Goal: Task Accomplishment & Management: Manage account settings

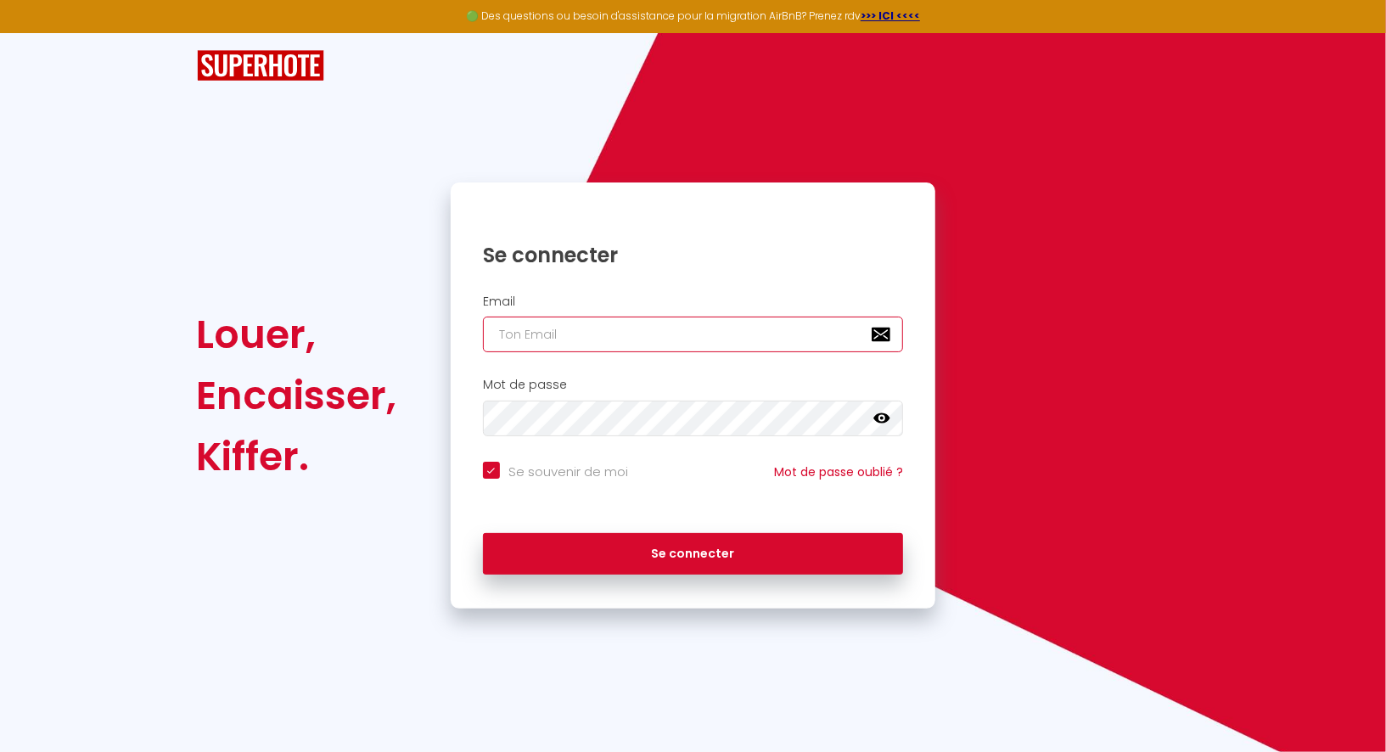
click at [583, 329] on input "email" at bounding box center [693, 335] width 421 height 36
paste input "[EMAIL_ADDRESS][DOMAIN_NAME]"
type input "[EMAIL_ADDRESS][DOMAIN_NAME]"
checkbox input "true"
type input "[EMAIL_ADDRESS][DOMAIN_NAME]"
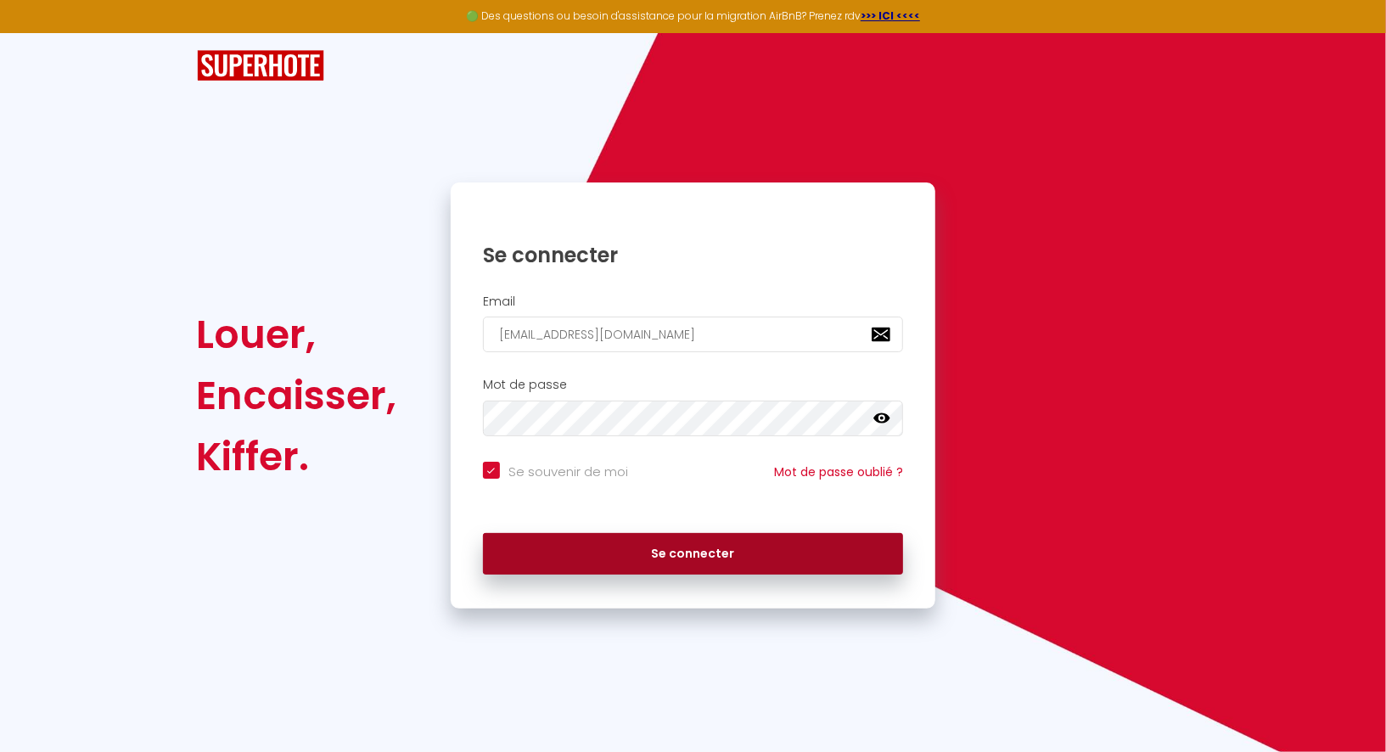
click at [638, 556] on button "Se connecter" at bounding box center [693, 554] width 421 height 42
checkbox input "true"
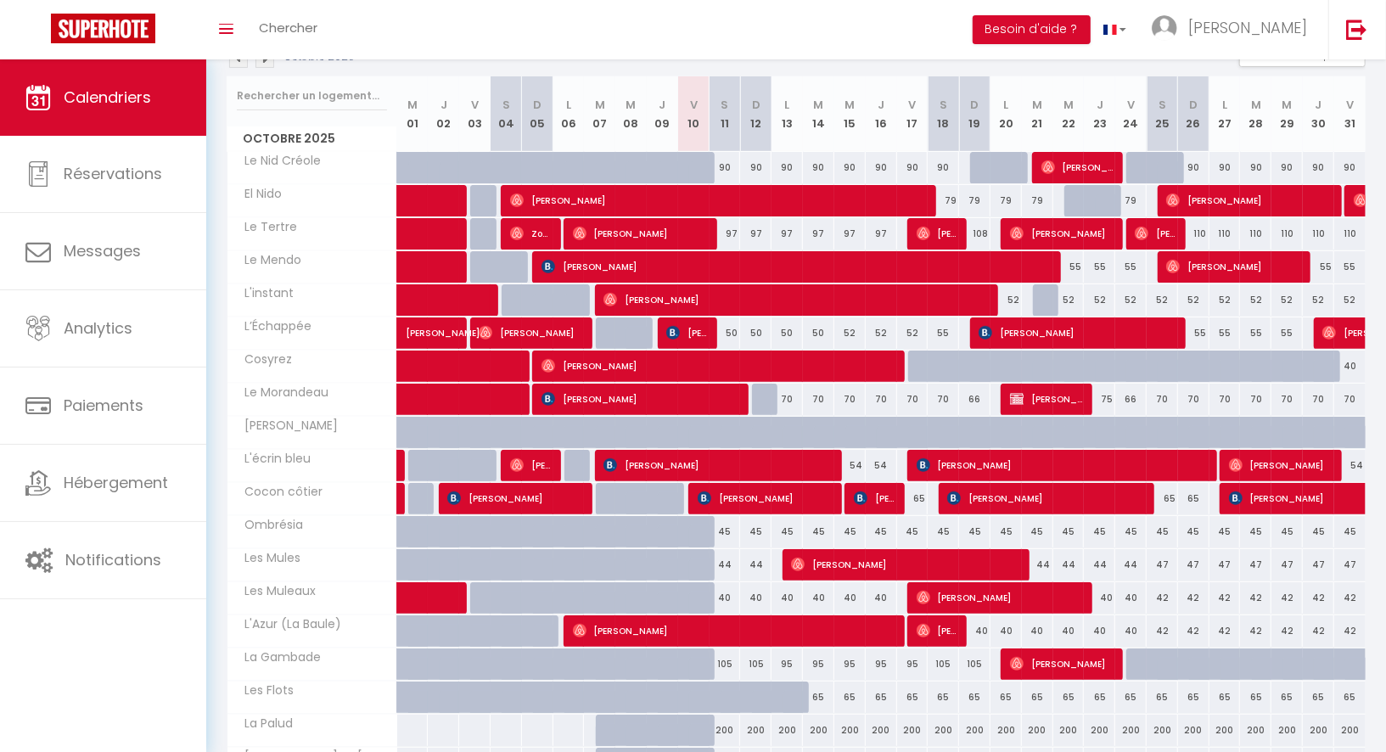
scroll to position [204, 0]
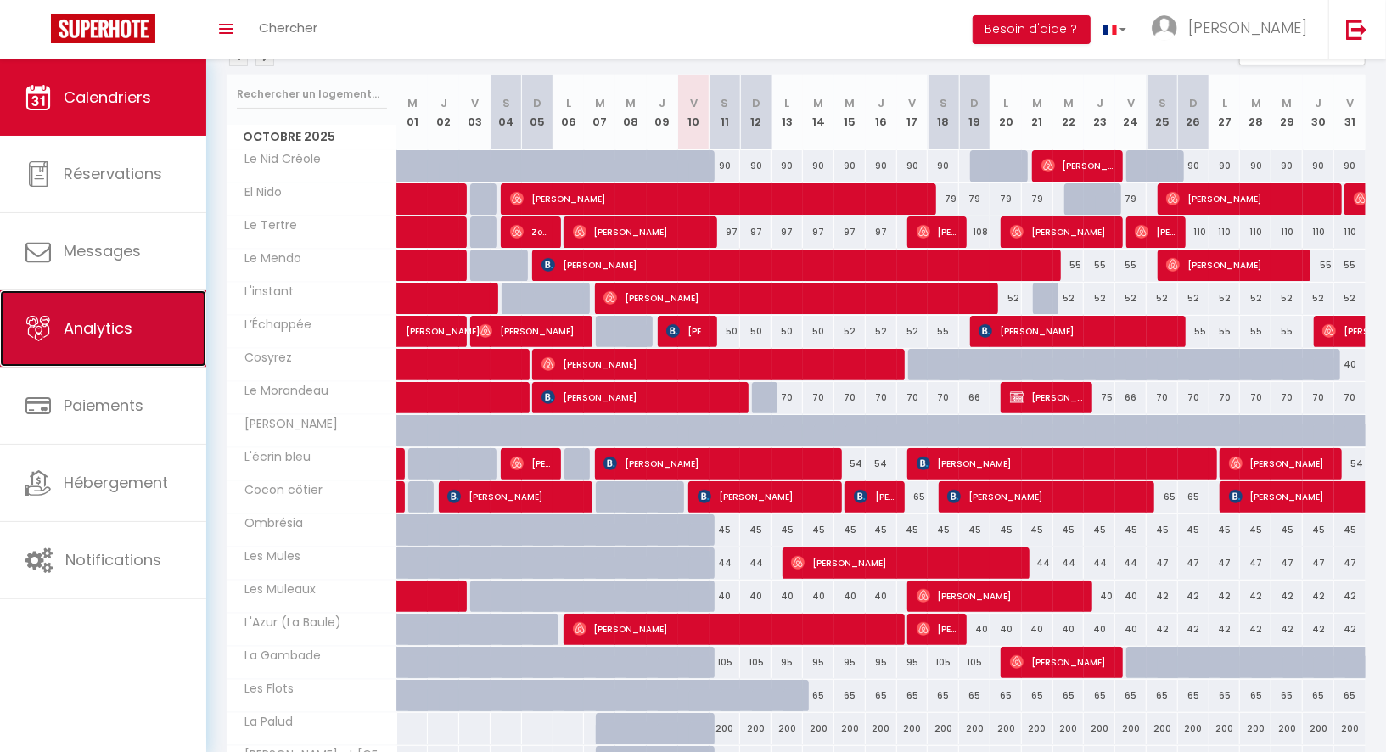
click at [131, 334] on span "Analytics" at bounding box center [98, 327] width 69 height 21
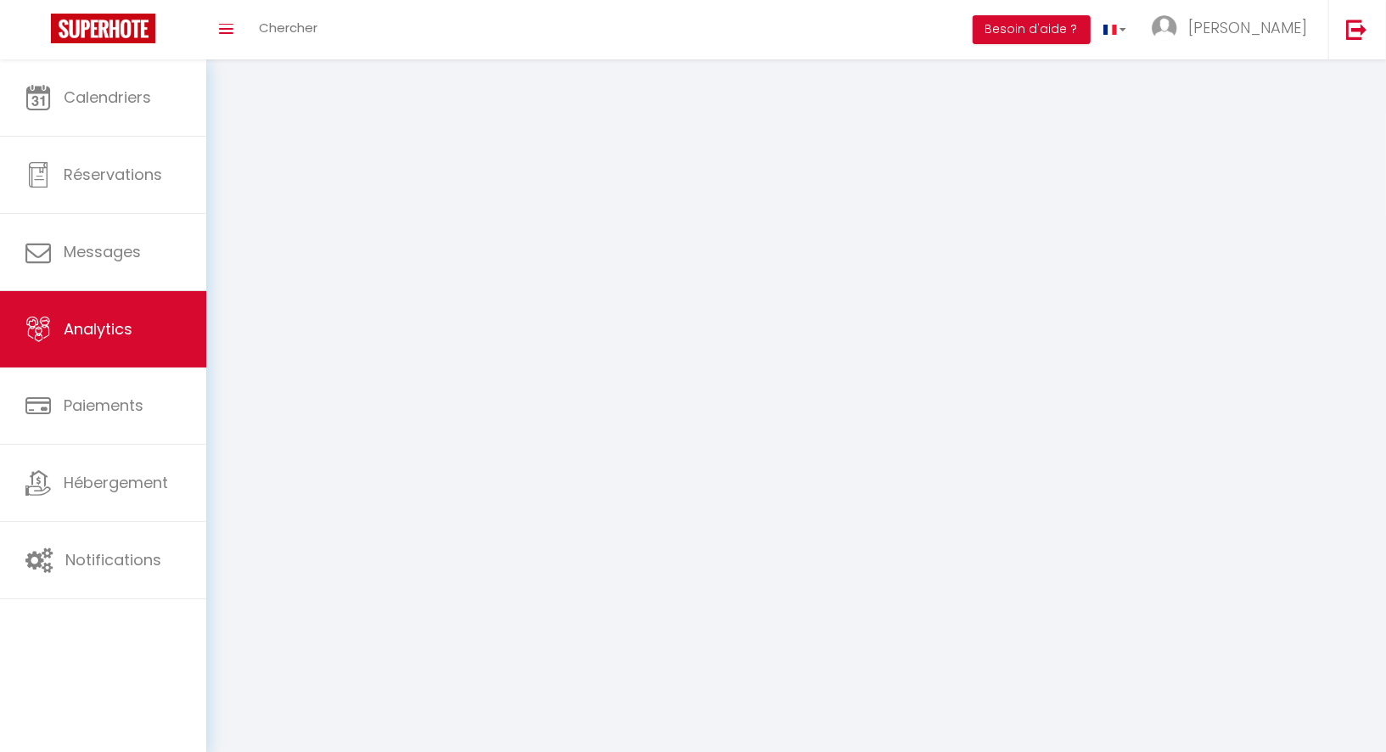
select select "2025"
select select "10"
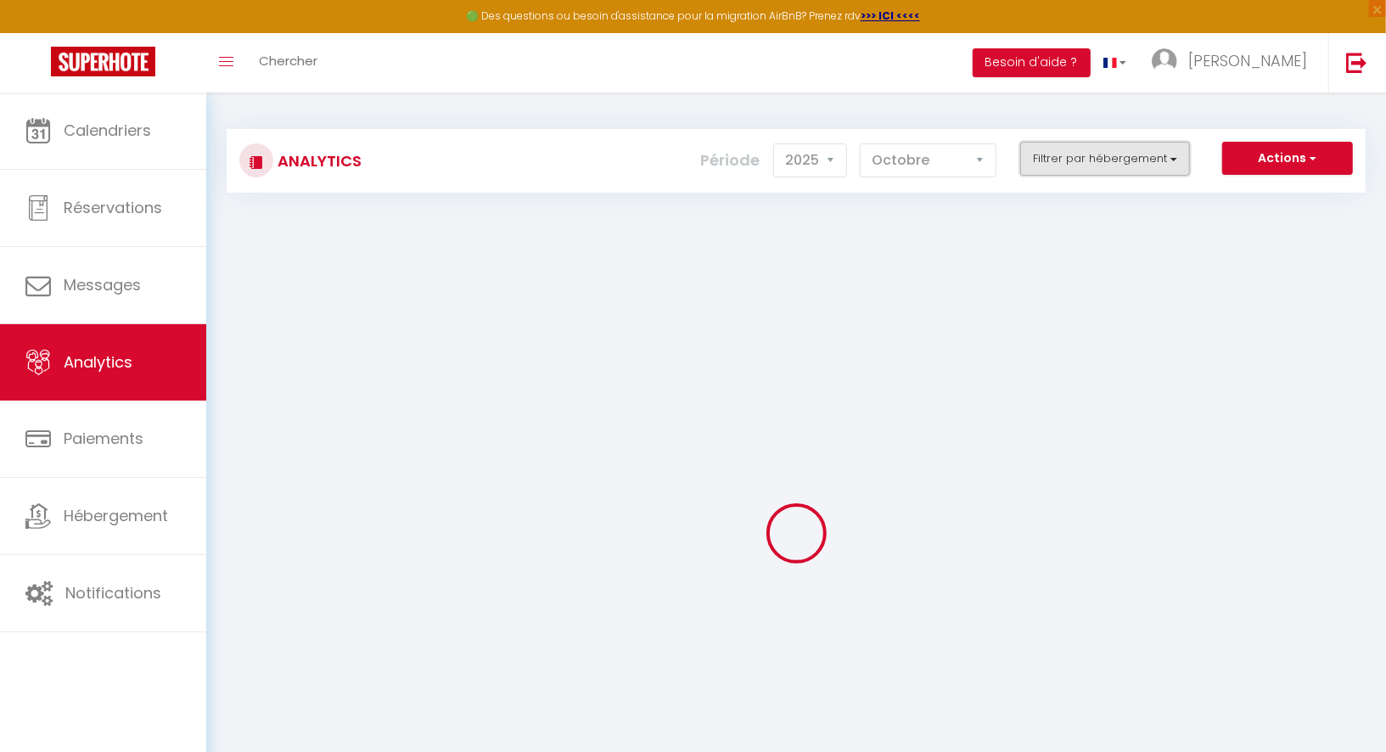
click at [1069, 166] on button "Filtrer par hébergement" at bounding box center [1105, 159] width 170 height 34
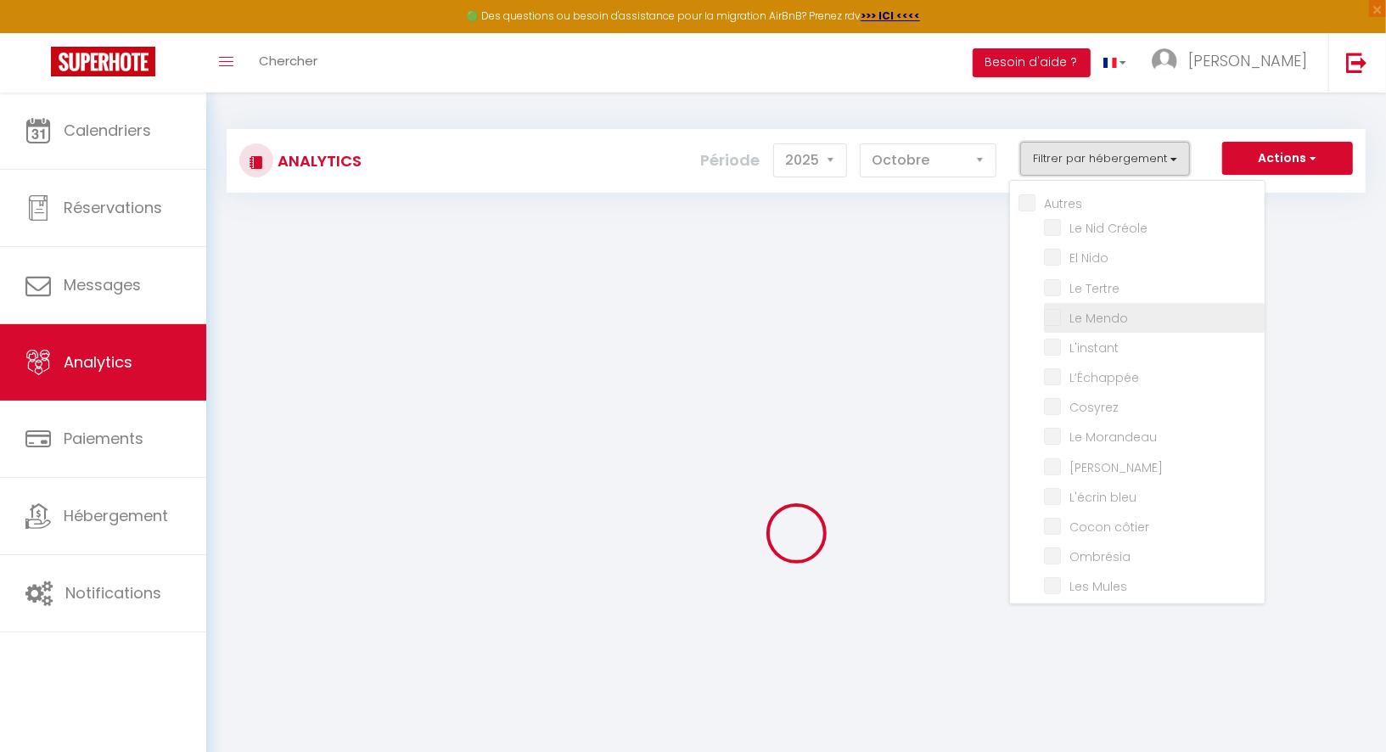
checkbox input "false"
checkbox Créole "false"
checkbox Nido "false"
checkbox Tertre "false"
checkbox Mendo "false"
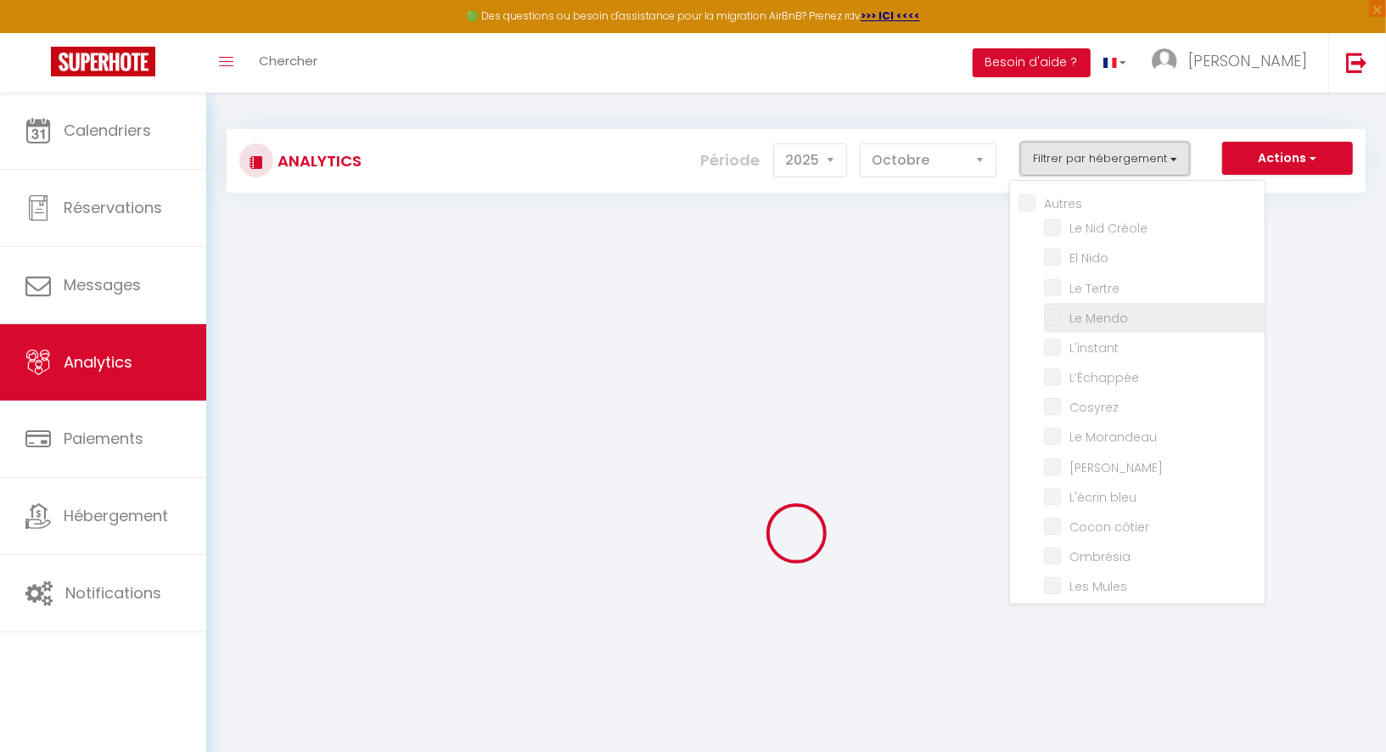
checkbox input "false"
checkbox Morandeau "false"
checkbox Marin "false"
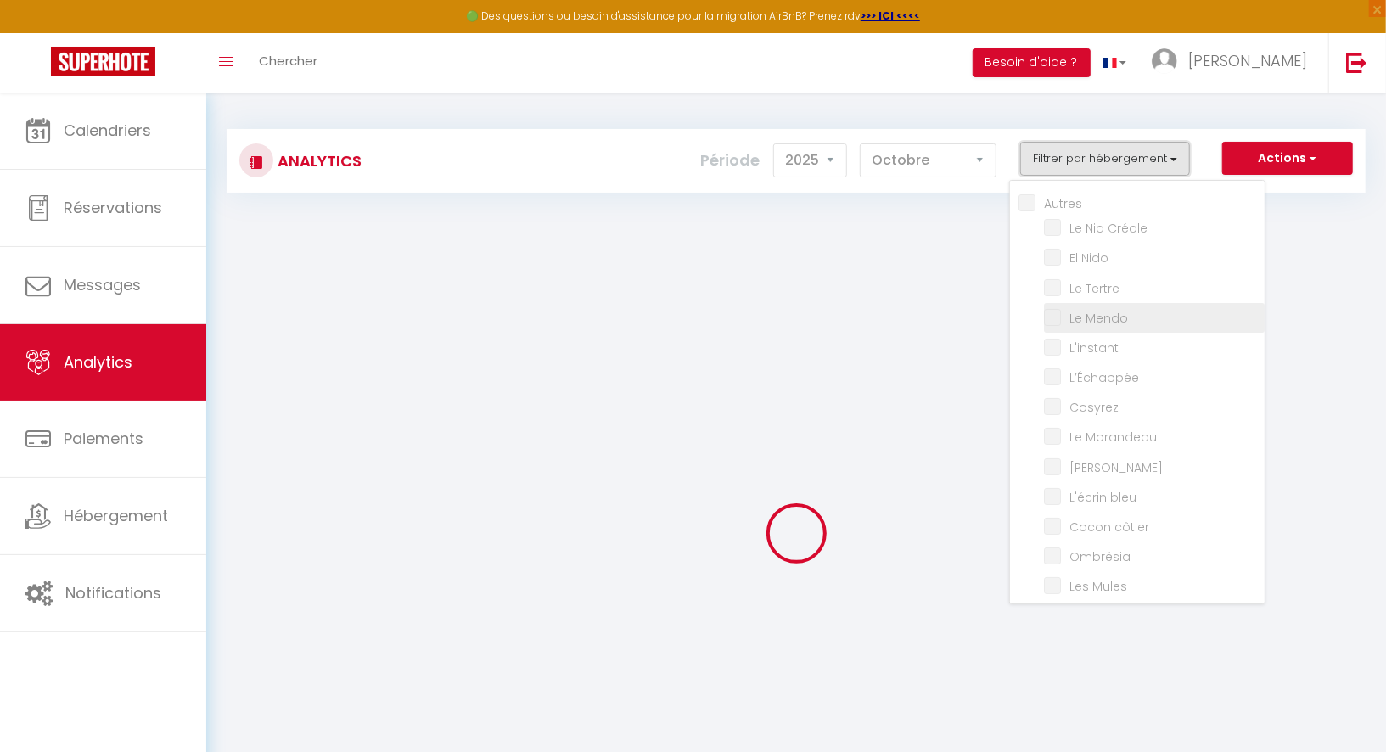
checkbox bleu "false"
checkbox côtier "false"
checkbox input "false"
checkbox Mules "false"
checkbox Muleaux "false"
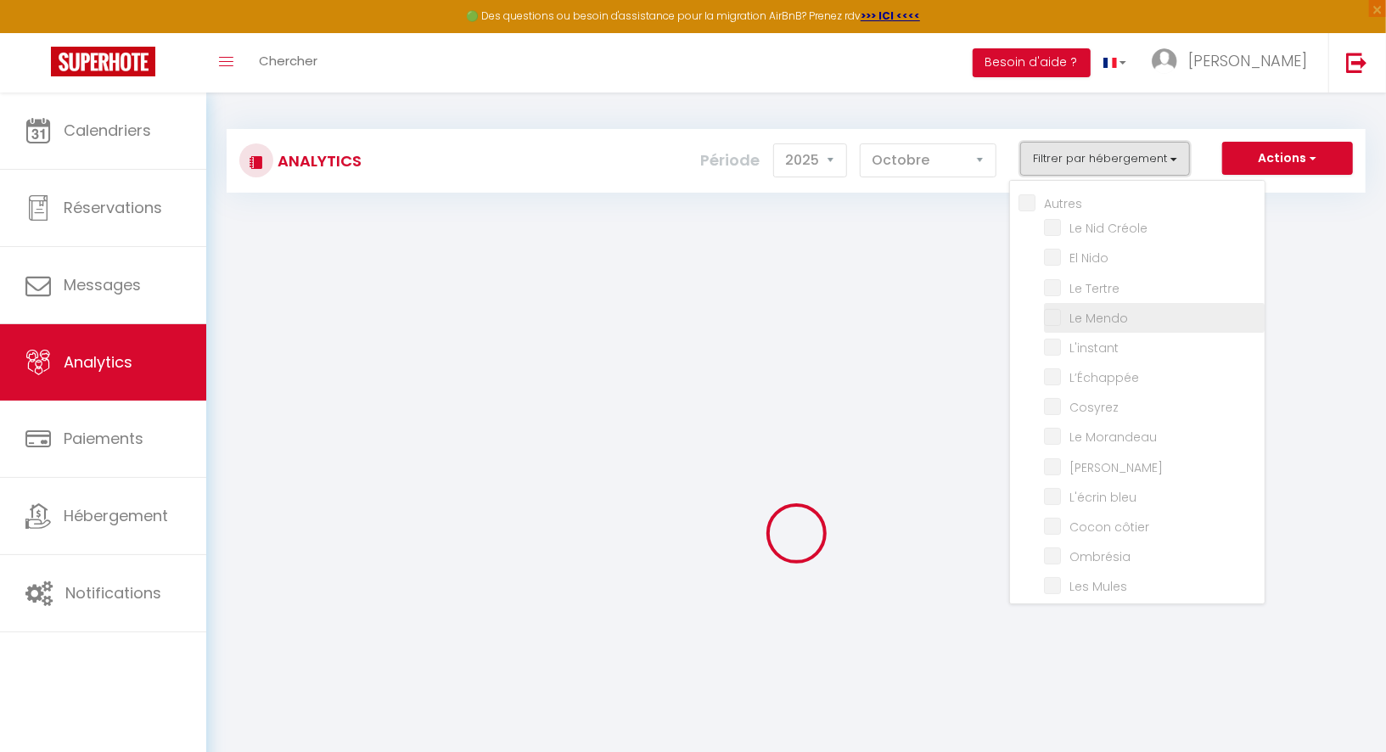
checkbox Baule\) "false"
checkbox Gambade "false"
checkbox Flots "false"
checkbox Palud "false"
checkbox Lokorn "false"
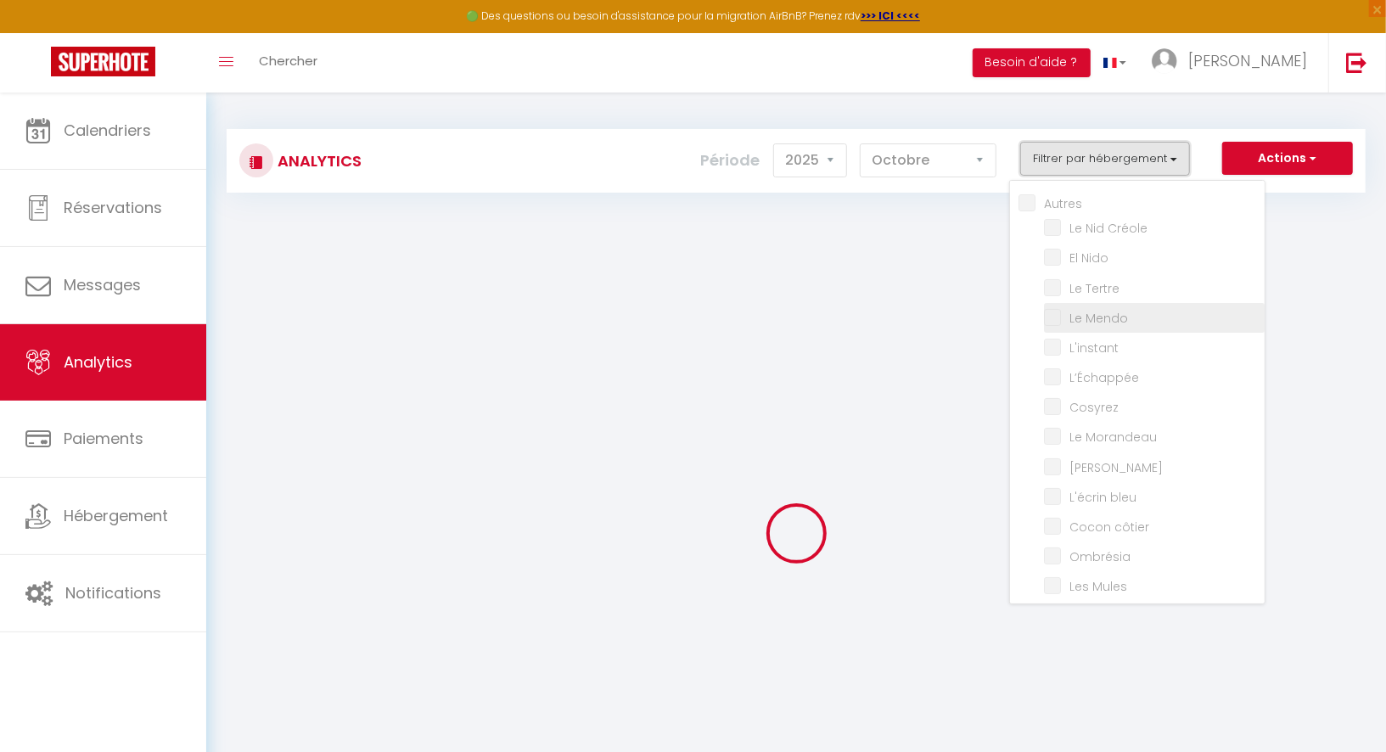
checkbox input "false"
checkbox Marguerites "false"
checkbox input "false"
checkbox Marine "false"
checkbox Santucci "false"
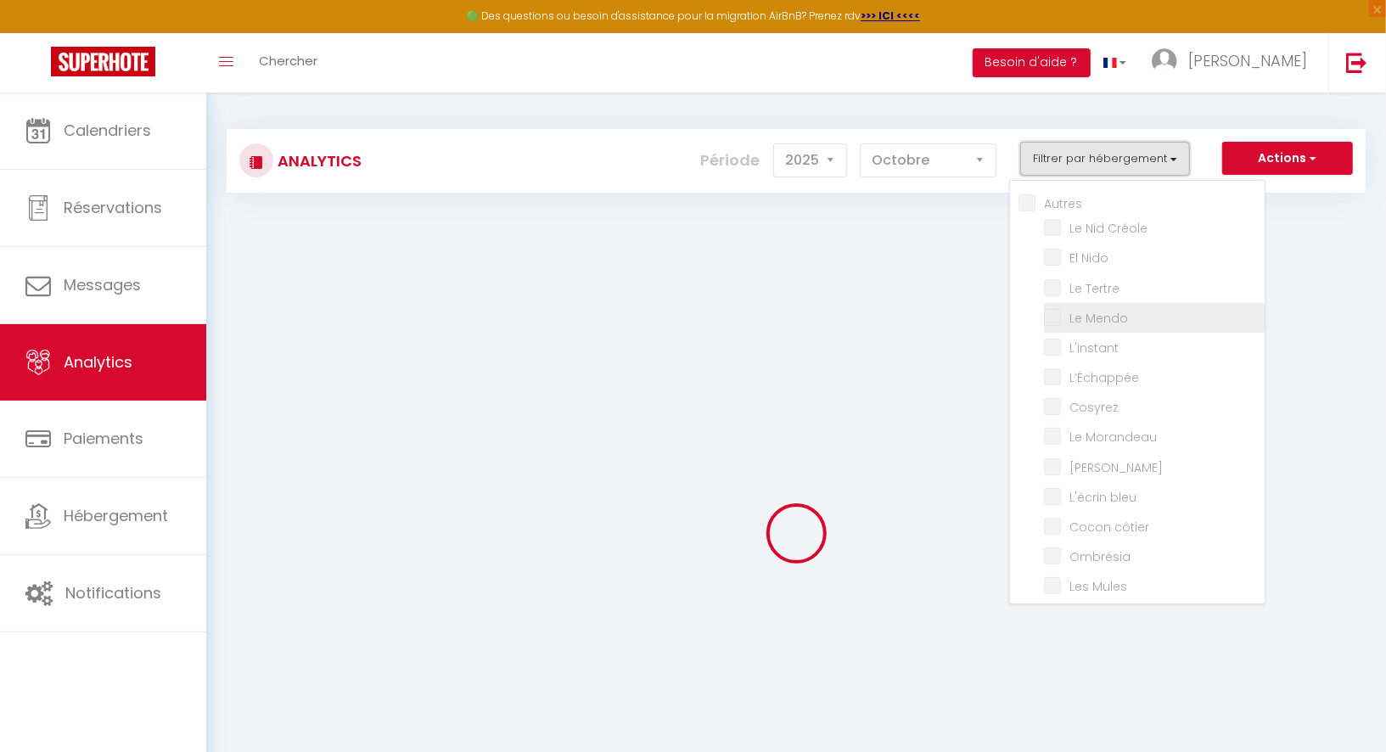
checkbox input "false"
checkbox Bonifacienne "false"
checkbox input "false"
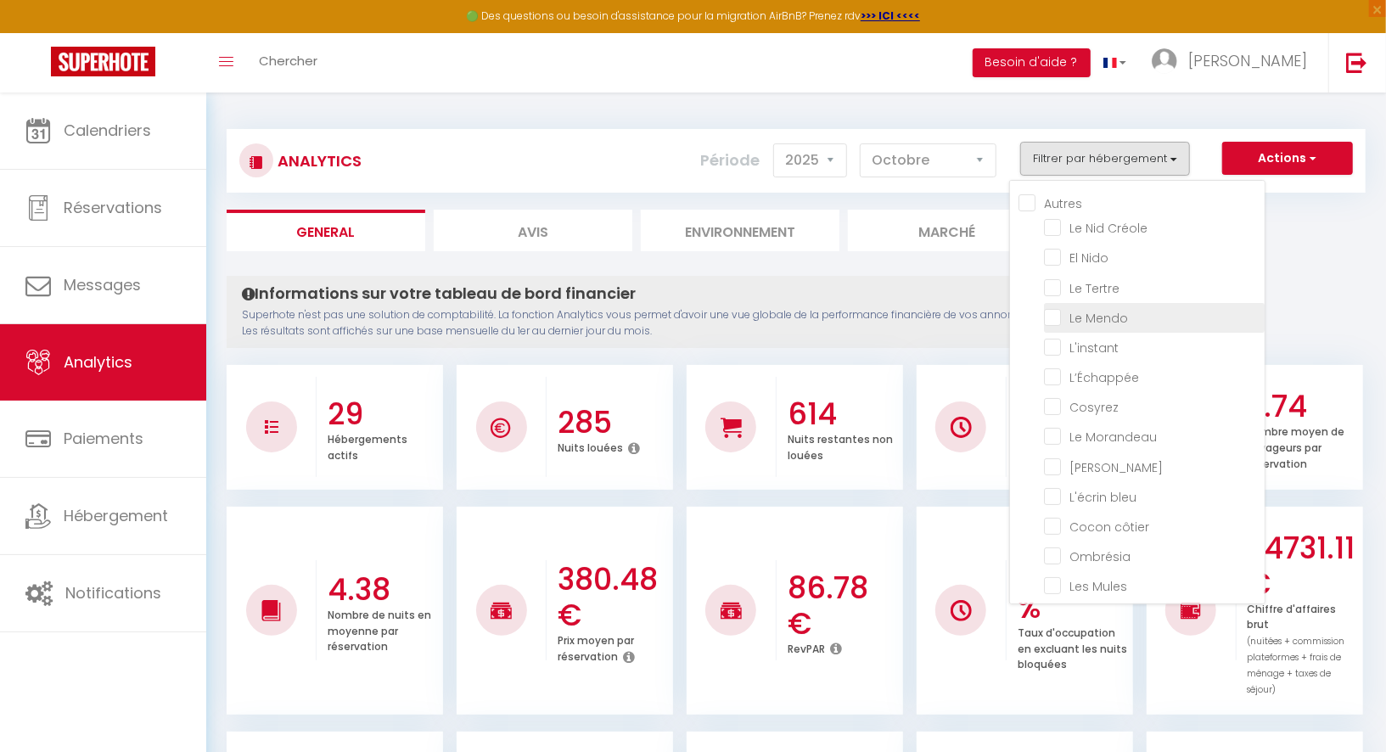
click at [1054, 316] on Mendo "checkbox" at bounding box center [1154, 316] width 221 height 17
checkbox Mendo "true"
checkbox Créole "false"
checkbox Nido "false"
checkbox Tertre "false"
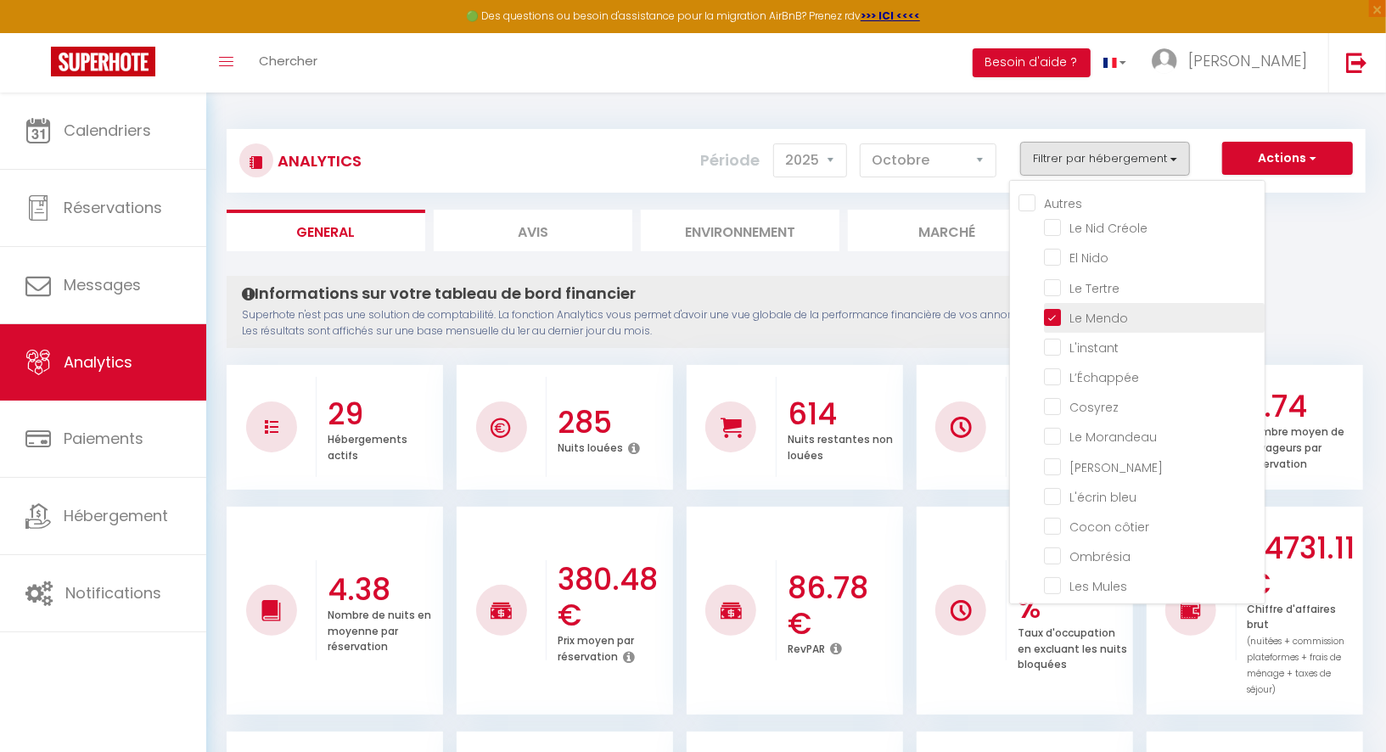
checkbox input "false"
checkbox Morandeau "false"
checkbox Marin "false"
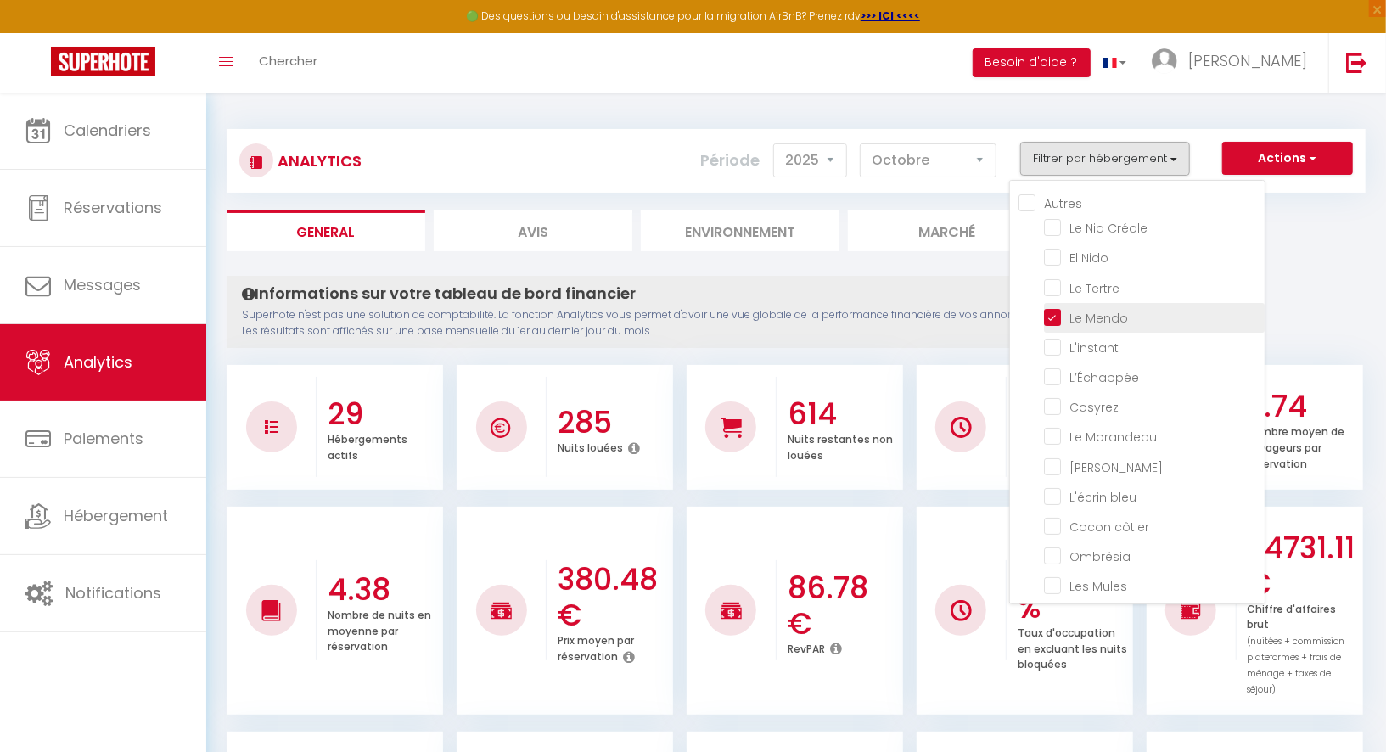
checkbox bleu "false"
checkbox côtier "false"
checkbox input "false"
checkbox Mules "false"
checkbox Muleaux "false"
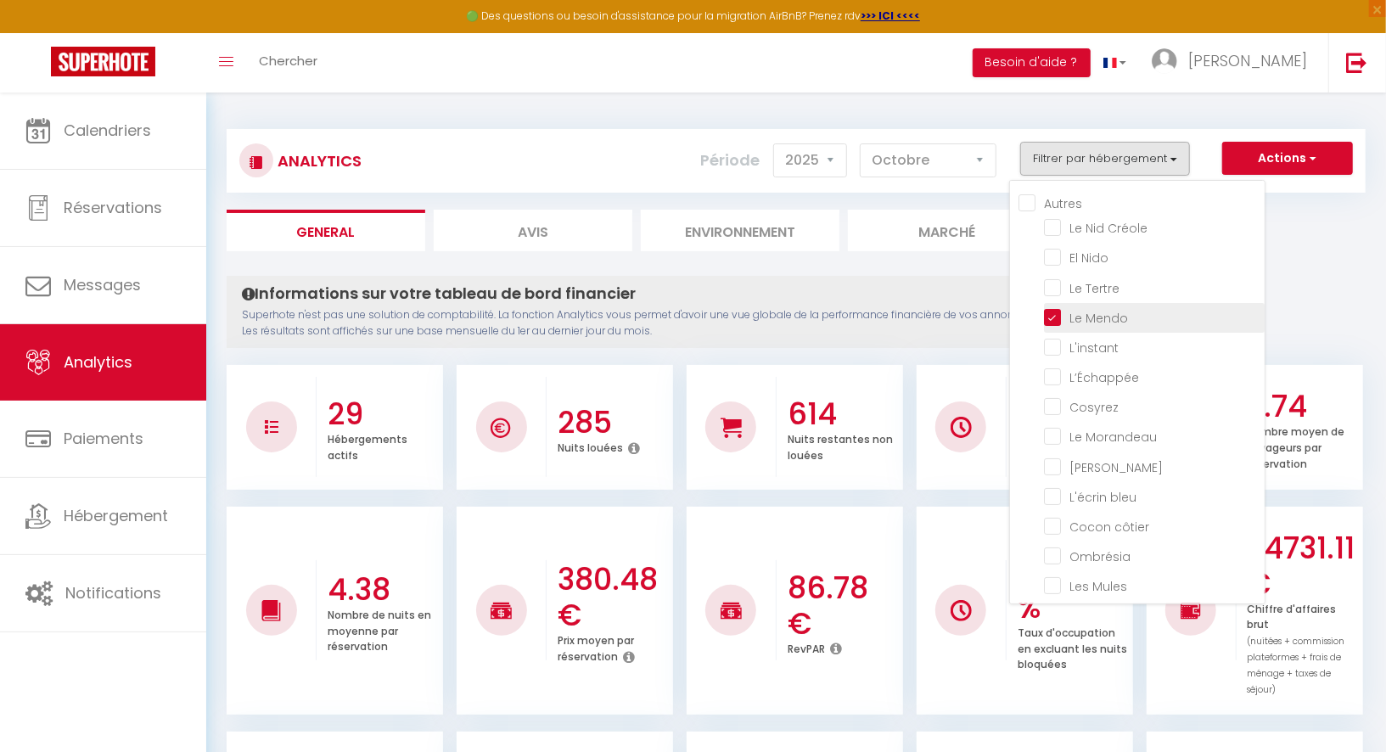
checkbox Baule\) "false"
checkbox Gambade "false"
checkbox Flots "false"
checkbox Palud "false"
checkbox Lokorn "false"
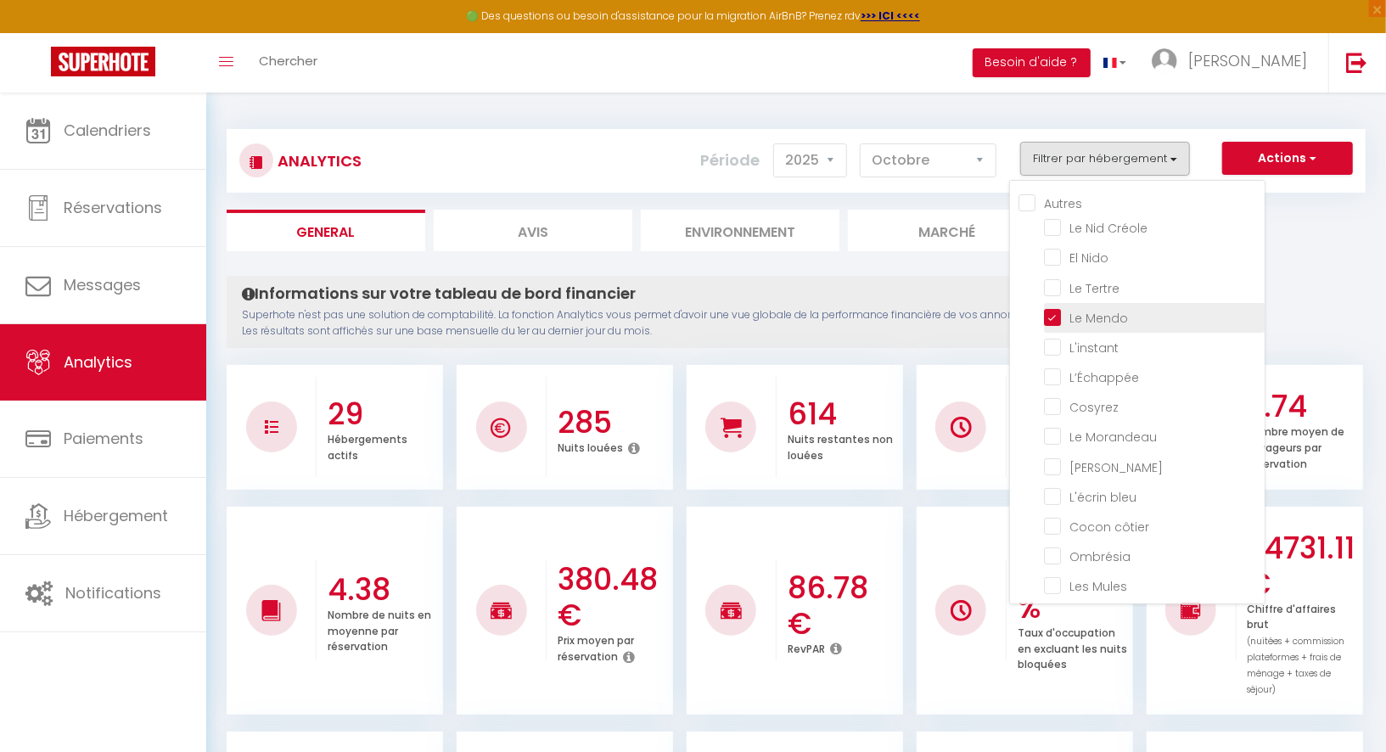
checkbox input "false"
checkbox Marguerites "false"
checkbox input "false"
checkbox Marine "false"
checkbox Santucci "false"
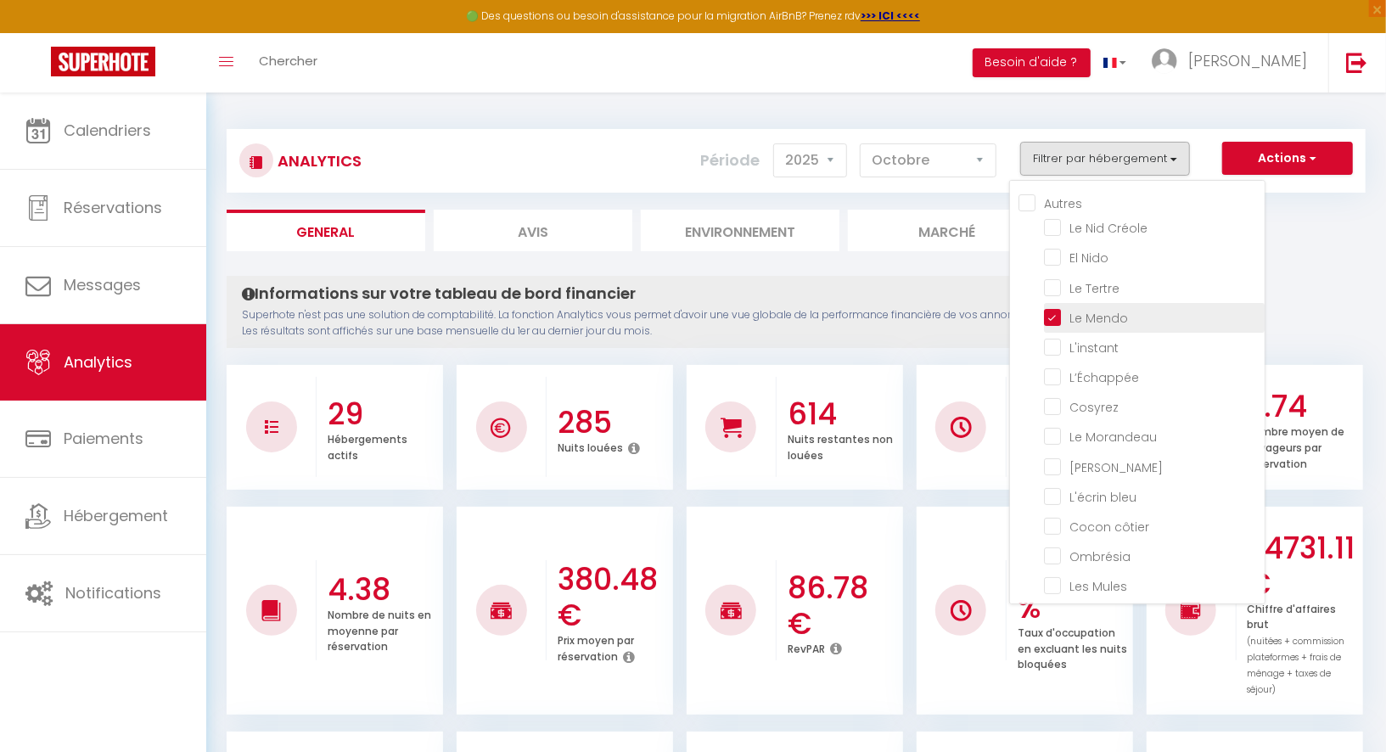
checkbox input "false"
checkbox Bonifacienne "false"
checkbox input "false"
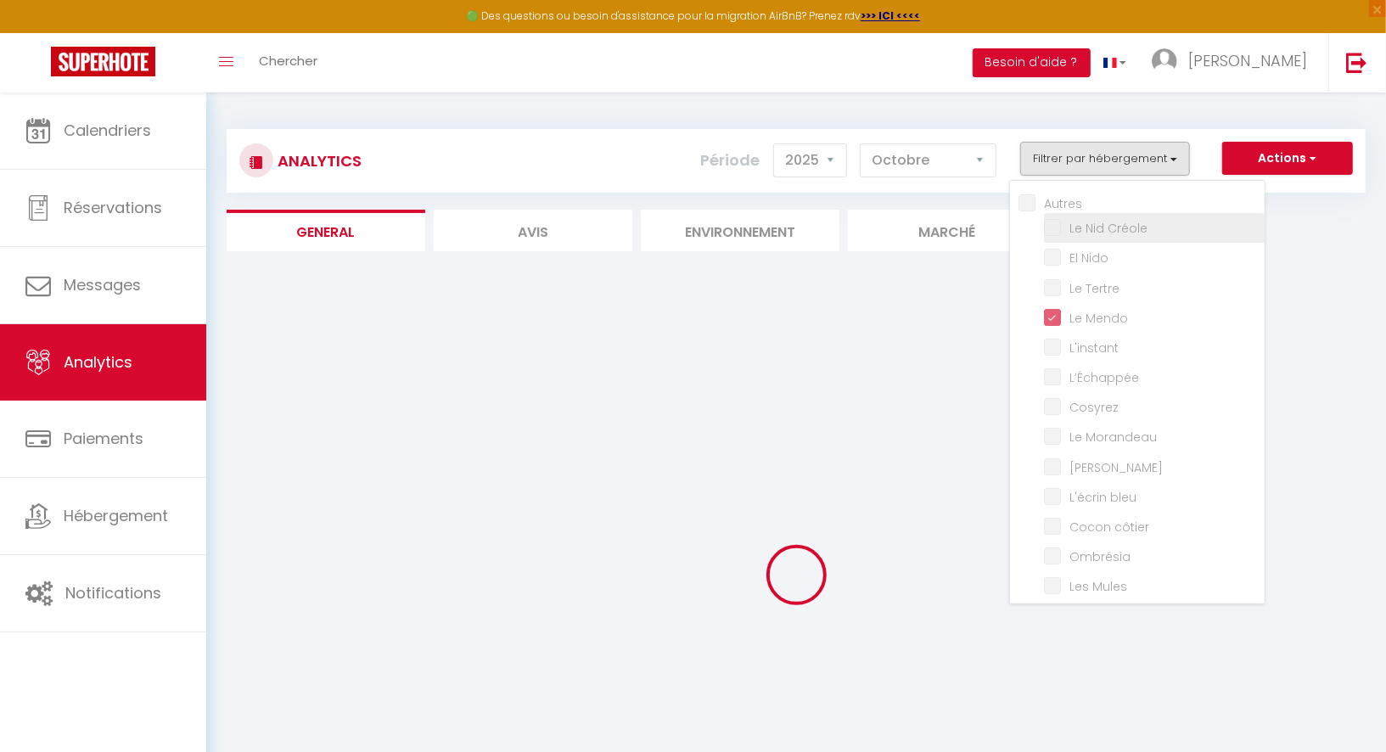
checkbox Créole "false"
checkbox Nido "false"
checkbox Tertre "false"
checkbox input "false"
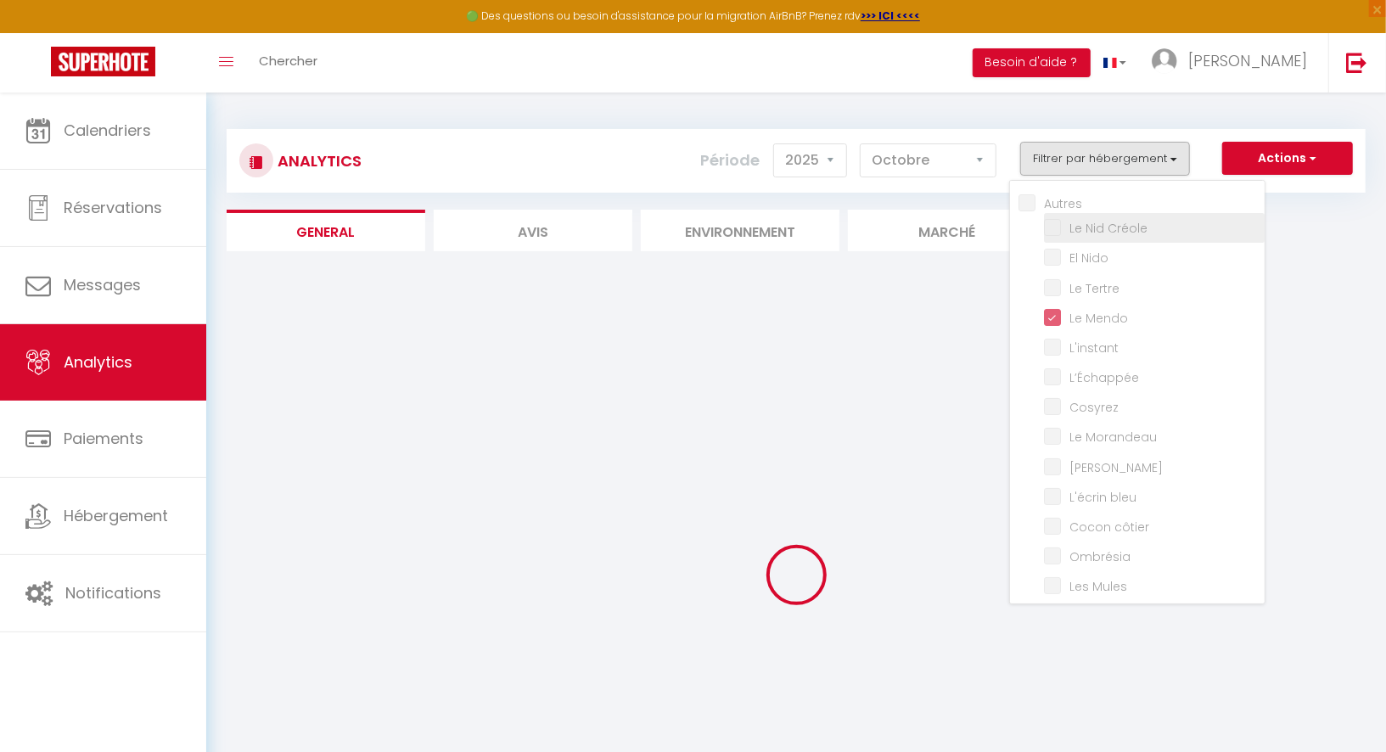
checkbox input "false"
checkbox Morandeau "false"
checkbox Marin "false"
checkbox bleu "false"
checkbox côtier "false"
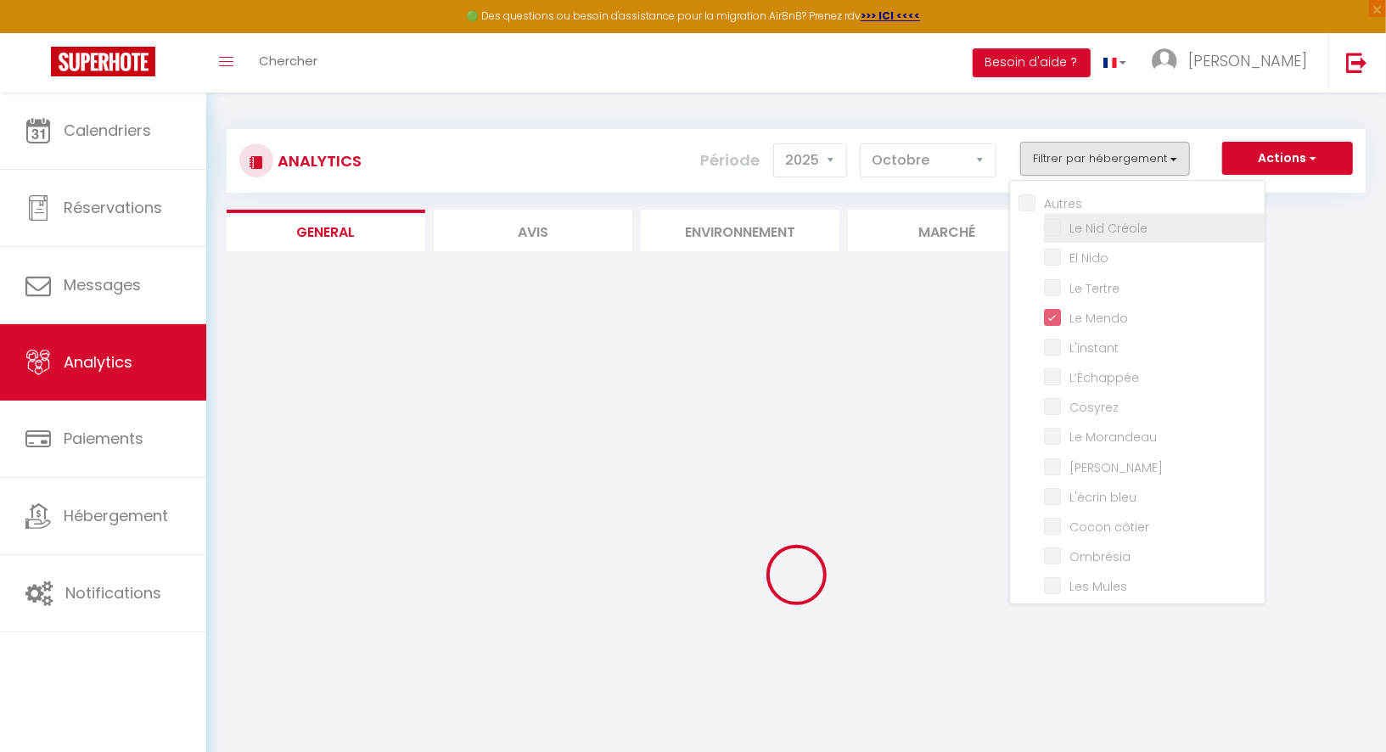
checkbox input "false"
checkbox Mules "false"
checkbox Muleaux "false"
checkbox Baule\) "false"
checkbox Gambade "false"
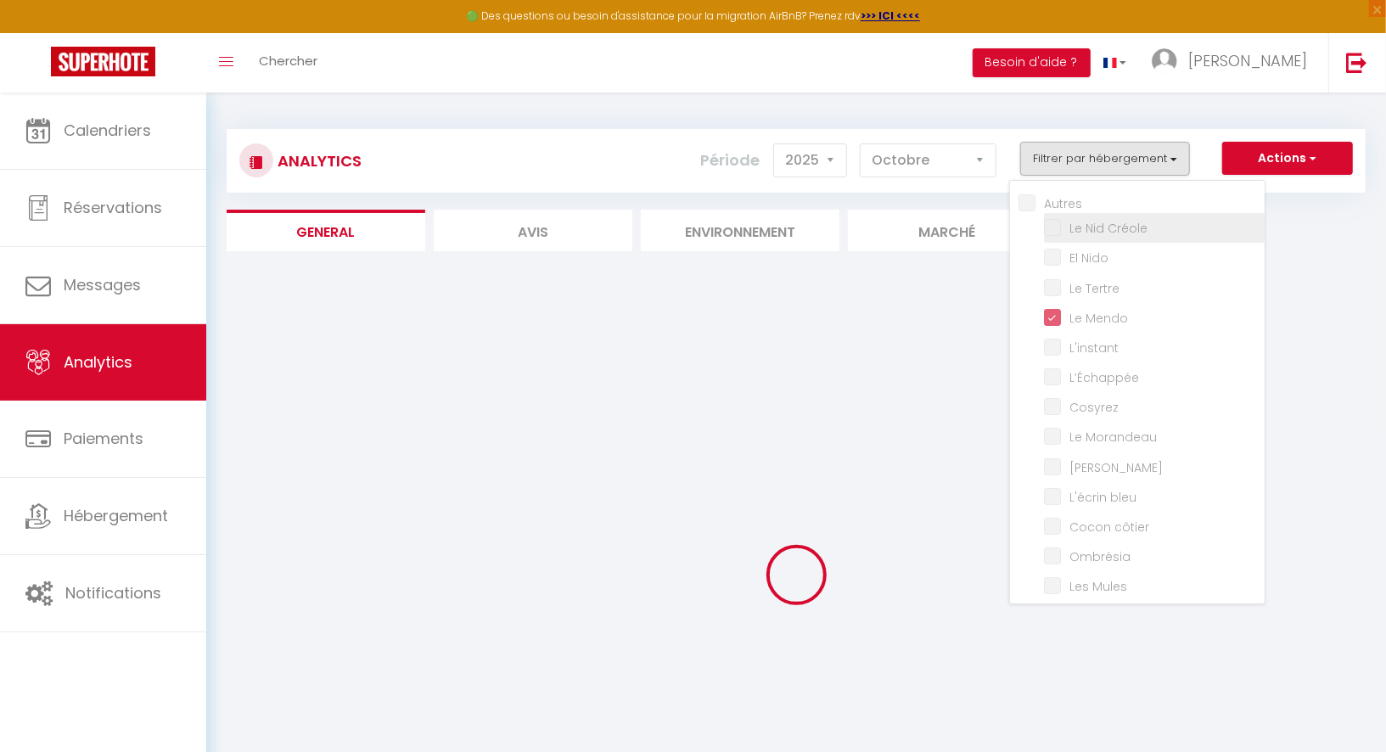
checkbox Flots "false"
checkbox Palud "false"
checkbox Lokorn "false"
checkbox input "false"
checkbox Marguerites "false"
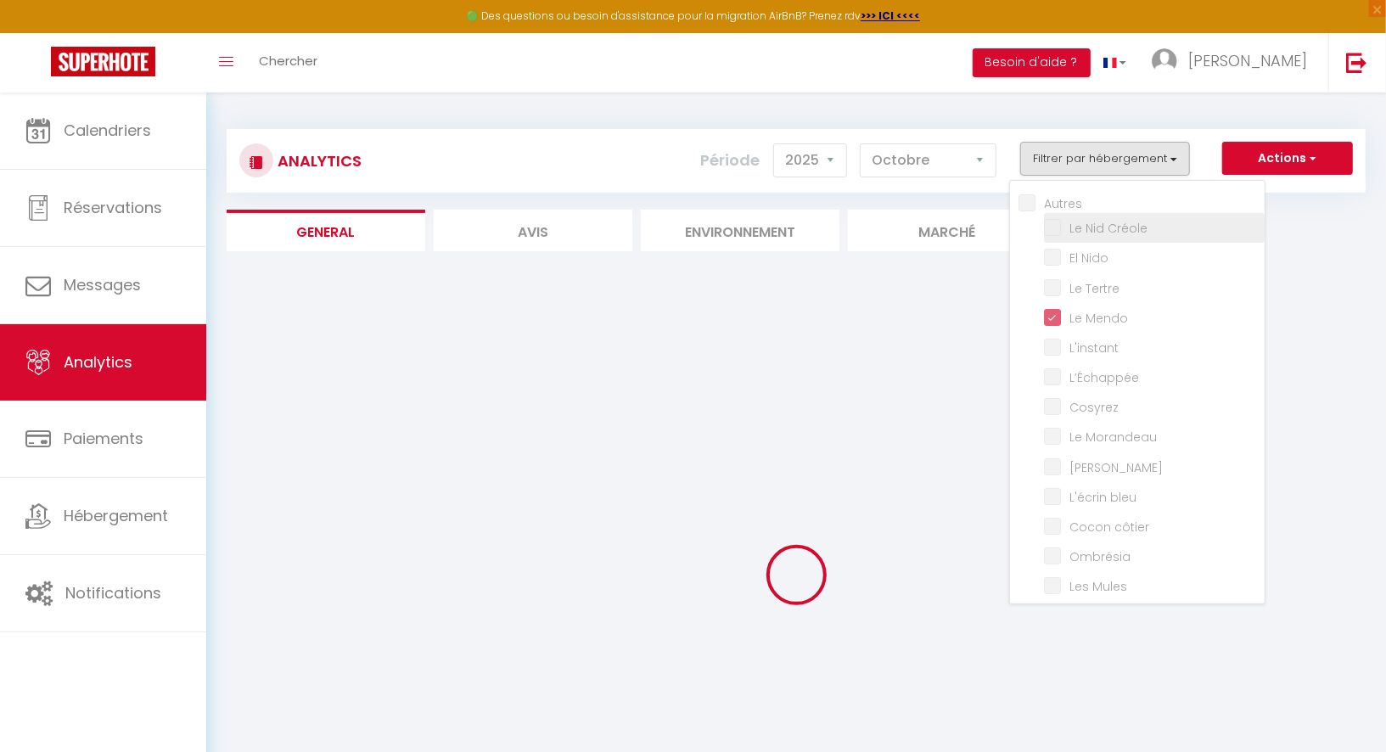
checkbox input "false"
checkbox Marine "false"
checkbox Santucci "false"
checkbox input "false"
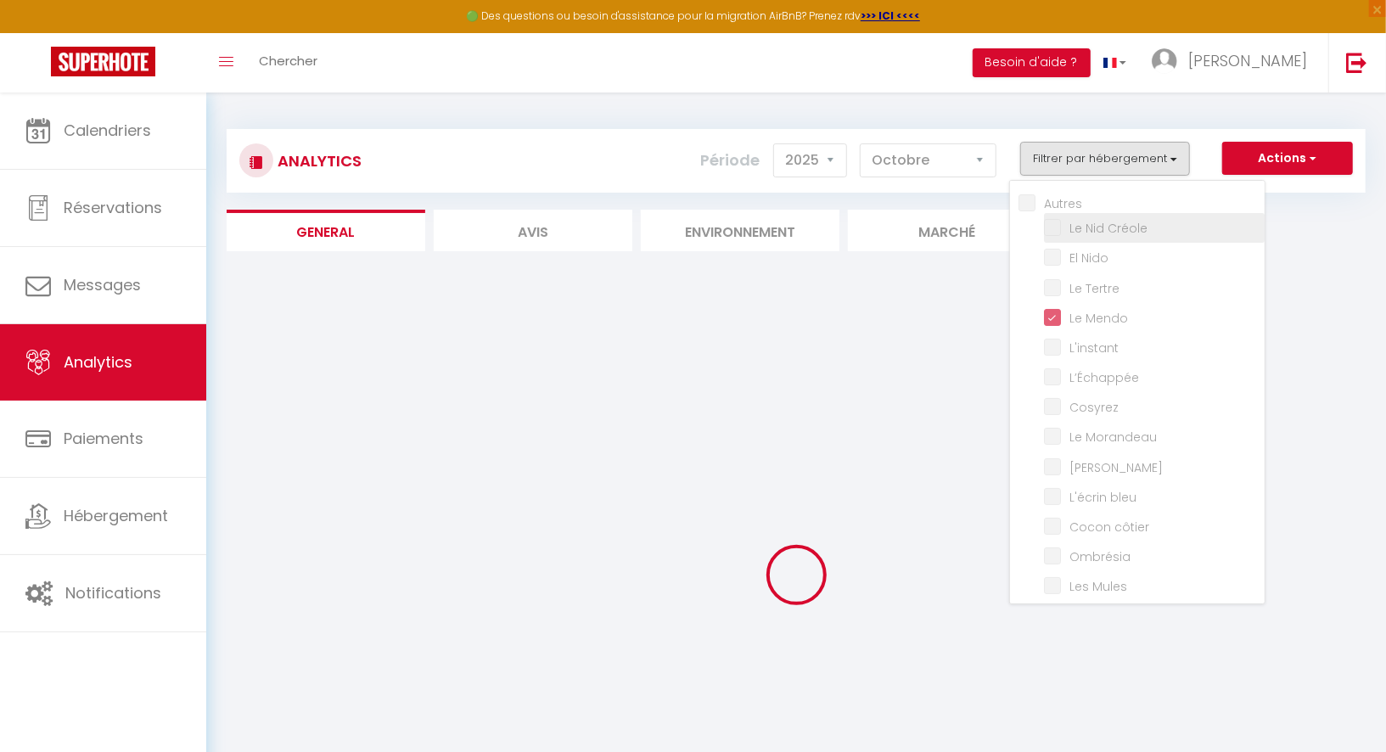
checkbox Bonifacienne "false"
checkbox input "false"
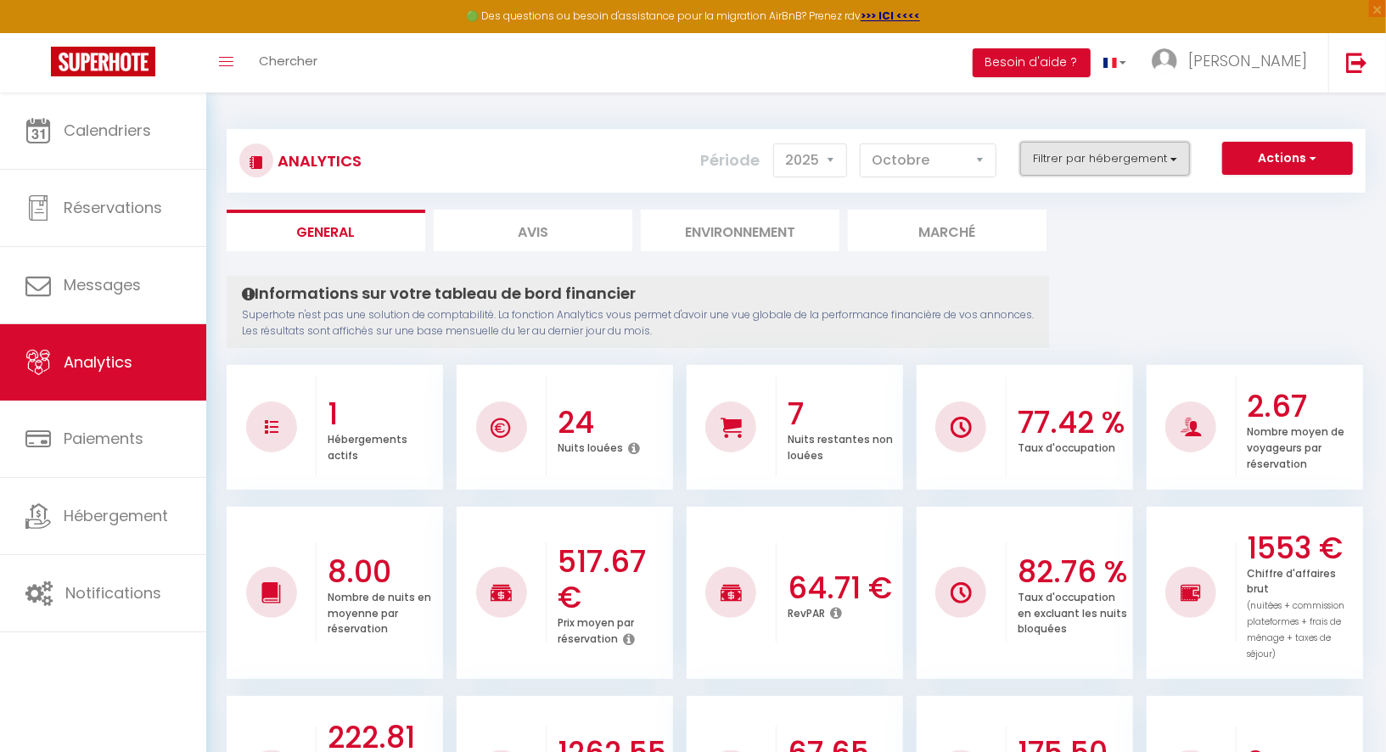
click at [1088, 153] on button "Filtrer par hébergement" at bounding box center [1105, 159] width 170 height 34
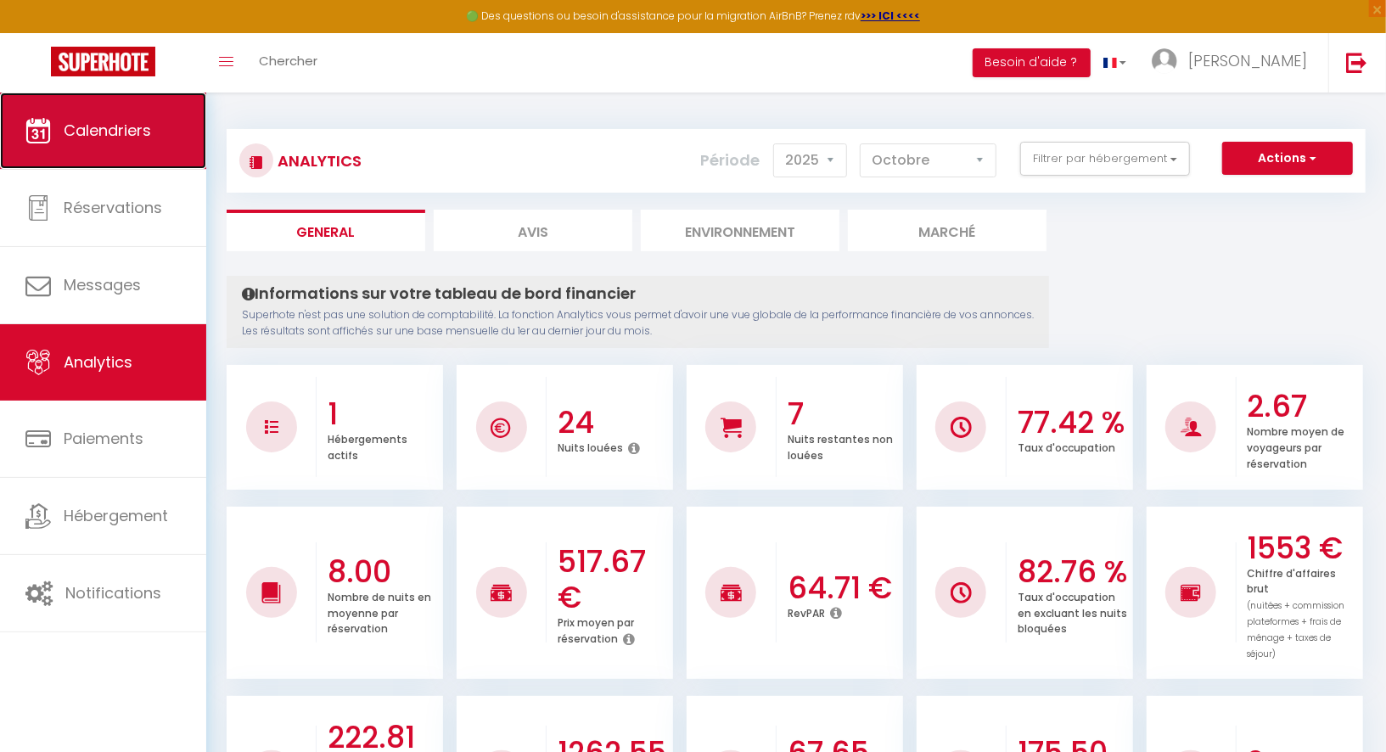
click at [129, 132] on span "Calendriers" at bounding box center [107, 130] width 87 height 21
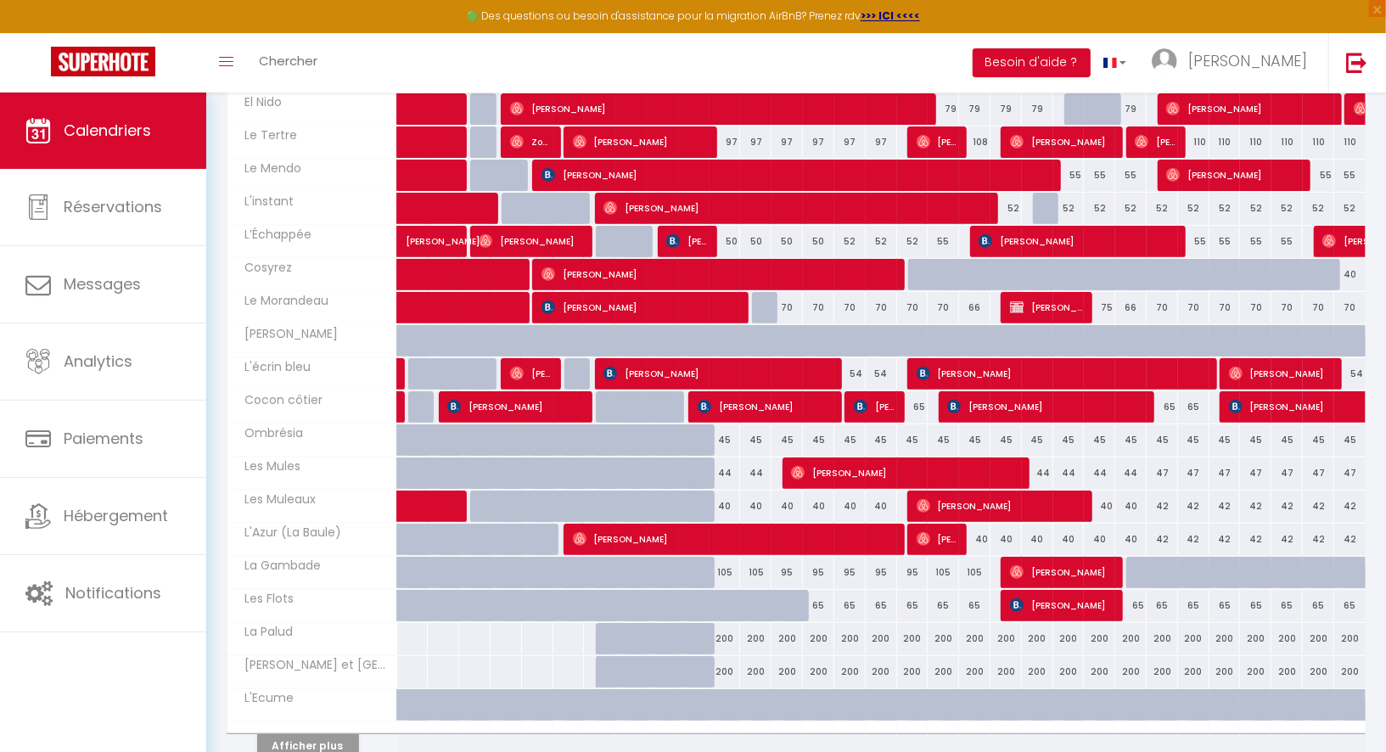
scroll to position [397, 0]
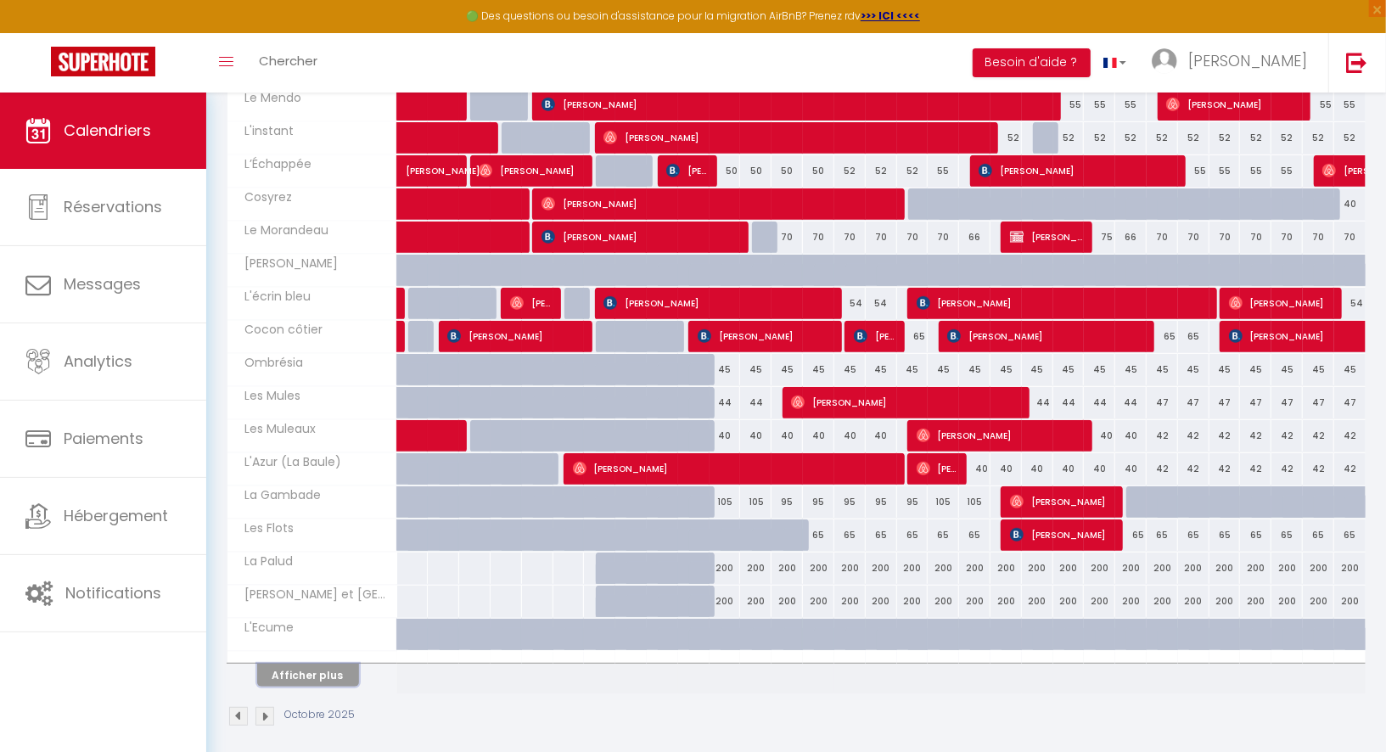
click at [302, 664] on button "Afficher plus" at bounding box center [308, 675] width 102 height 23
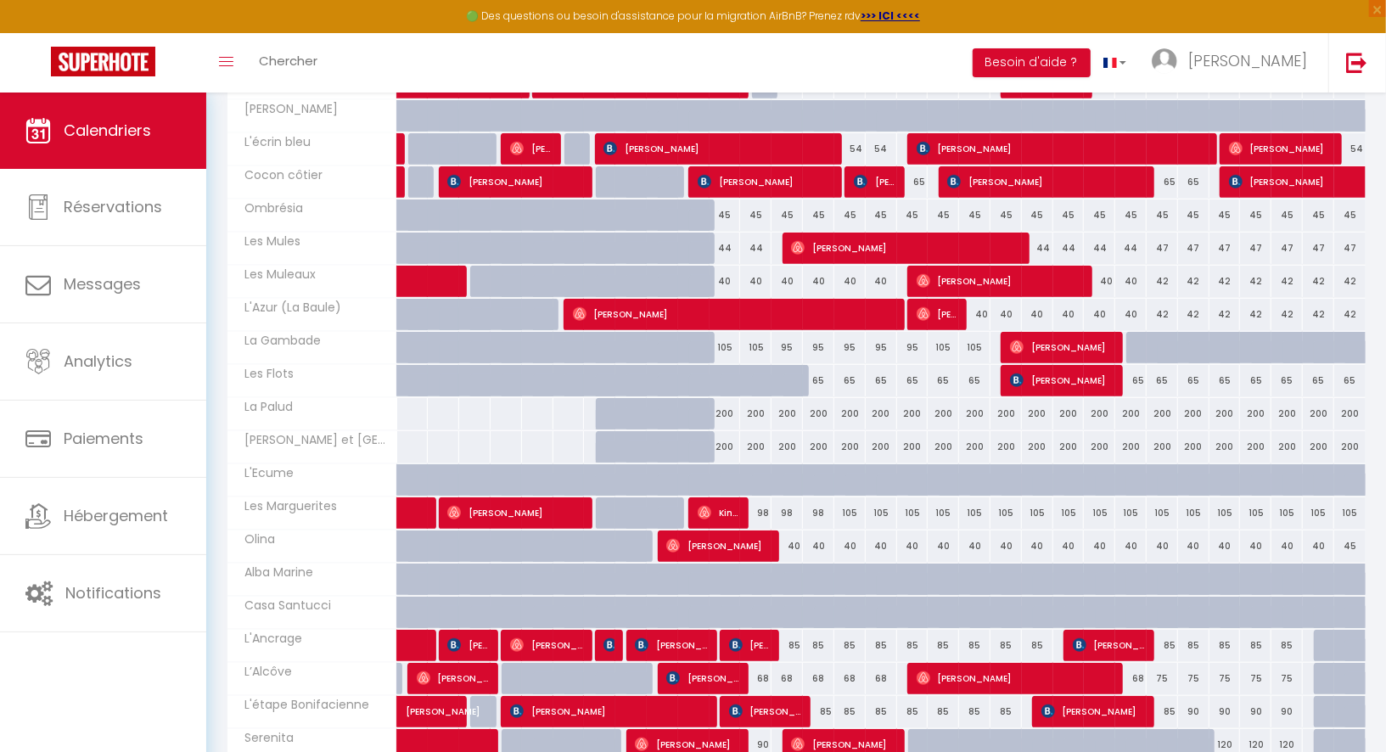
scroll to position [554, 0]
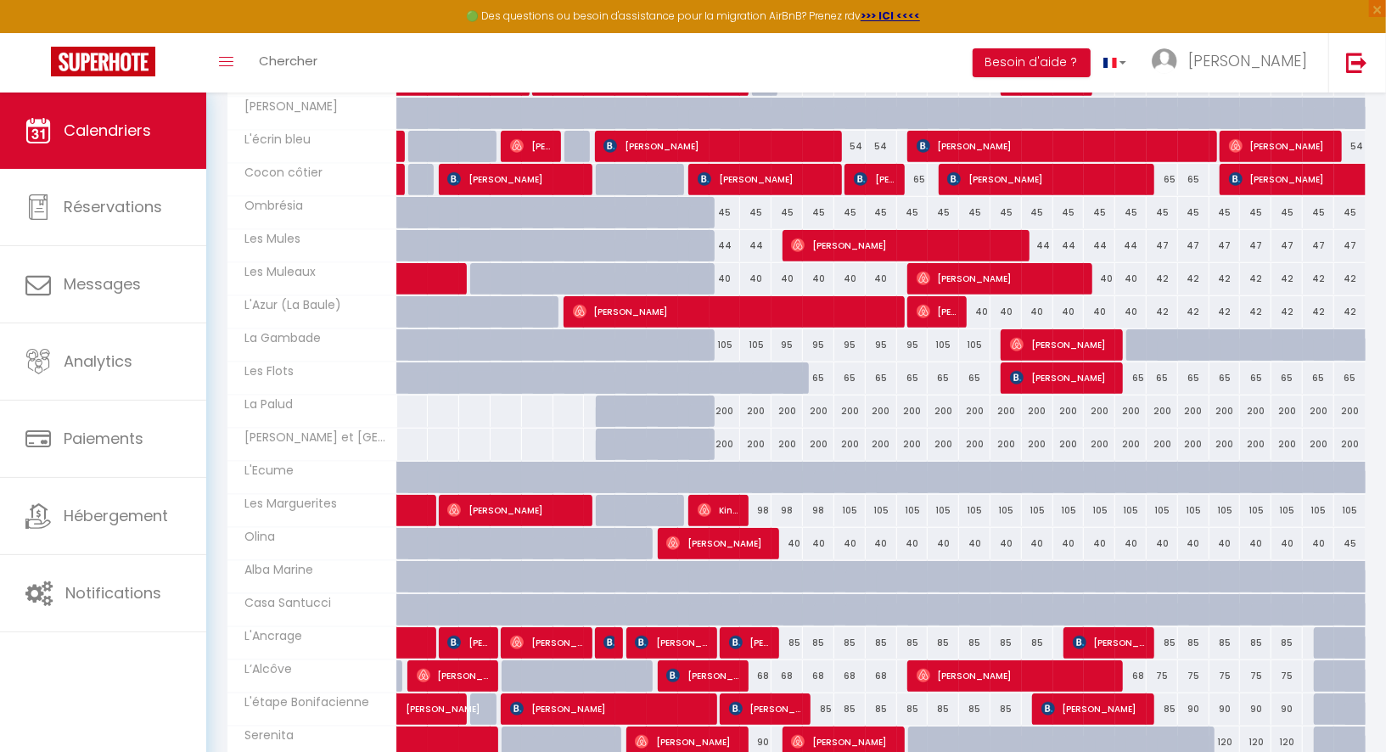
click at [852, 498] on div "105" at bounding box center [849, 510] width 31 height 31
type input "105"
type input "Mer 15 Octobre 2025"
type input "Jeu 16 Octobre 2025"
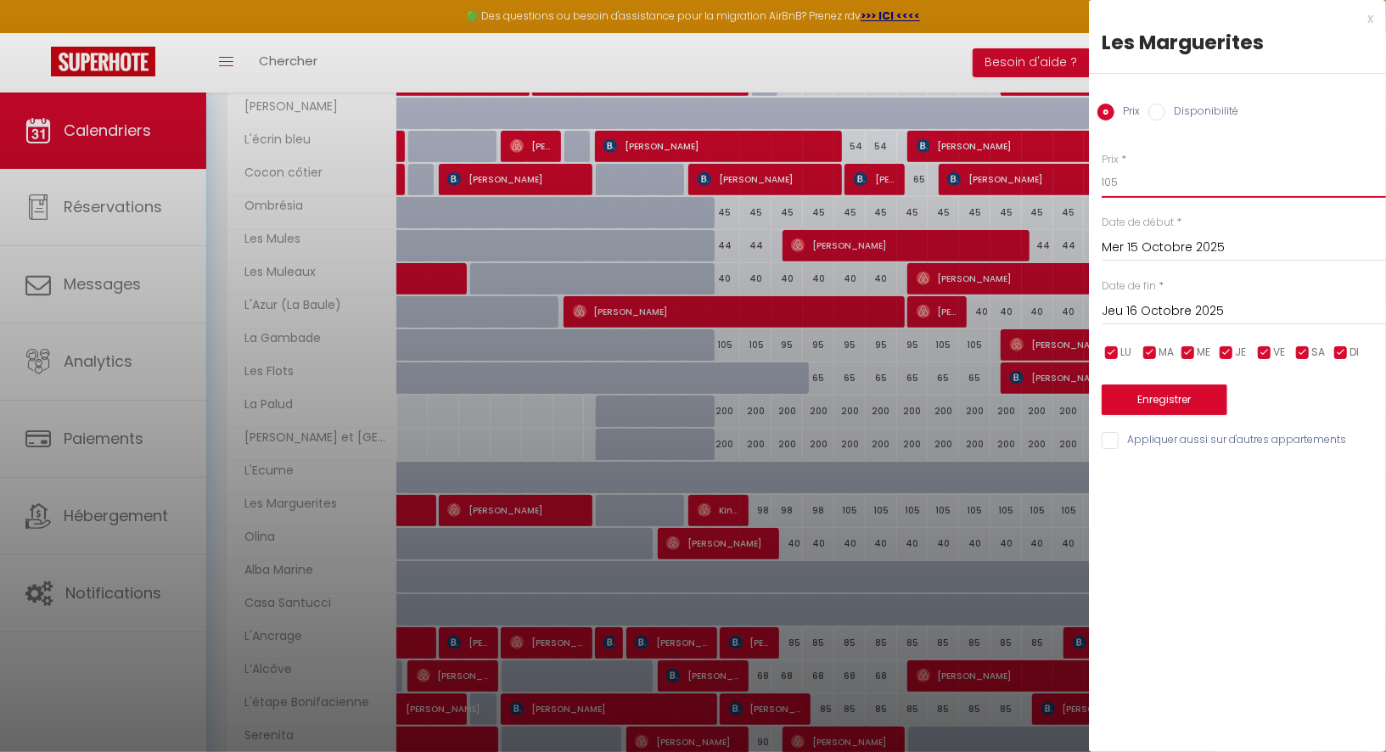
click at [1129, 183] on input "105" at bounding box center [1244, 182] width 284 height 31
type input "1"
type input "ç"
type input "98"
click at [1174, 310] on input "Jeu 16 Octobre 2025" at bounding box center [1244, 311] width 284 height 22
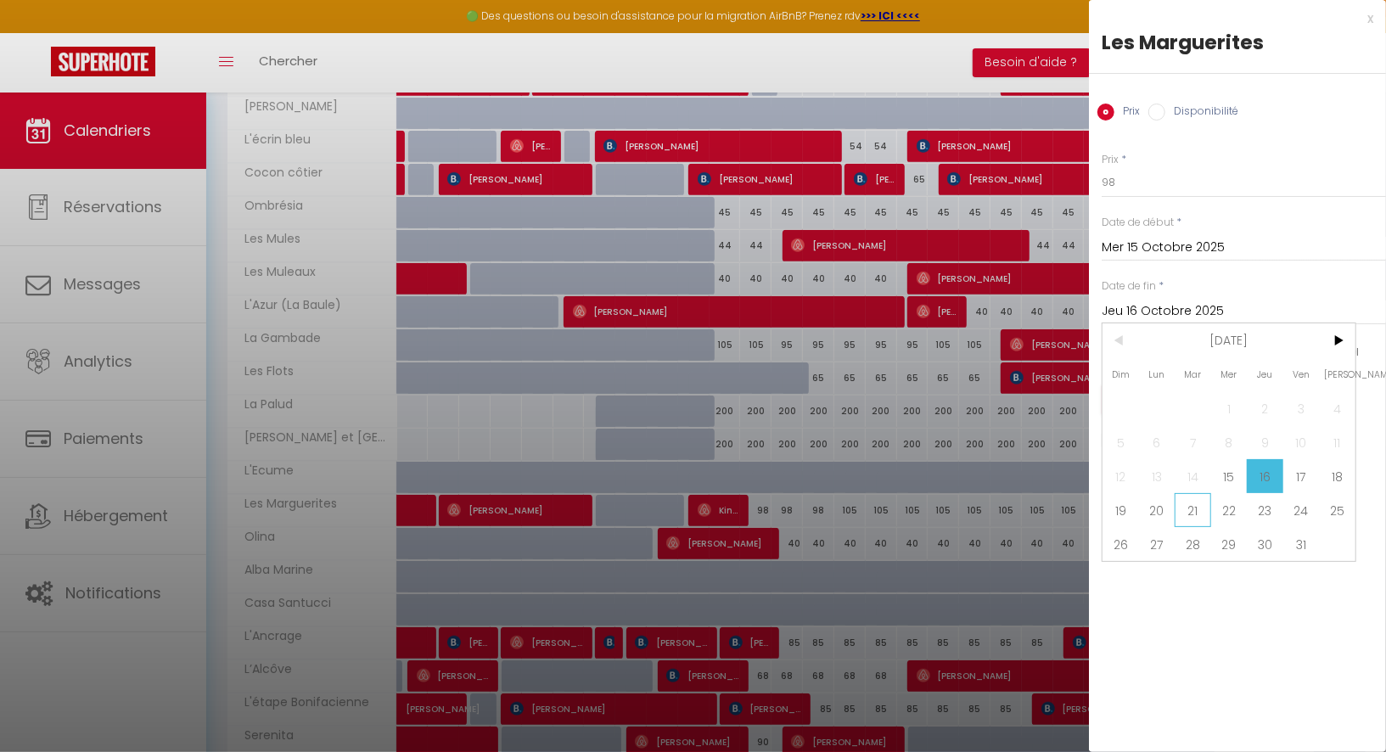
click at [1198, 508] on span "21" at bounding box center [1193, 510] width 36 height 34
type input "[DATE]"
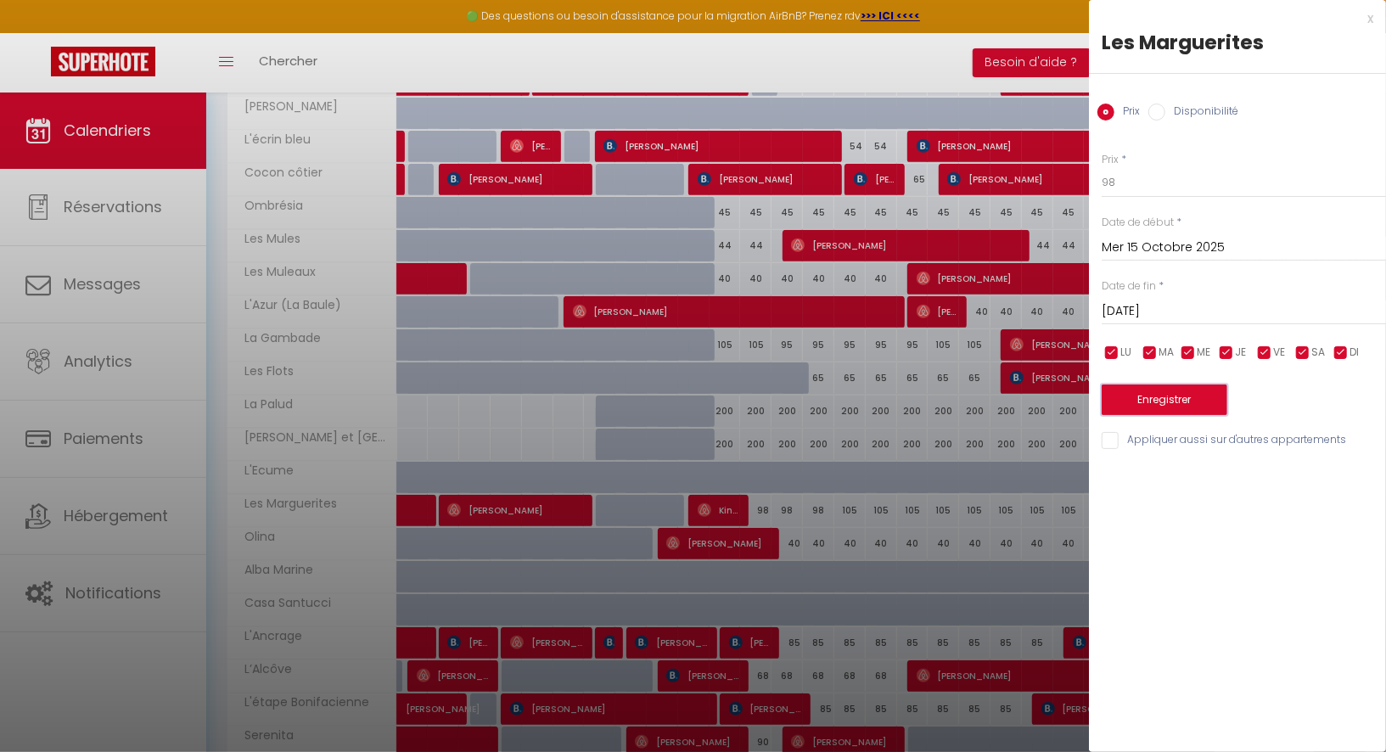
click at [1175, 386] on button "Enregistrer" at bounding box center [1165, 399] width 126 height 31
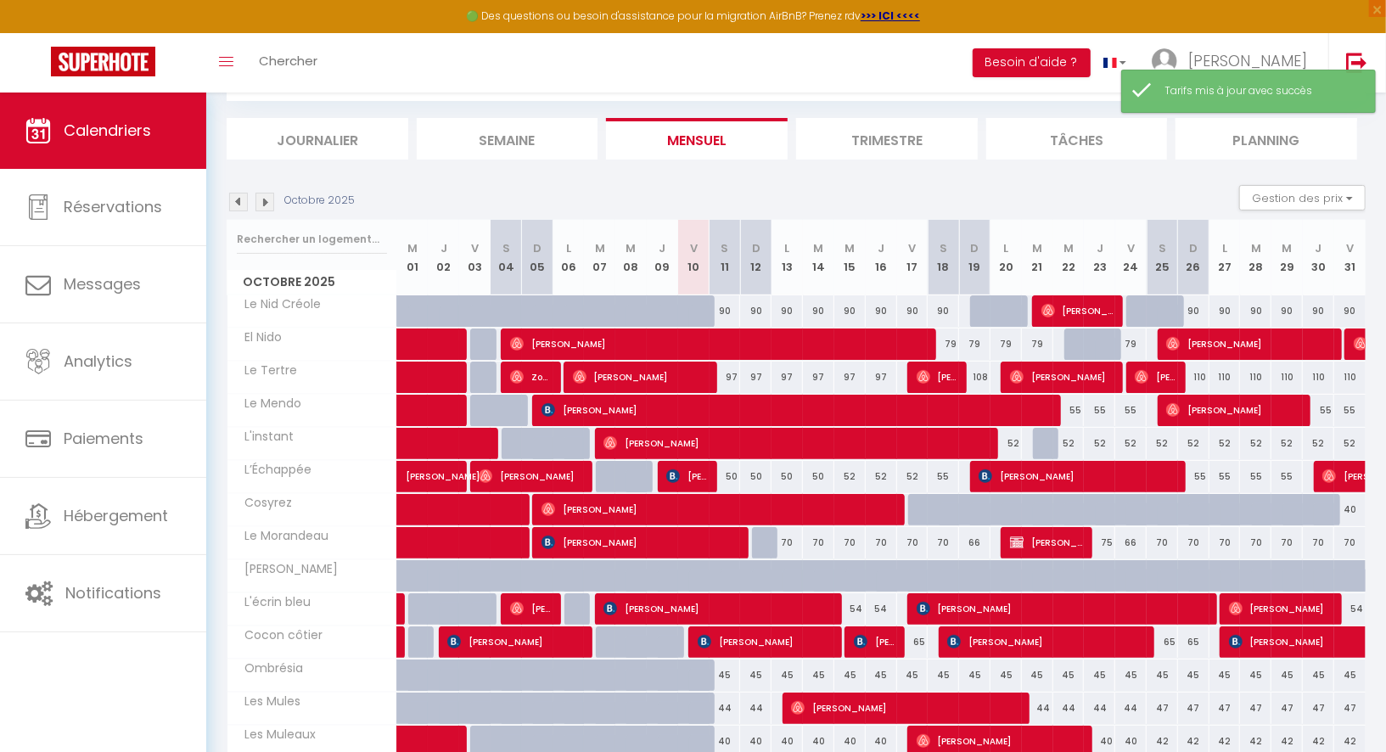
scroll to position [397, 0]
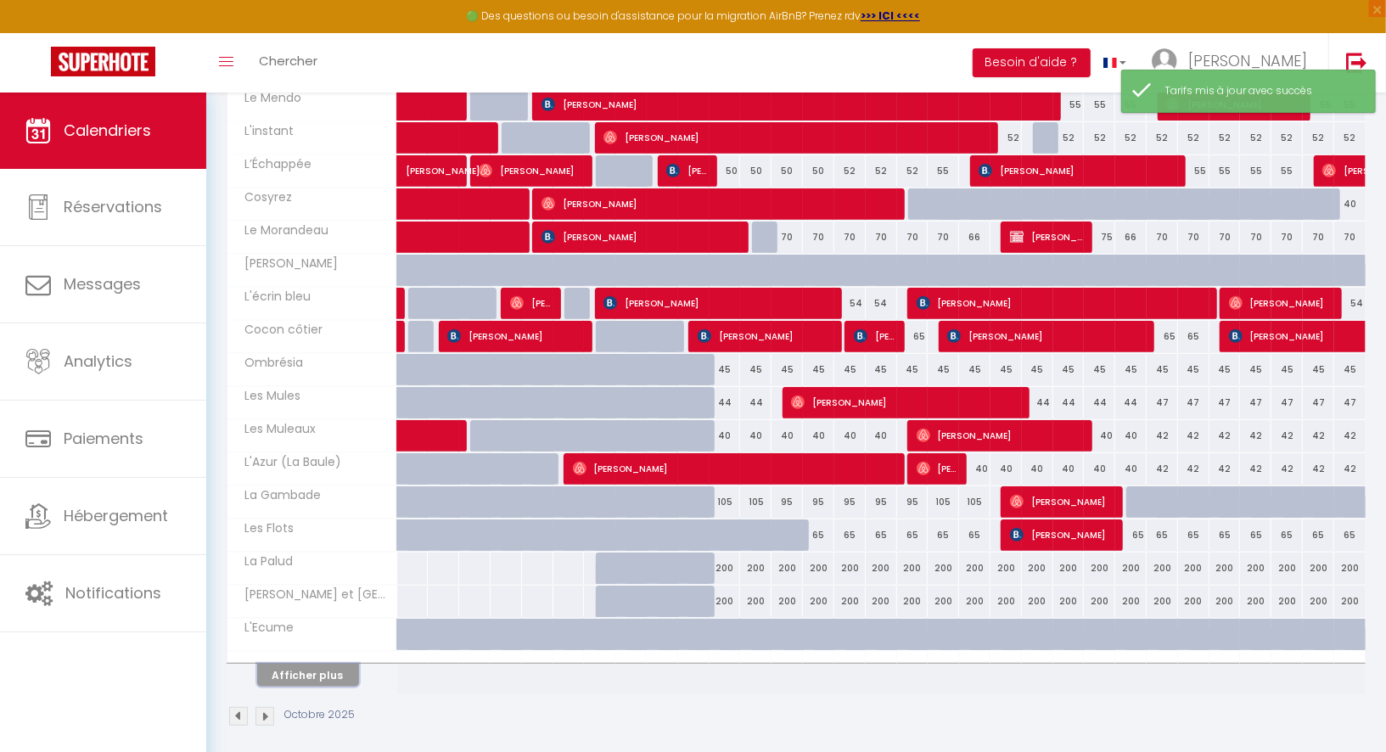
click at [310, 670] on button "Afficher plus" at bounding box center [308, 675] width 102 height 23
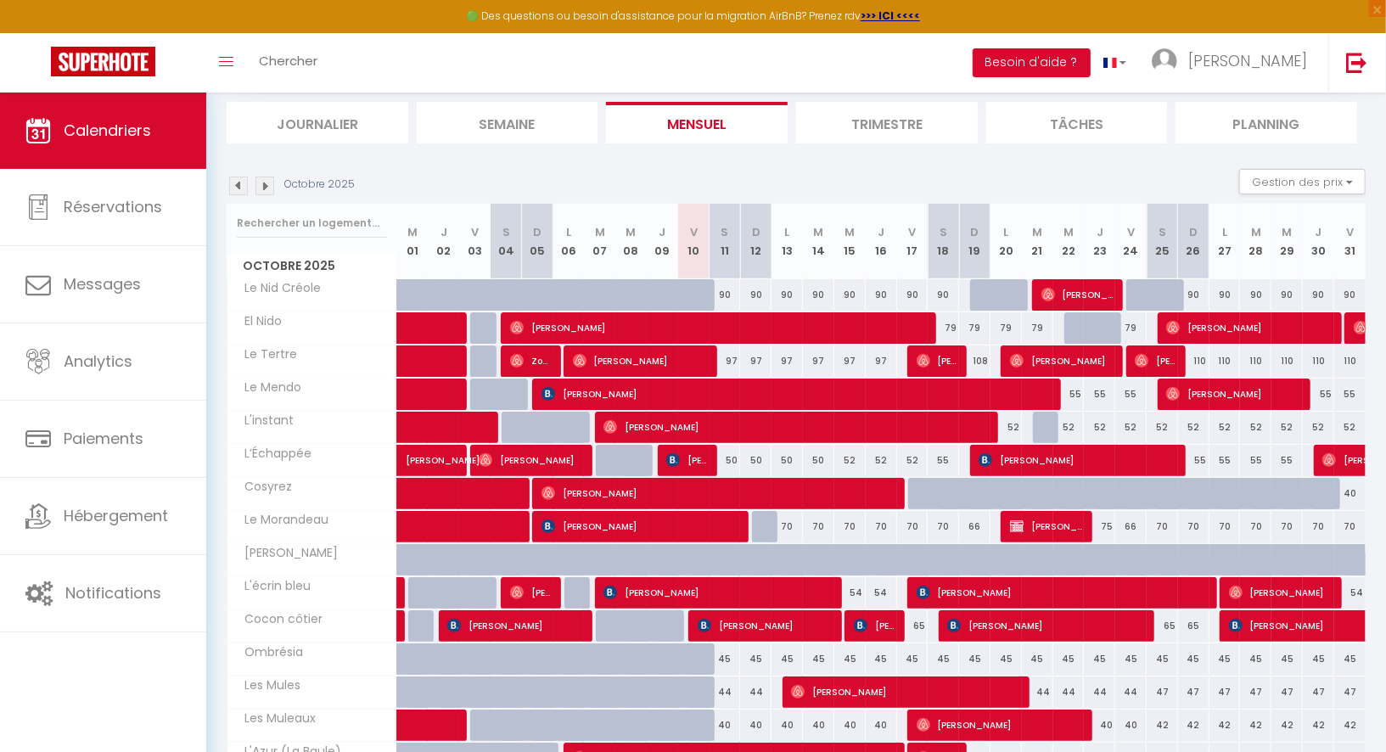
scroll to position [0, 0]
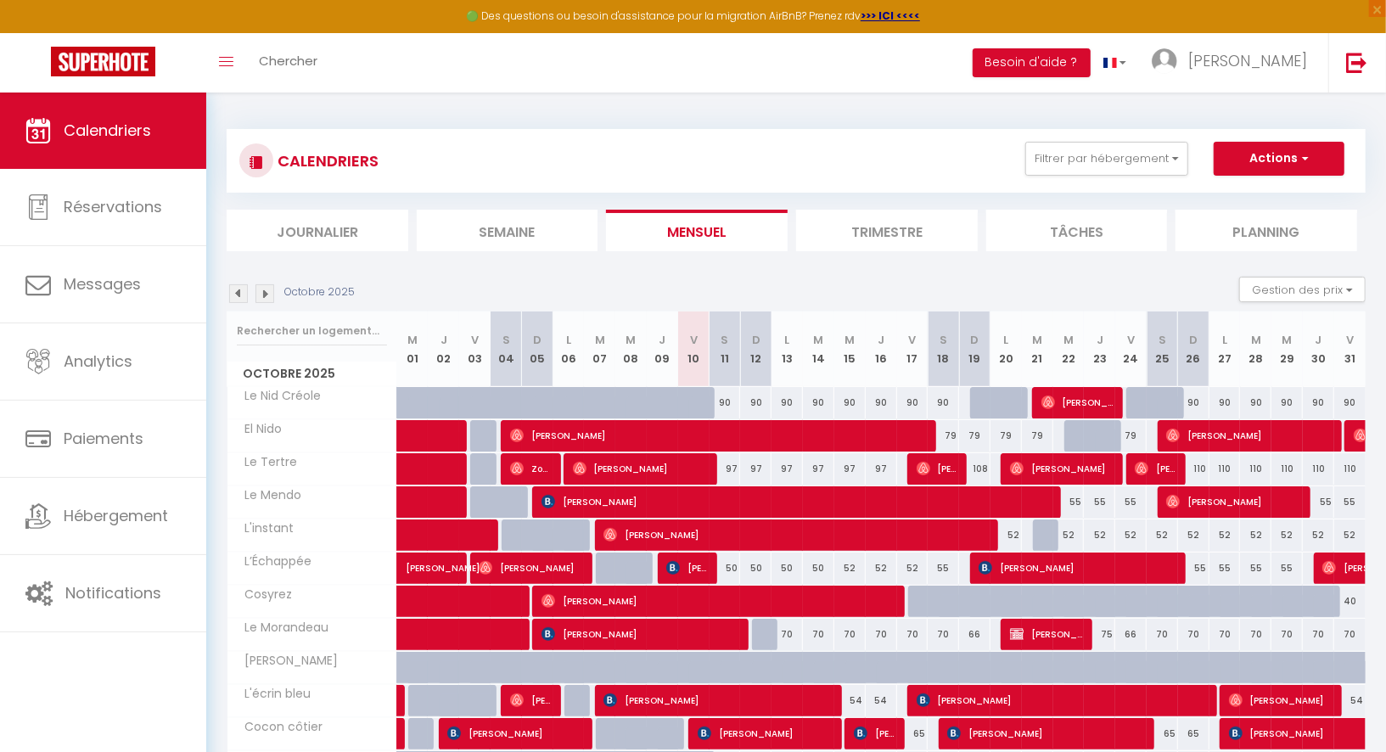
click at [265, 290] on img at bounding box center [264, 293] width 19 height 19
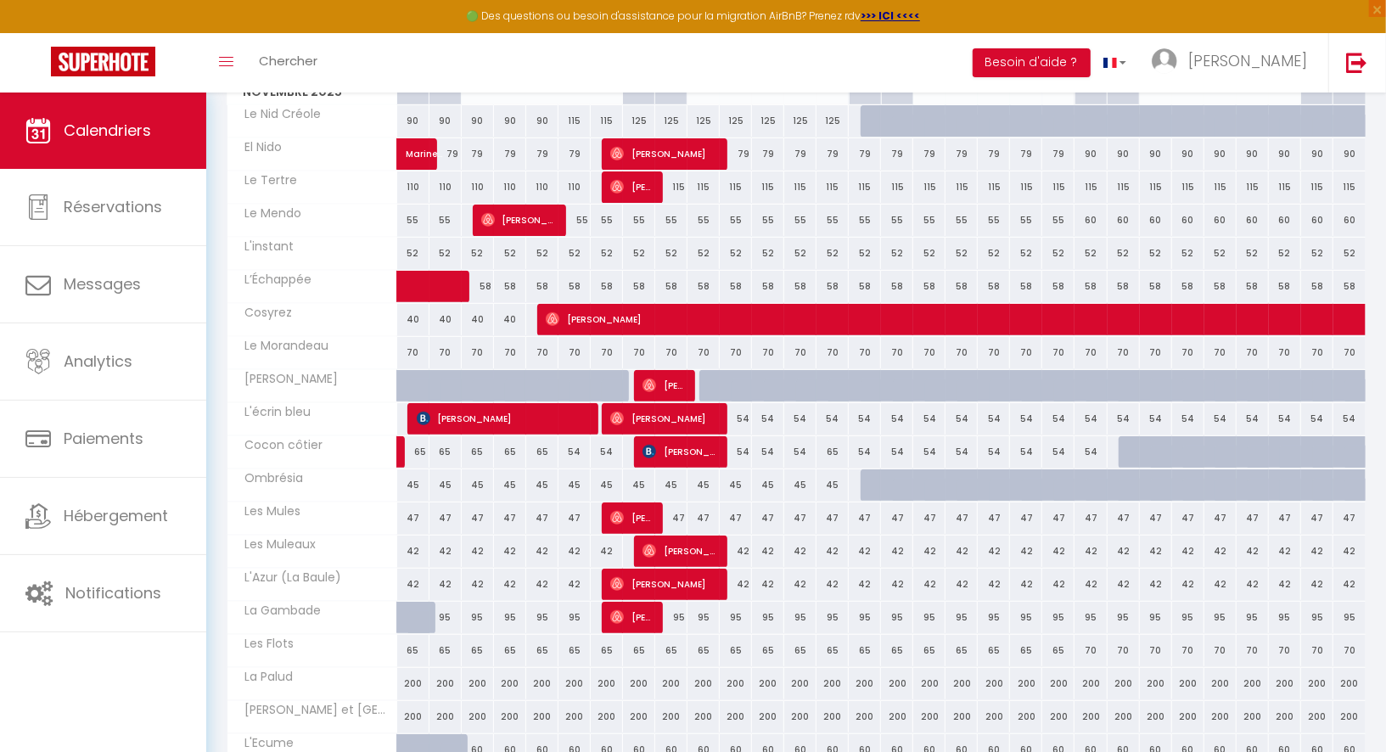
scroll to position [295, 0]
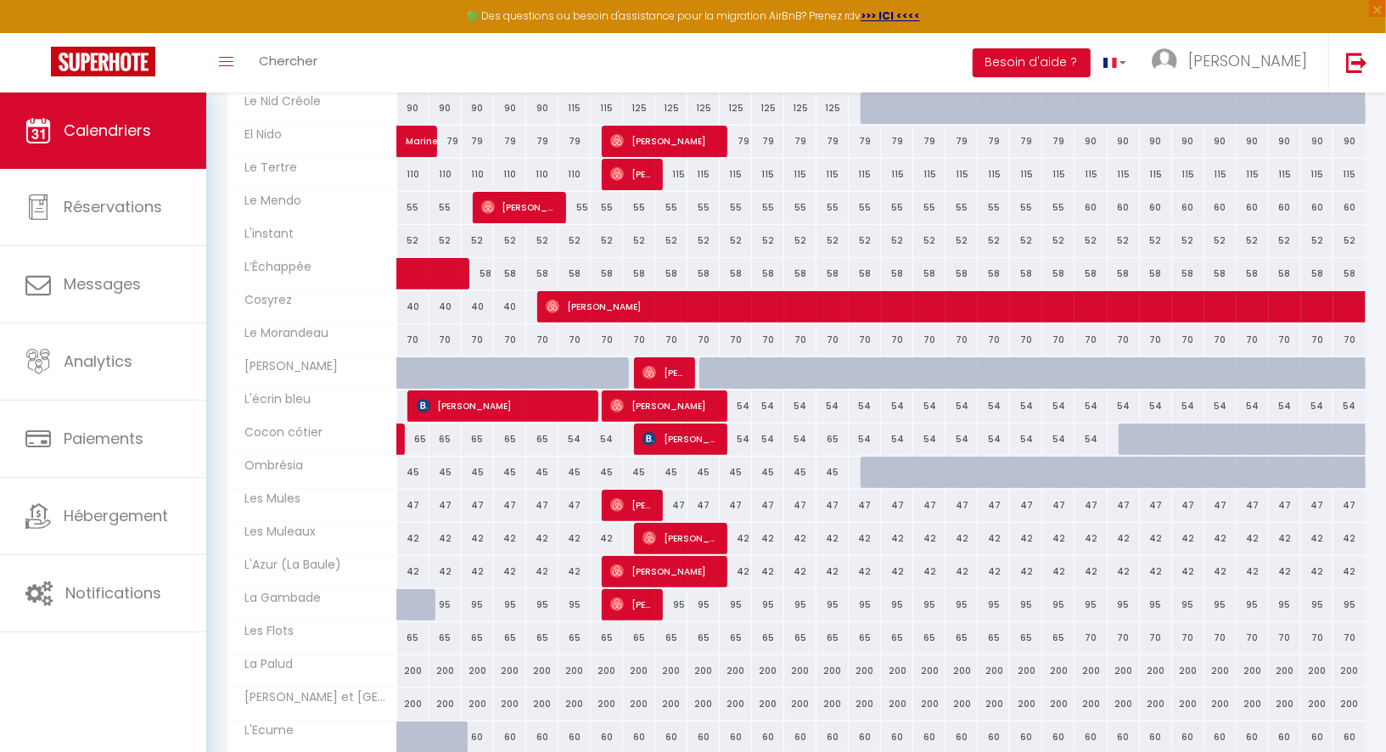
click at [1127, 431] on div at bounding box center [1135, 440] width 32 height 32
type input "54"
select select "1"
type input "Dim 23 Novembre 2025"
type input "Lun 24 Novembre 2025"
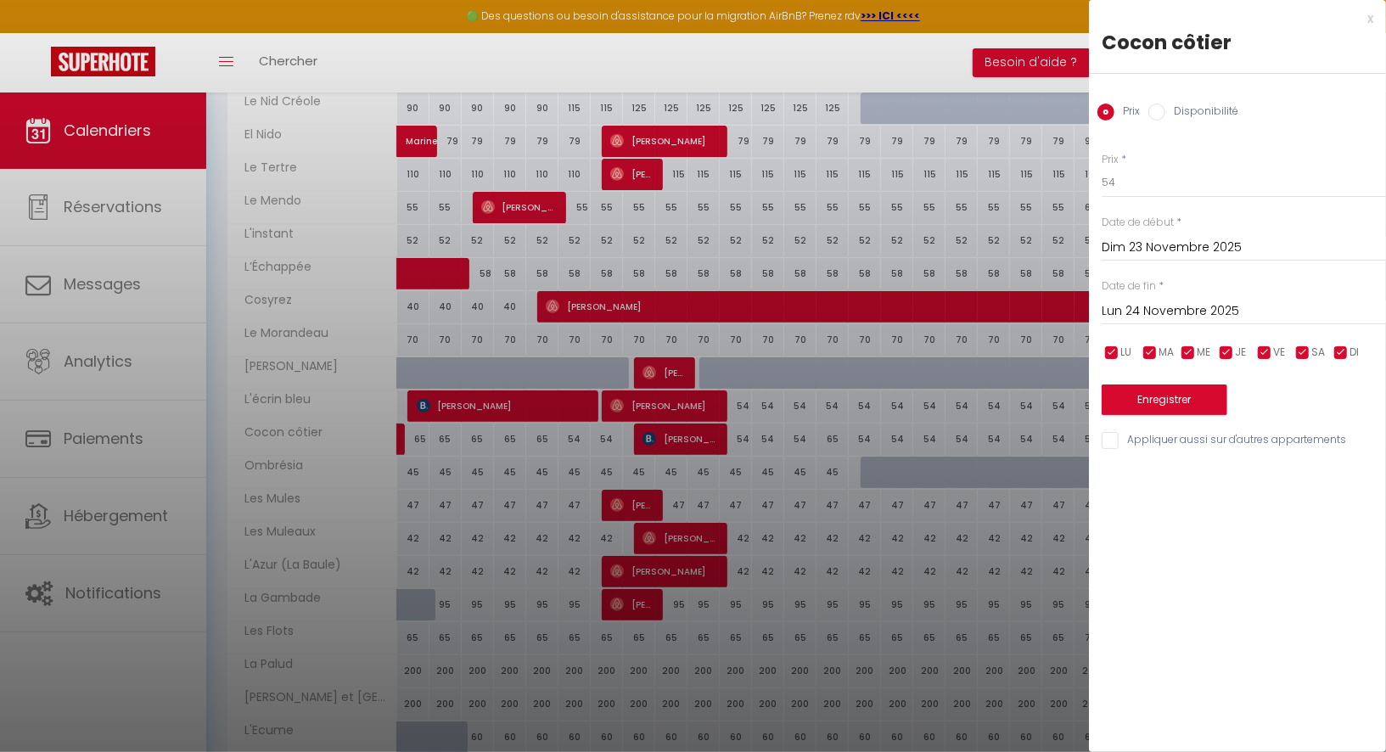
click at [1152, 108] on input "Disponibilité" at bounding box center [1156, 112] width 17 height 17
radio input "true"
radio input "false"
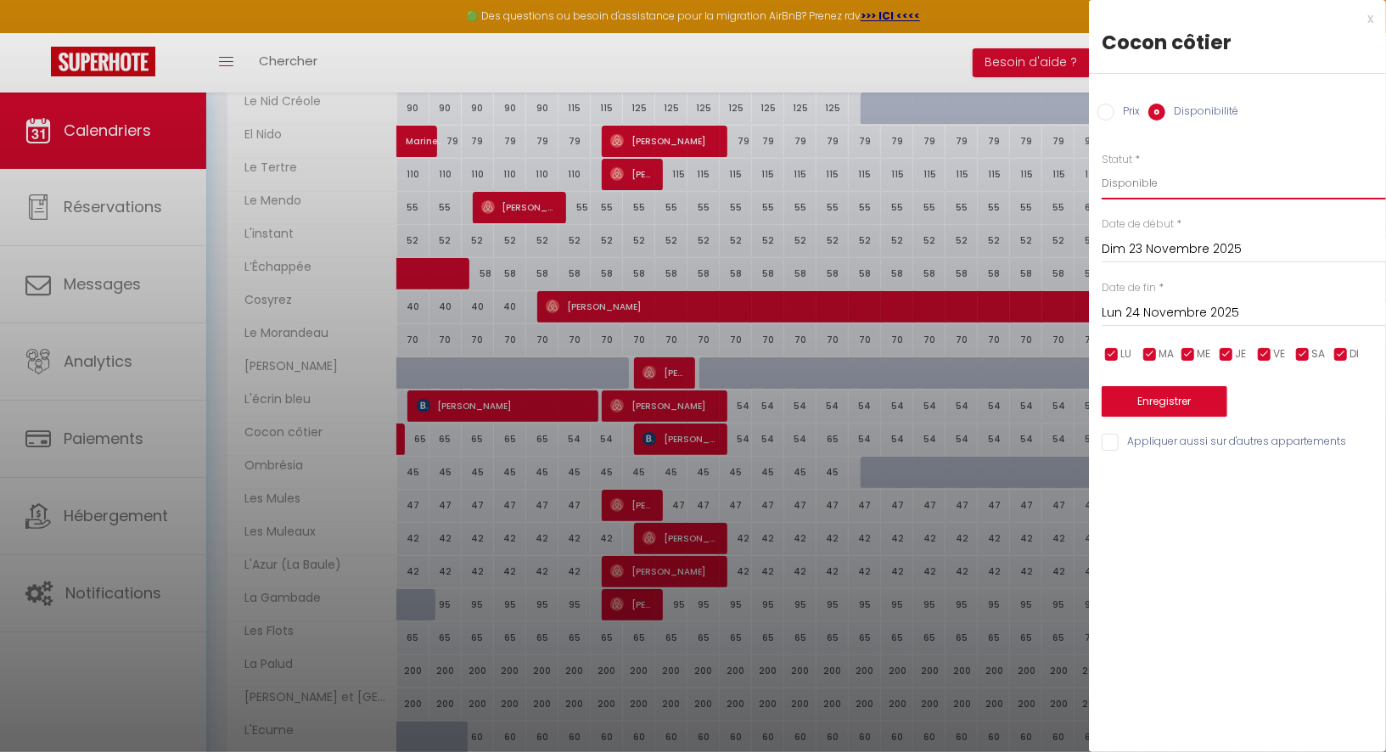
click at [1152, 180] on select "Disponible Indisponible" at bounding box center [1244, 183] width 284 height 32
click at [1155, 322] on input "Lun 24 Novembre 2025" at bounding box center [1244, 313] width 284 height 22
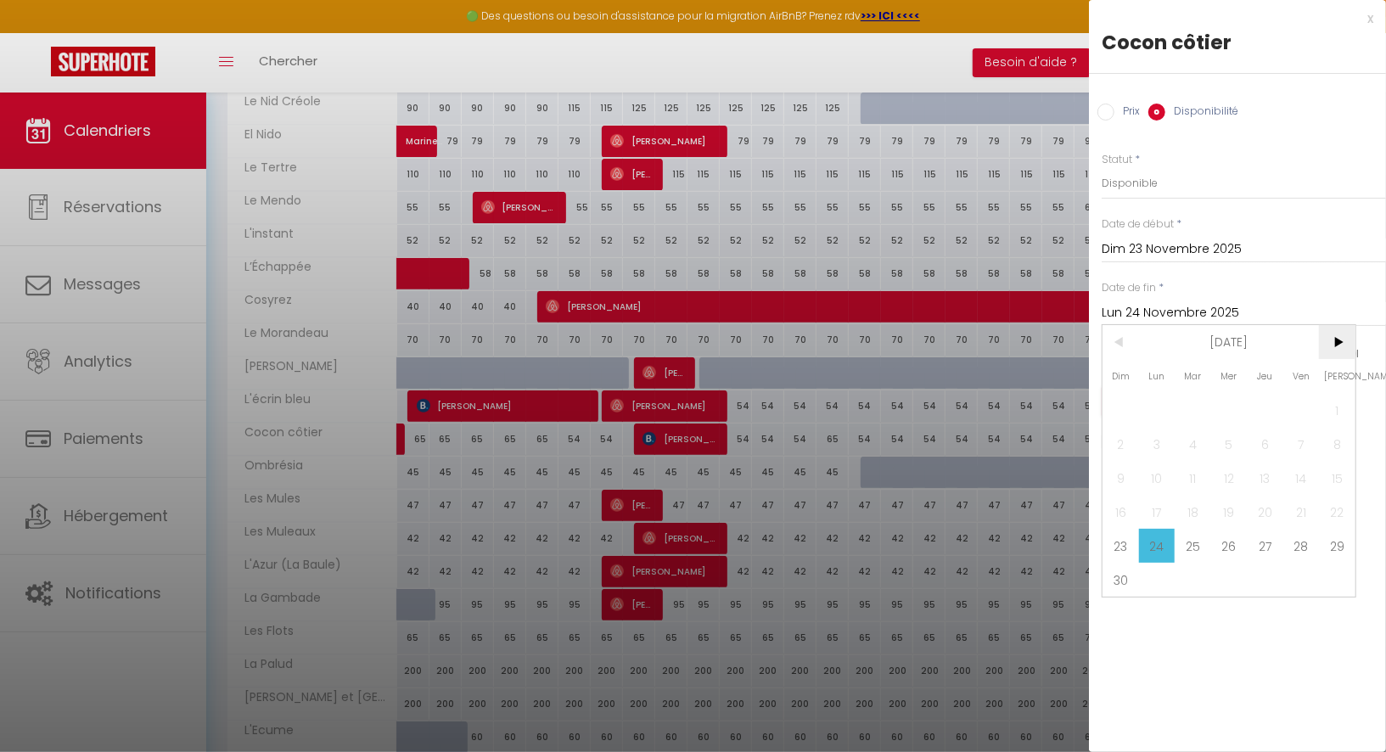
click at [1347, 353] on span ">" at bounding box center [1337, 342] width 36 height 34
click at [1327, 502] on span "28" at bounding box center [1337, 512] width 36 height 34
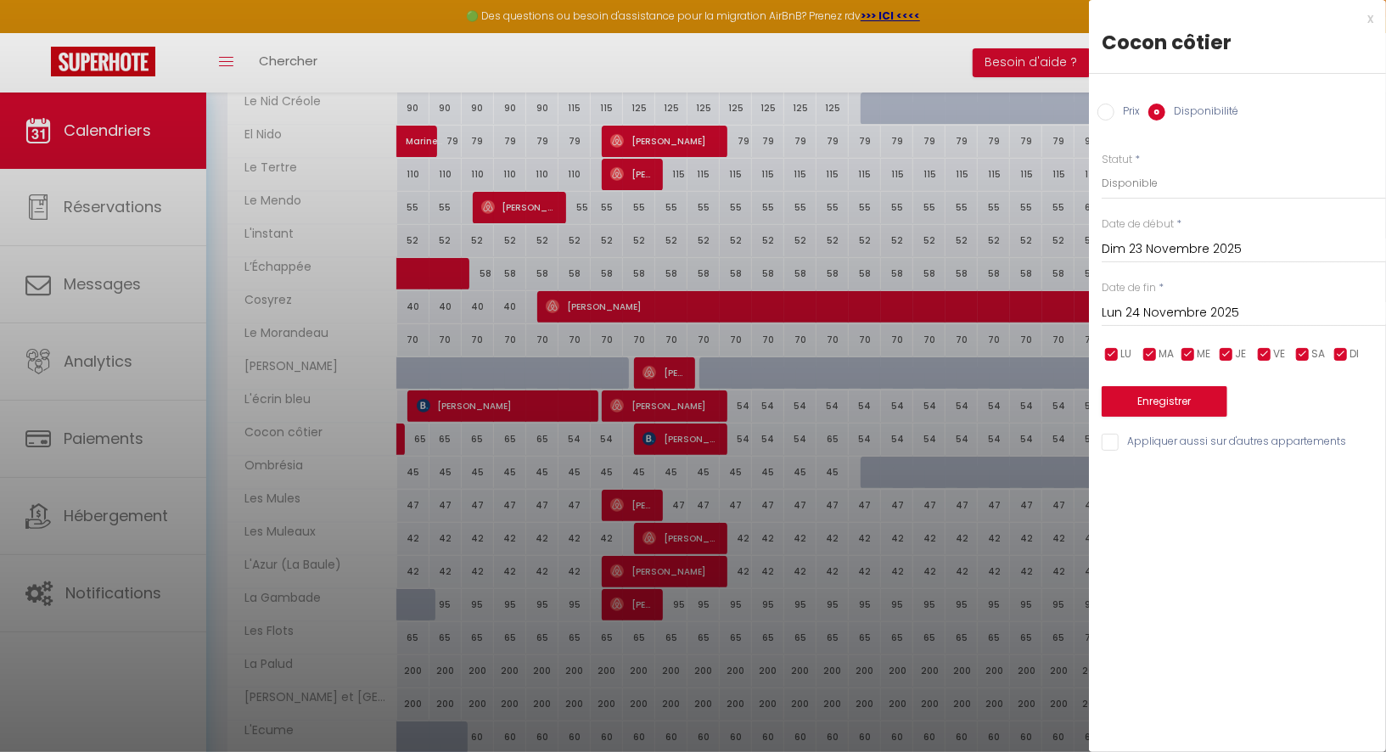
type input "[DATE]"
click at [1143, 396] on button "Enregistrer" at bounding box center [1165, 401] width 126 height 31
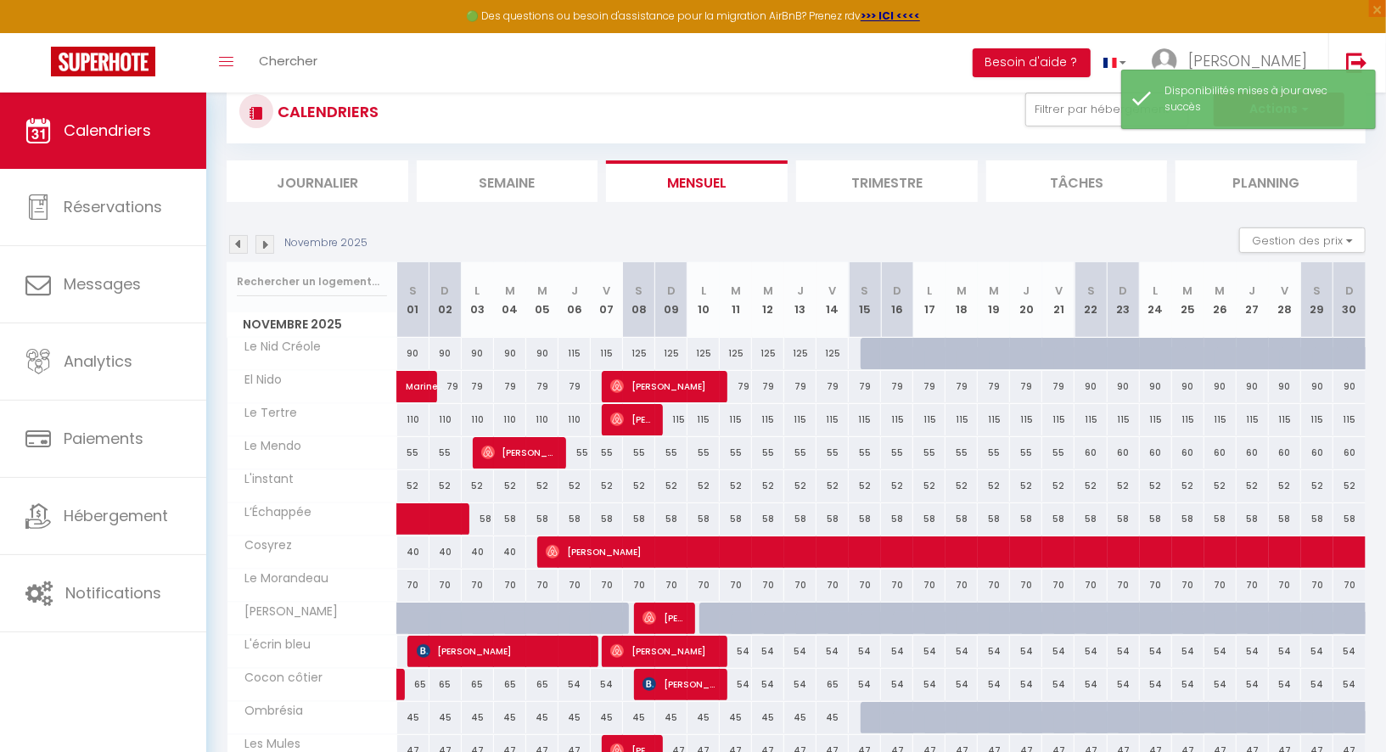
scroll to position [0, 0]
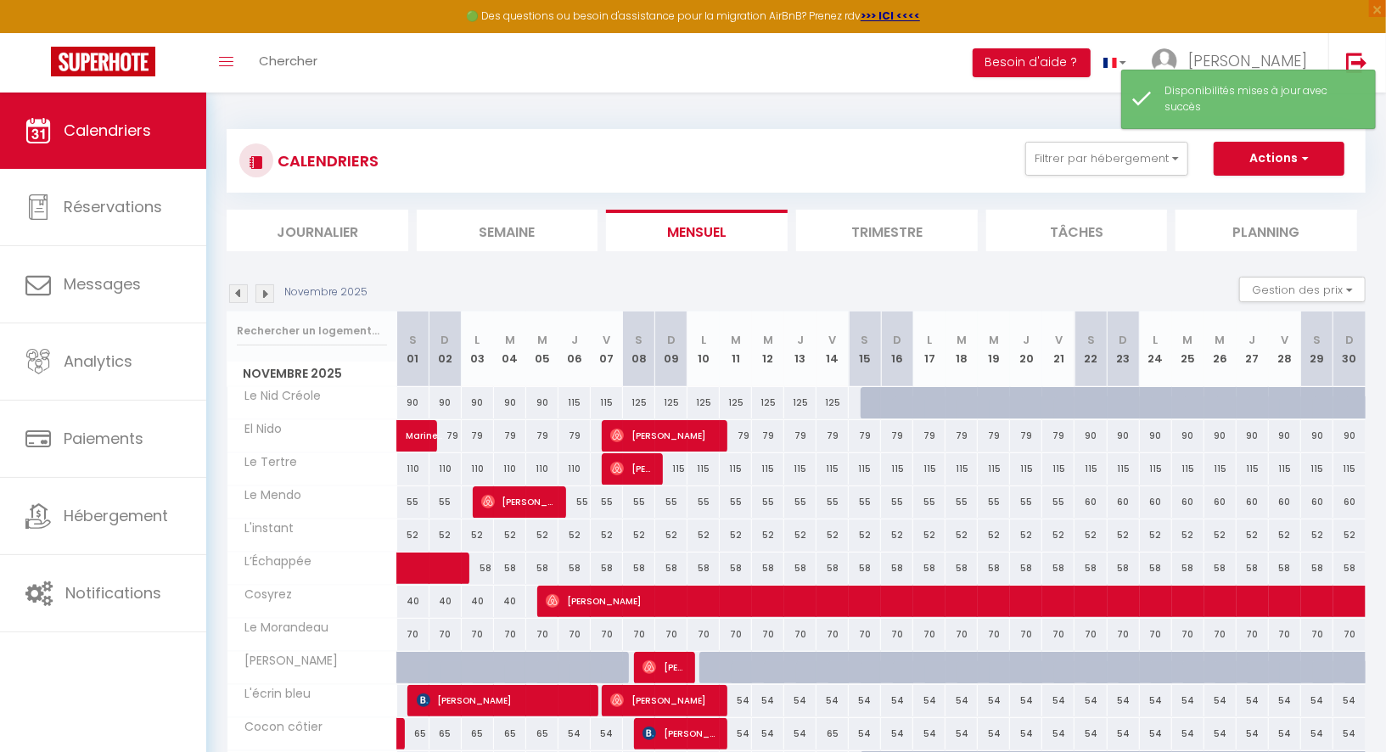
click at [267, 295] on img at bounding box center [264, 293] width 19 height 19
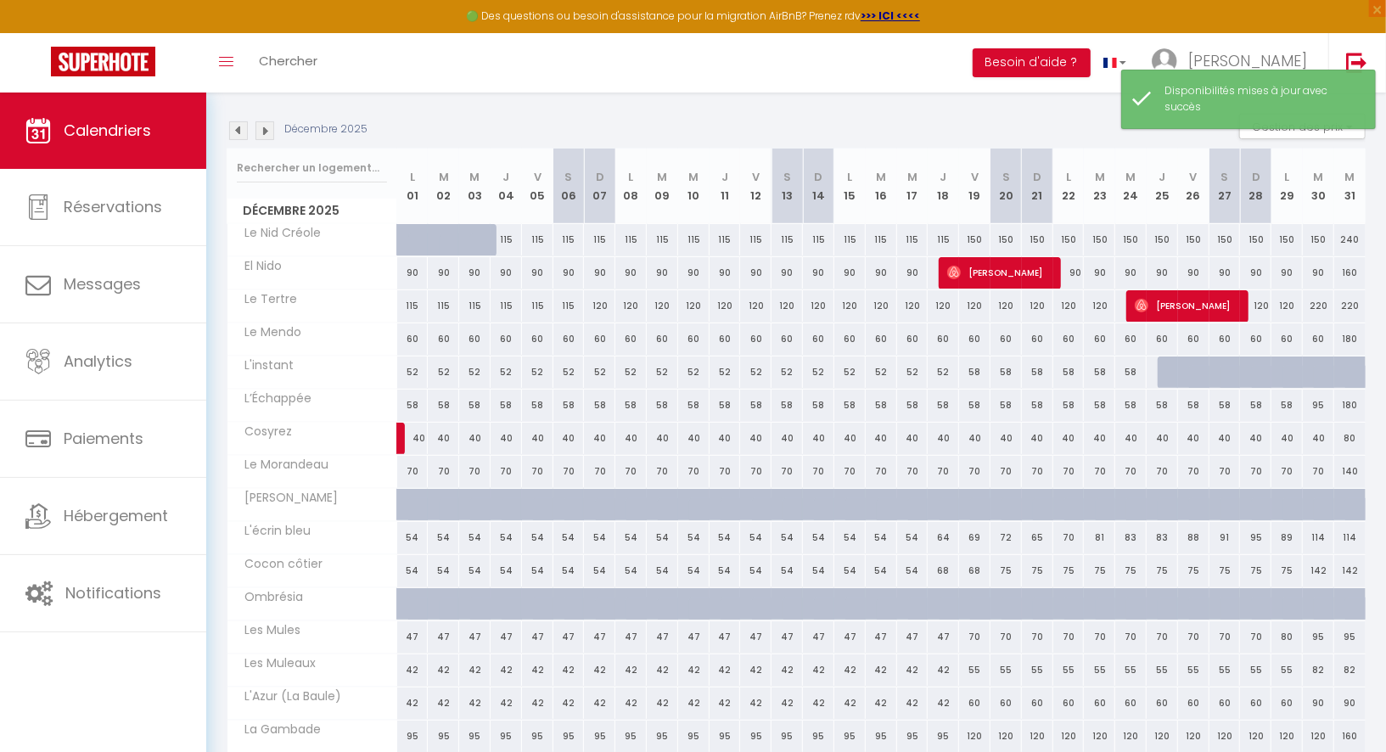
scroll to position [207, 0]
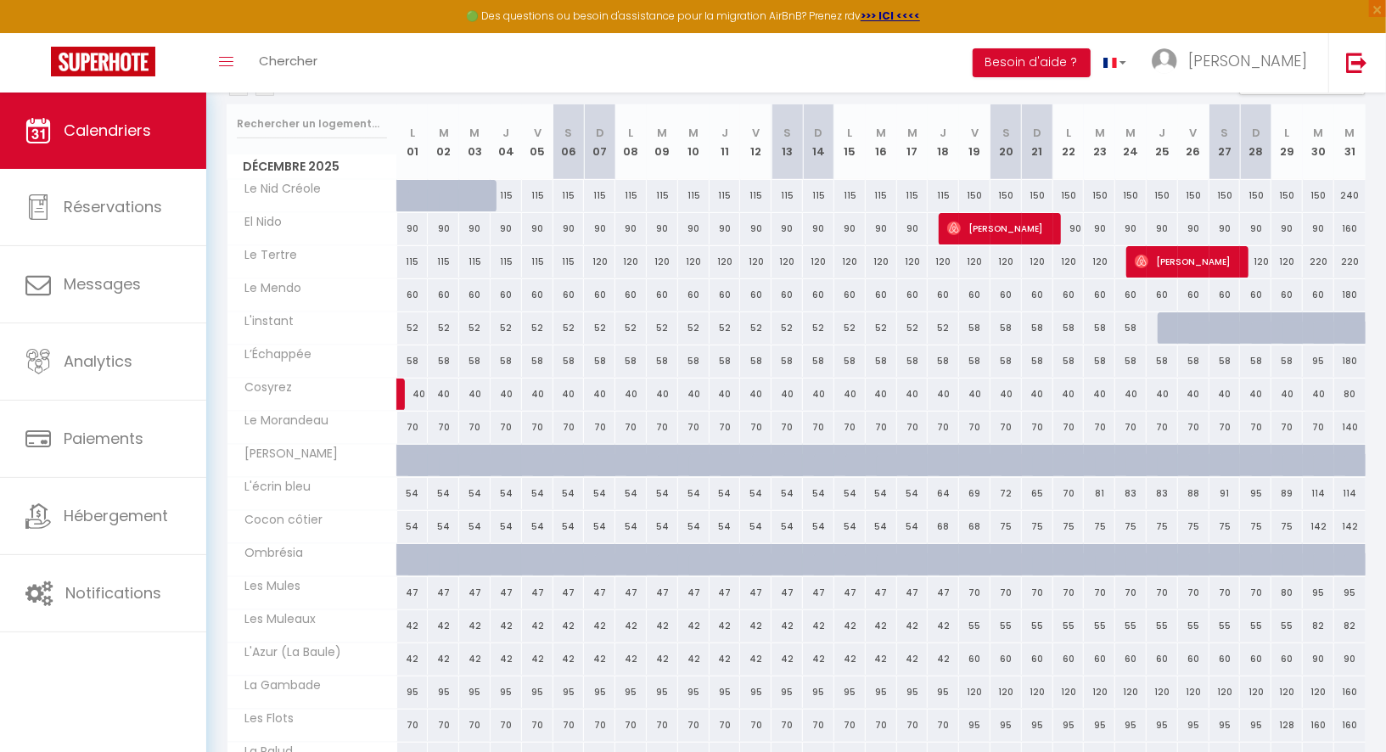
click at [1323, 520] on div "142" at bounding box center [1318, 526] width 31 height 31
select select "1"
type input "[DATE]"
type input "Mer 31 Décembre 2025"
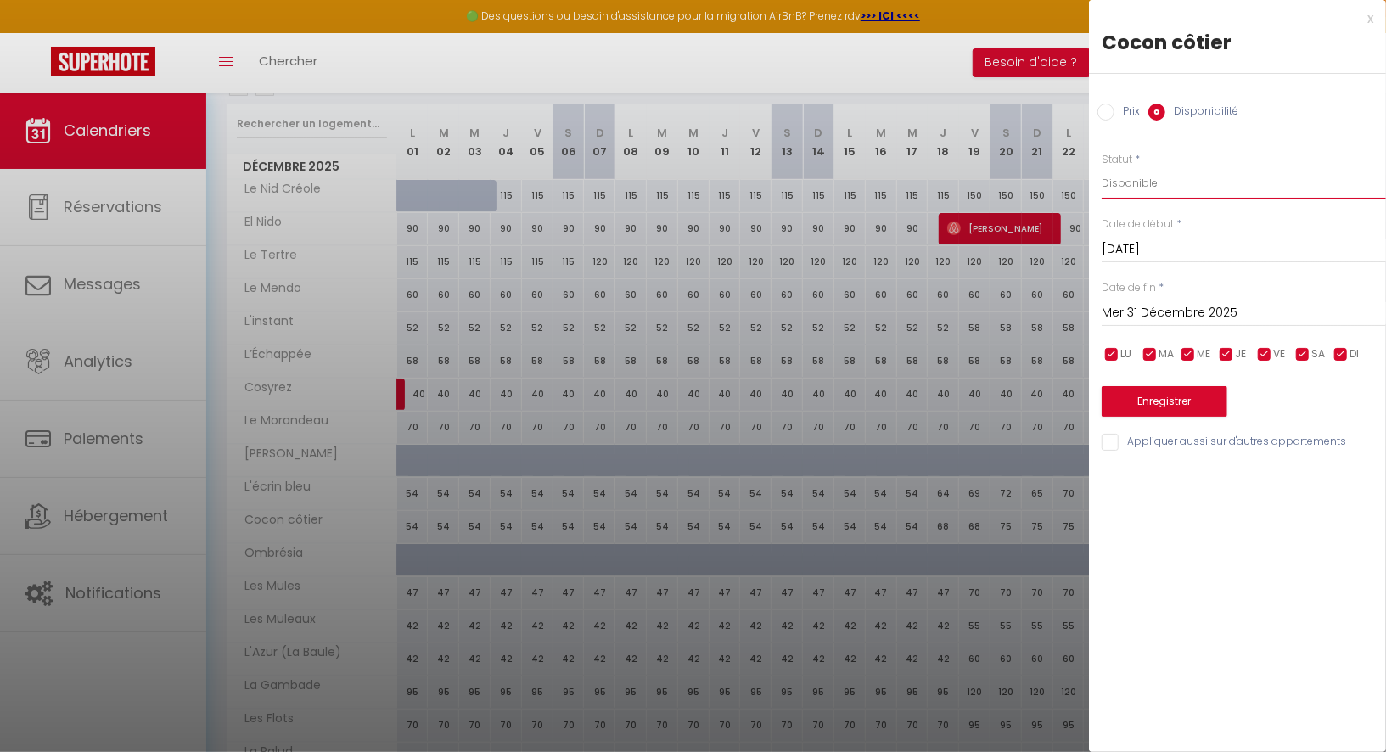
click at [1148, 181] on select "Disponible Indisponible" at bounding box center [1244, 183] width 284 height 32
select select "0"
click at [1102, 167] on select "Disponible Indisponible" at bounding box center [1244, 183] width 284 height 32
click at [1155, 313] on input "Mer 31 Décembre 2025" at bounding box center [1244, 313] width 284 height 22
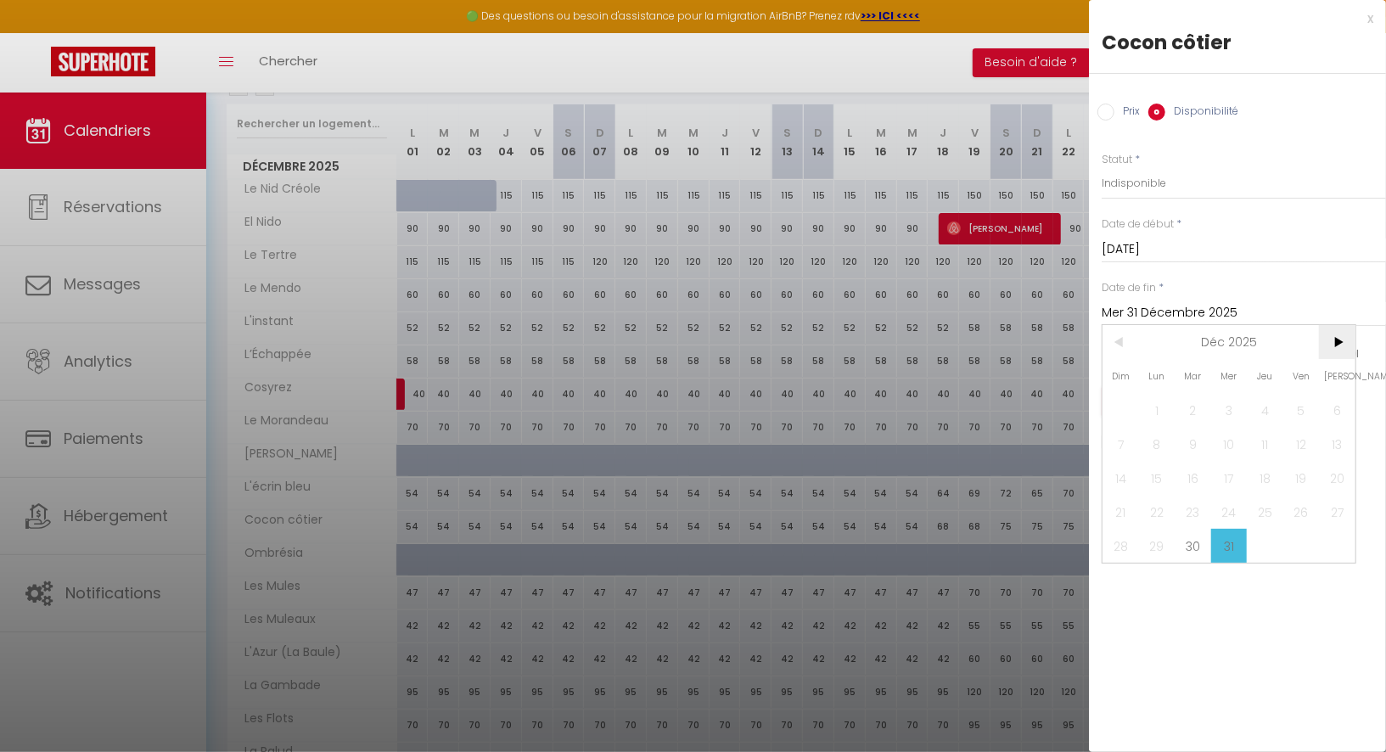
click at [1341, 354] on span ">" at bounding box center [1337, 342] width 36 height 34
click at [1295, 408] on span "2" at bounding box center [1301, 410] width 36 height 34
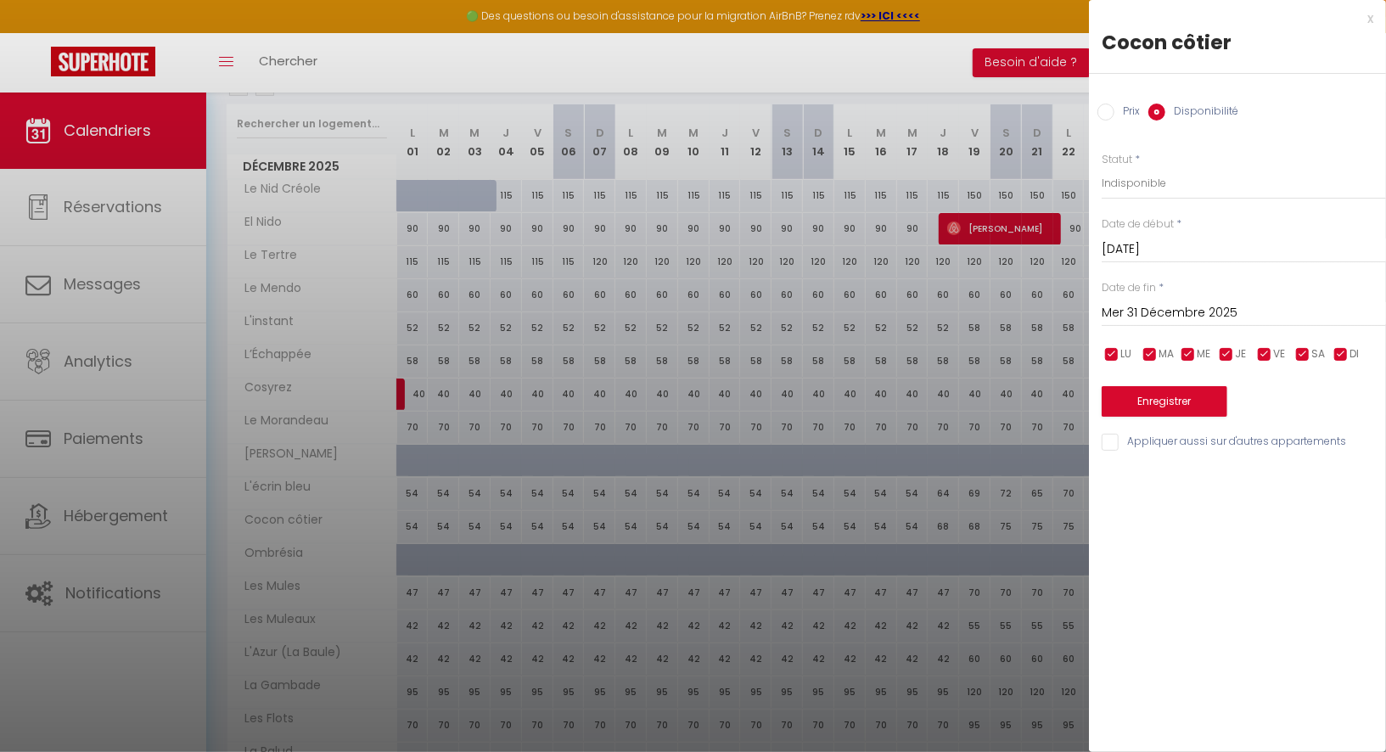
type input "Ven 02 Janvier 2026"
click at [1165, 407] on button "Enregistrer" at bounding box center [1165, 401] width 126 height 31
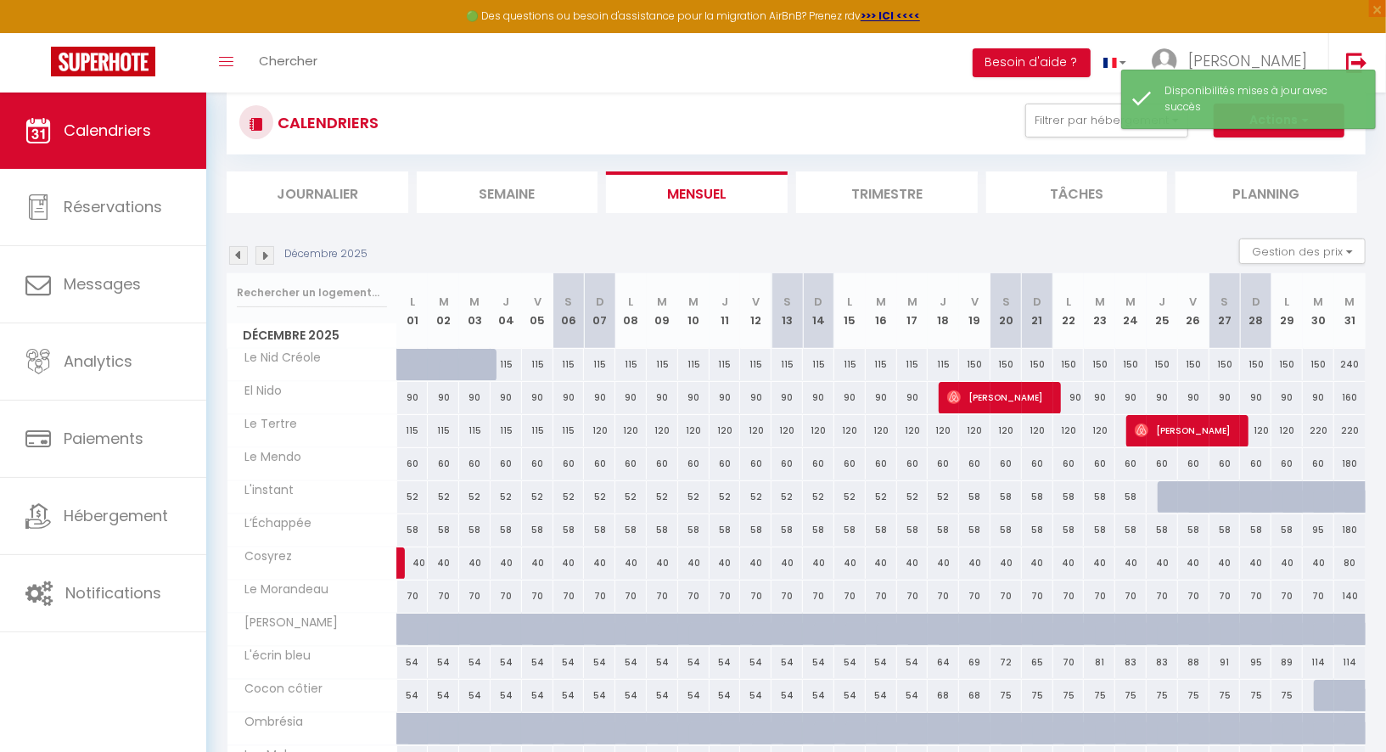
scroll to position [0, 0]
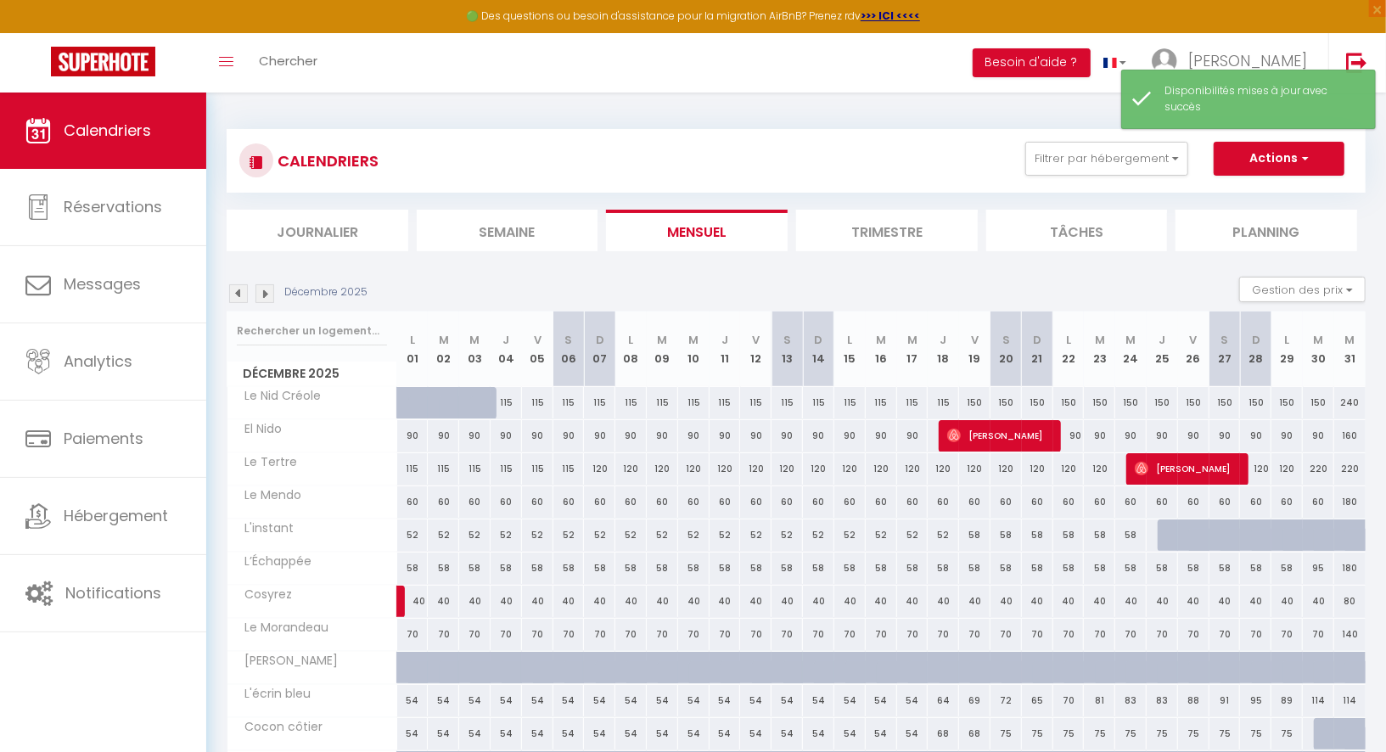
click at [272, 294] on img at bounding box center [264, 293] width 19 height 19
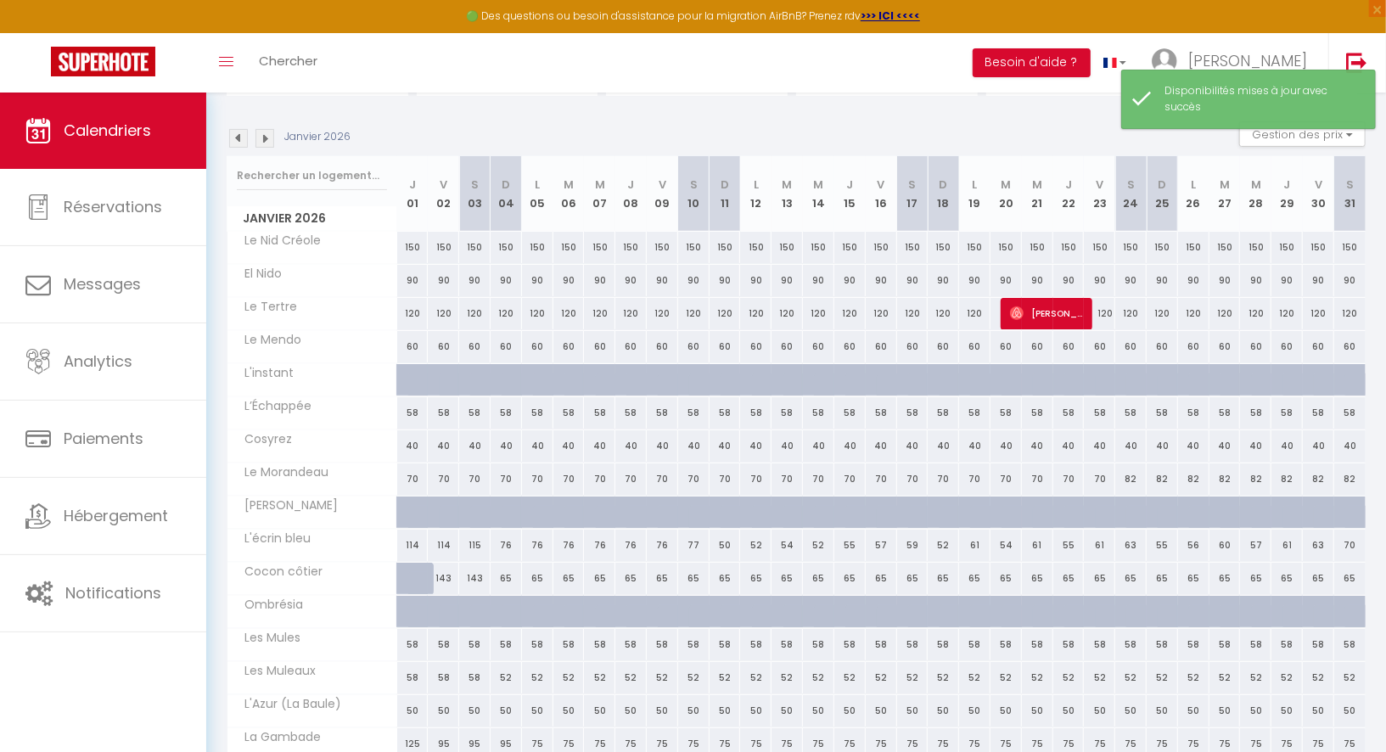
scroll to position [156, 0]
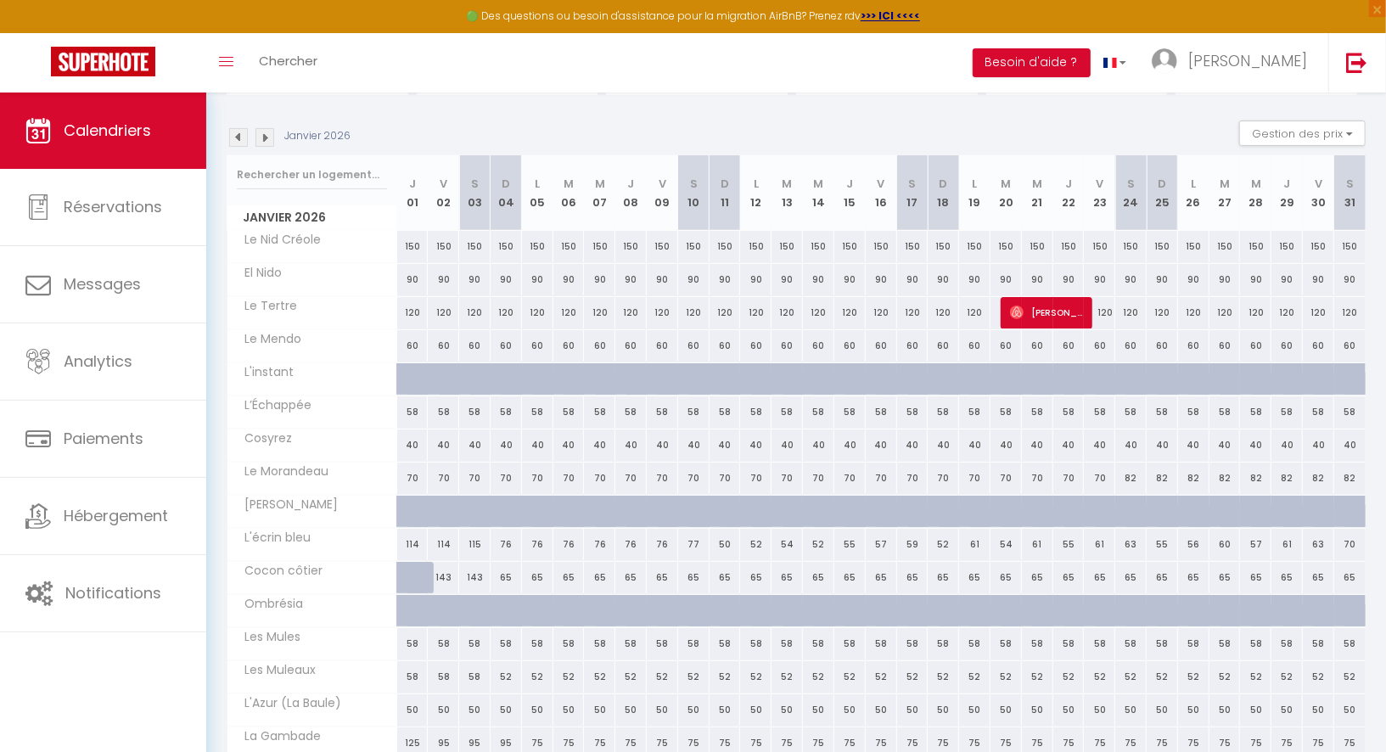
click at [262, 140] on img at bounding box center [264, 137] width 19 height 19
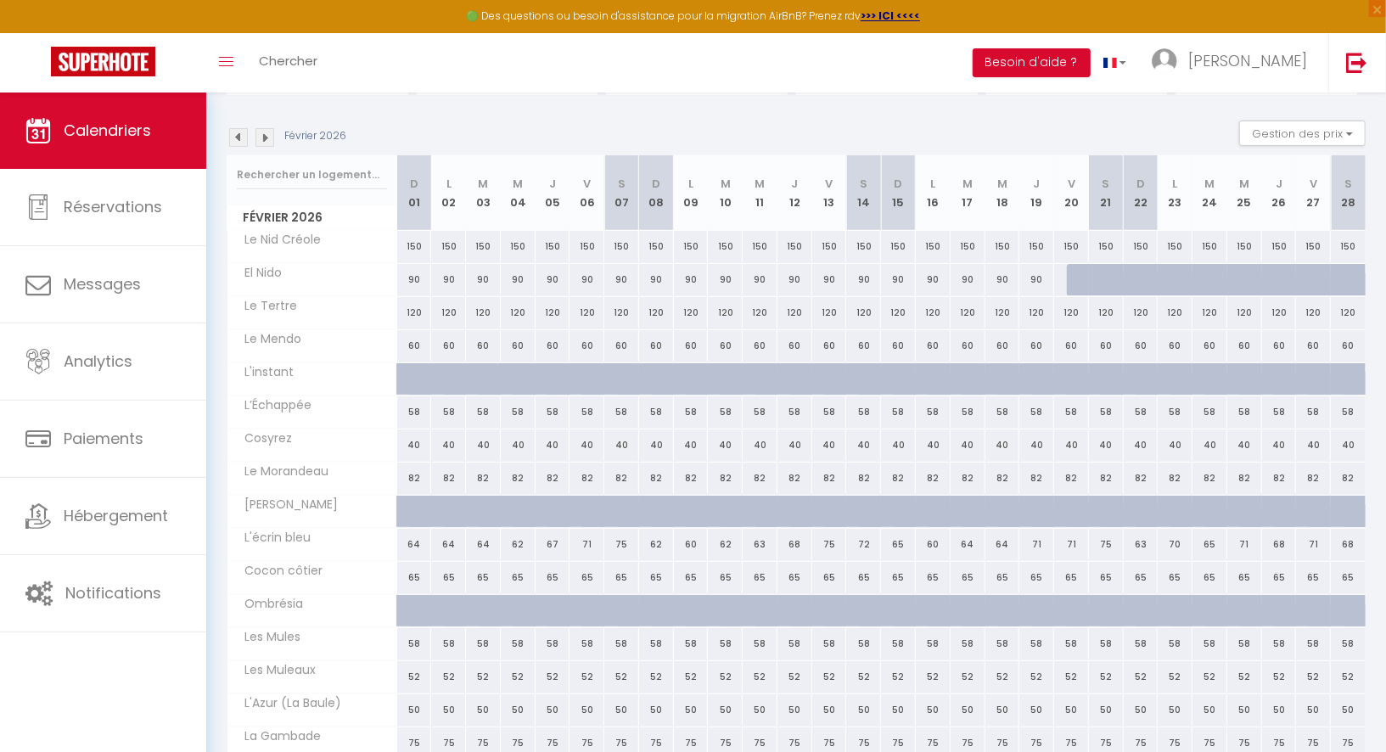
click at [262, 140] on img at bounding box center [264, 137] width 19 height 19
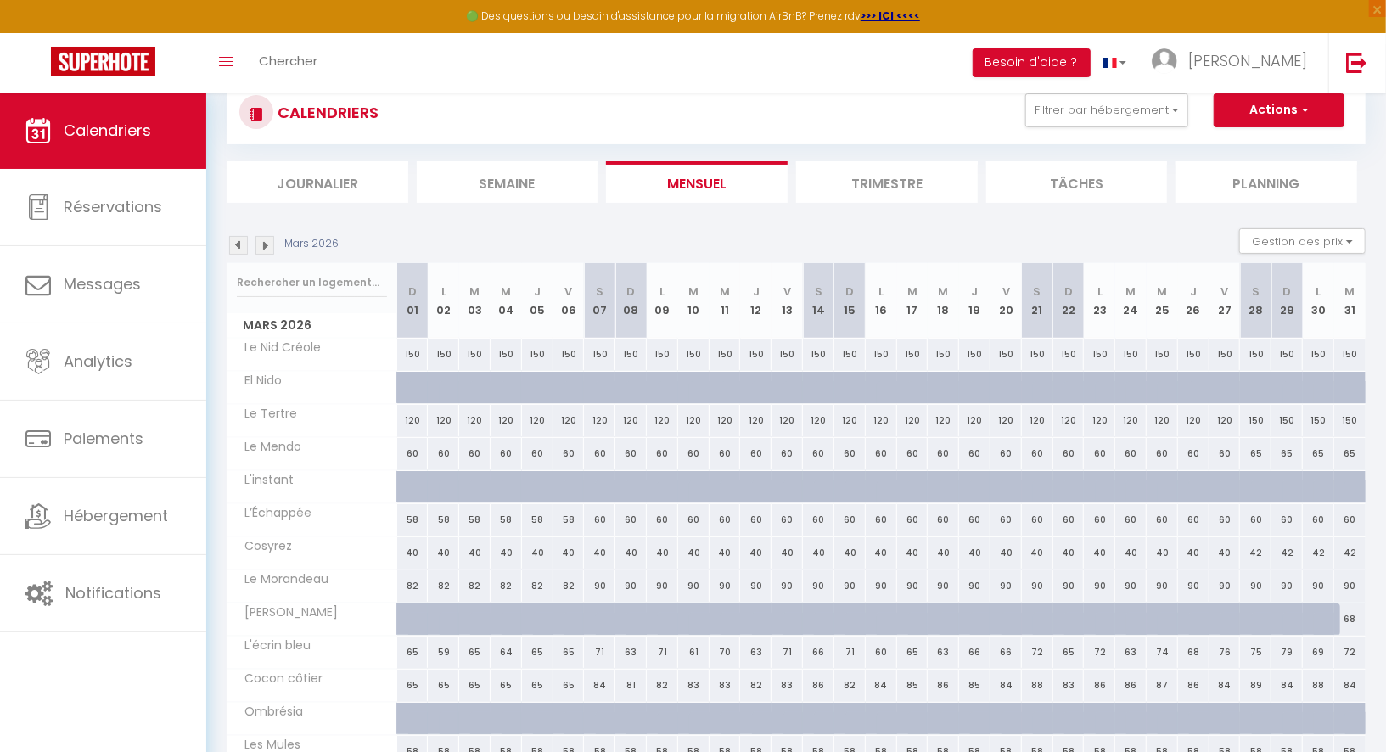
scroll to position [42, 0]
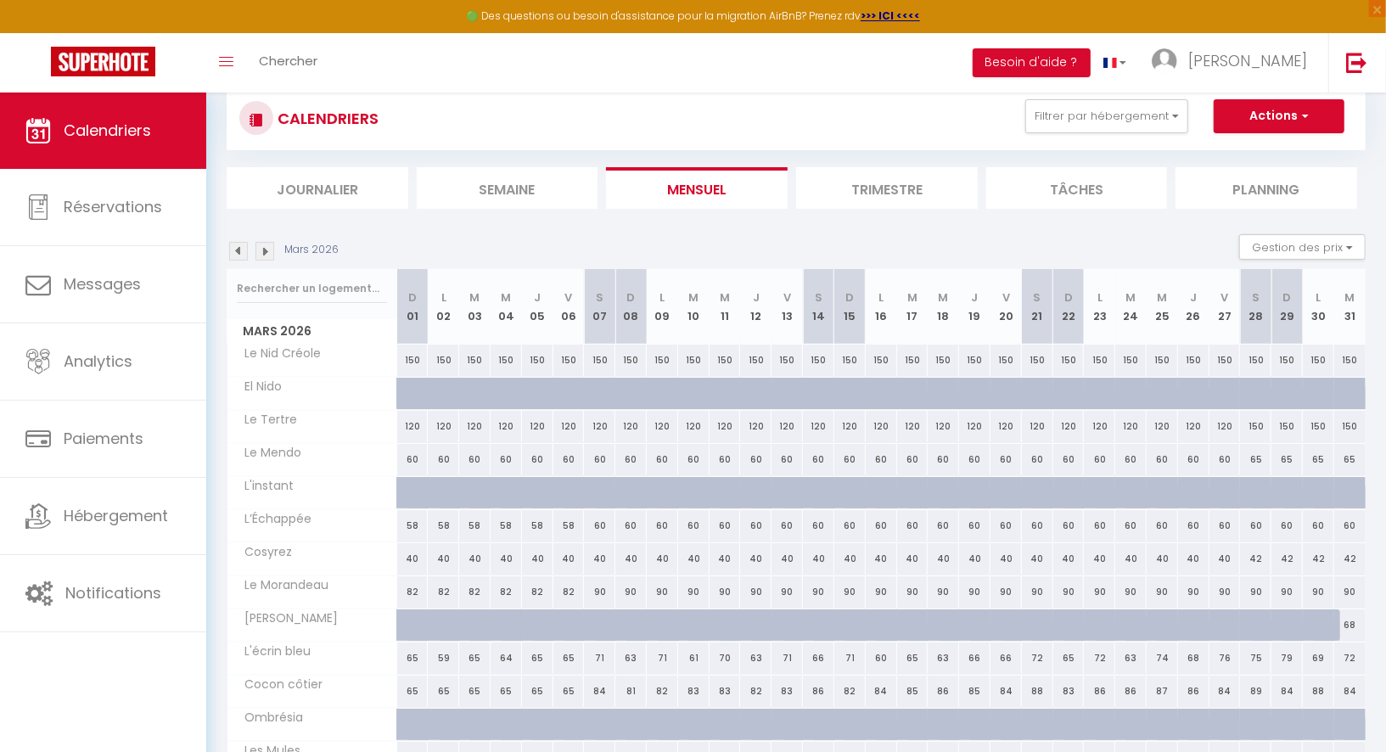
click at [1258, 424] on div "150" at bounding box center [1255, 426] width 31 height 31
select select "1"
type input "[DATE]"
type input "Dim 29 Mars 2026"
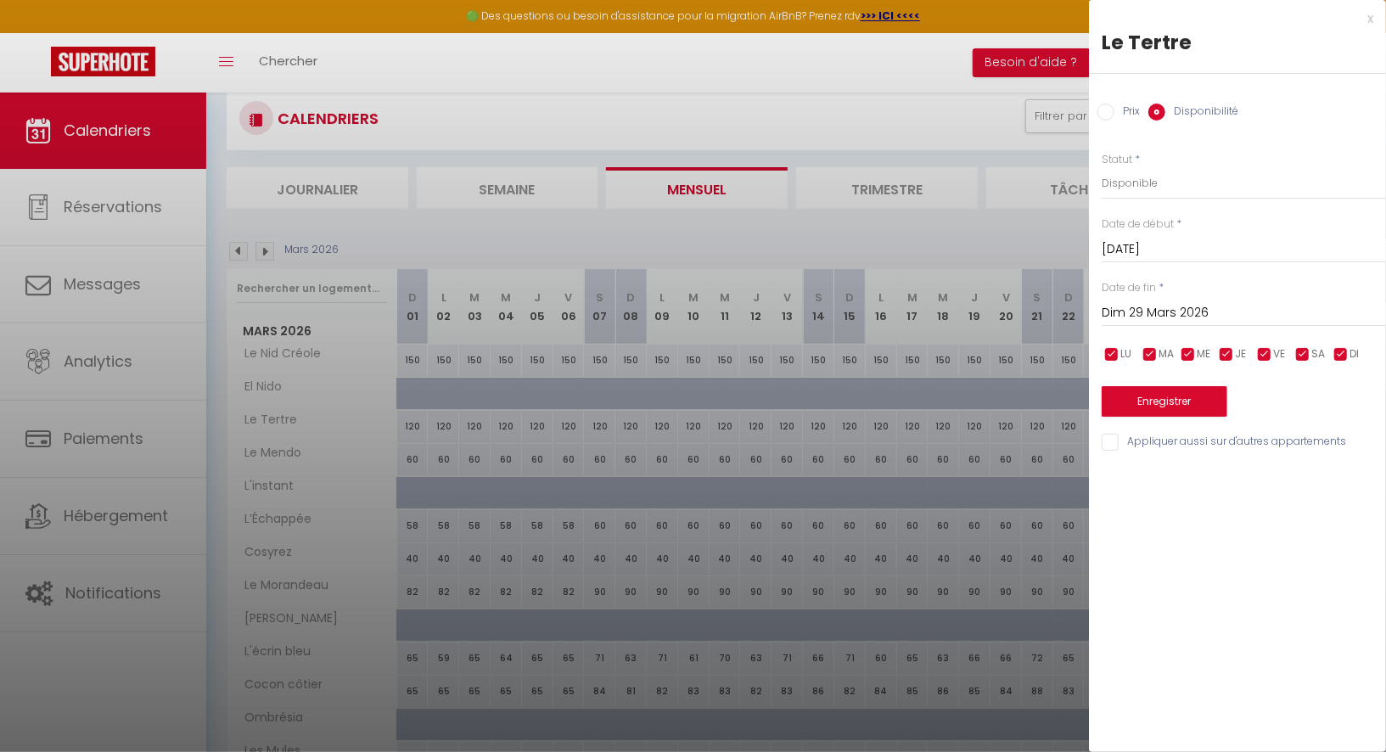
click at [1103, 107] on input "Prix" at bounding box center [1105, 112] width 17 height 17
radio input "true"
radio input "false"
drag, startPoint x: 1132, startPoint y: 180, endPoint x: 1107, endPoint y: 182, distance: 25.6
click at [1108, 183] on input "150" at bounding box center [1244, 182] width 284 height 31
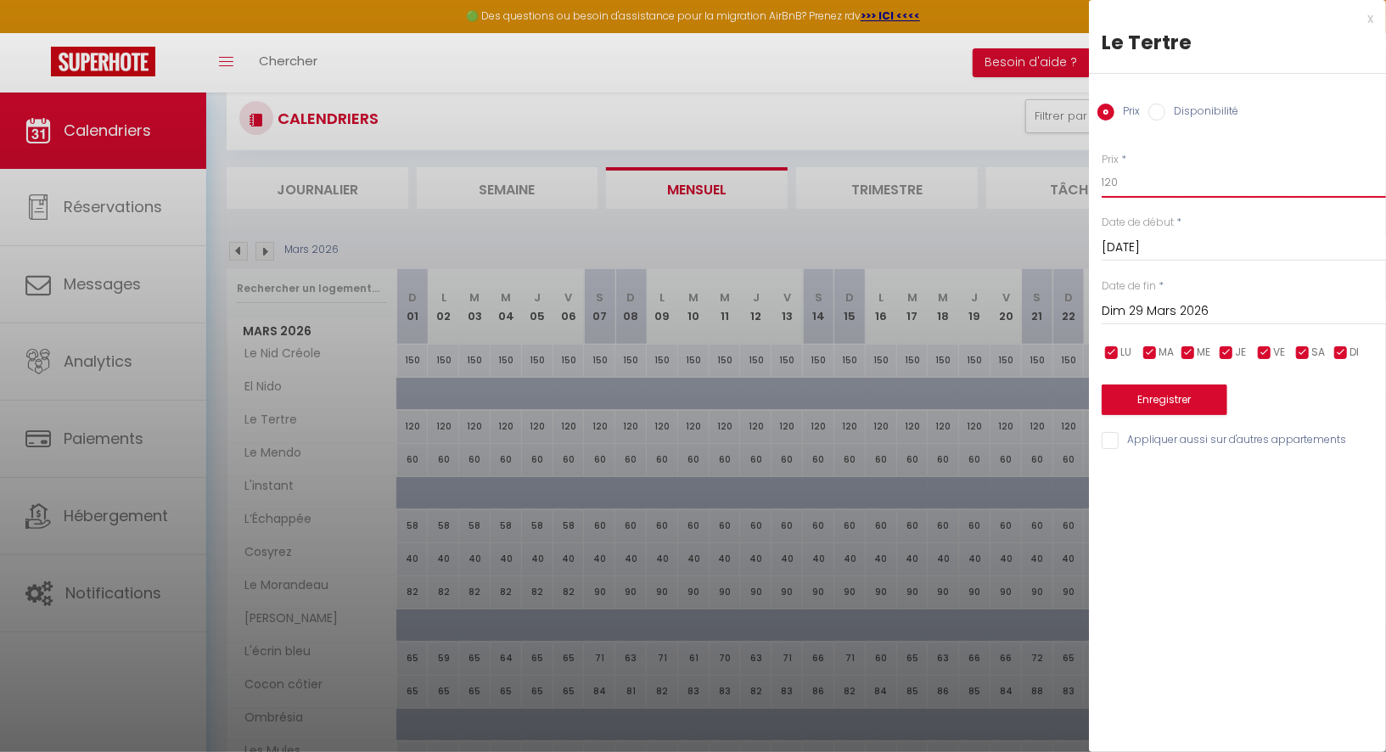
type input "120"
click at [1131, 308] on input "Dim 29 Mars 2026" at bounding box center [1244, 311] width 284 height 22
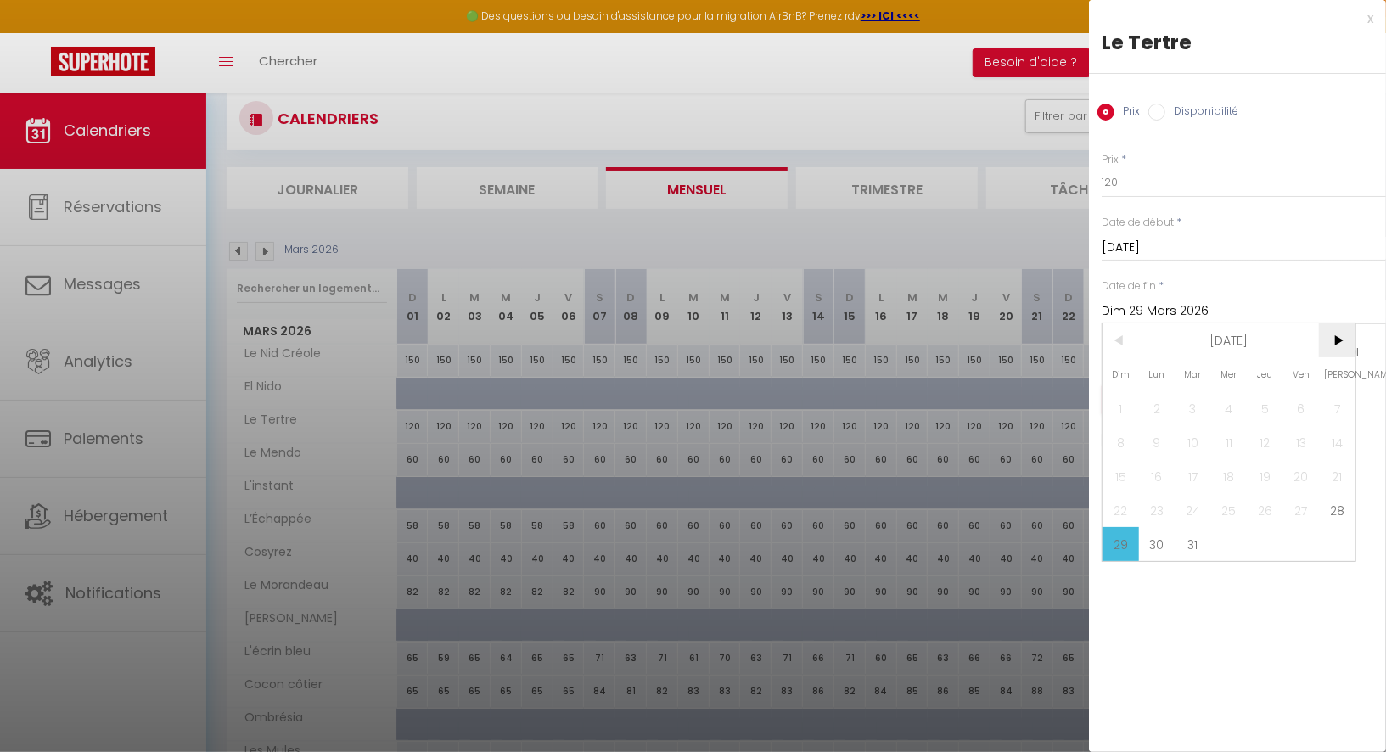
click at [1340, 345] on span ">" at bounding box center [1337, 340] width 36 height 34
click at [1335, 519] on span "23" at bounding box center [1337, 510] width 36 height 34
type input "[DATE]"
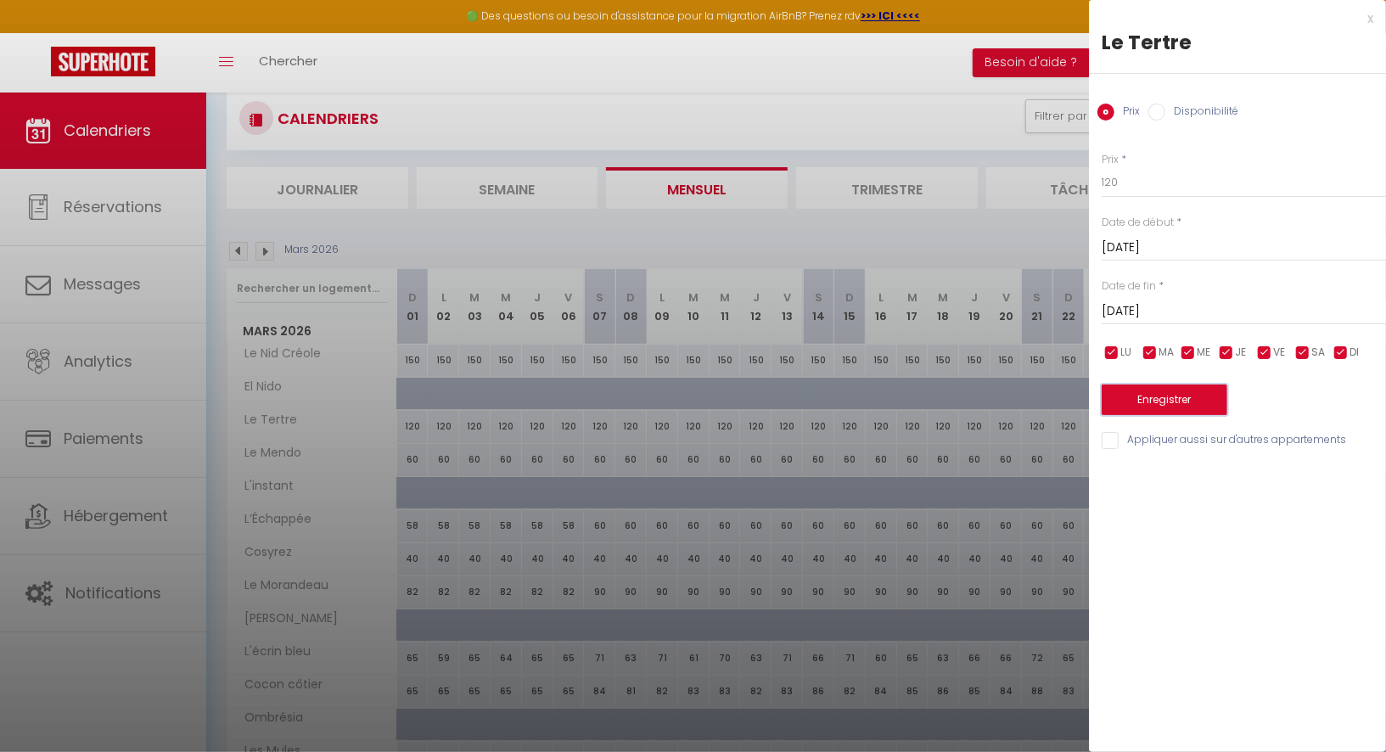
click at [1193, 399] on button "Enregistrer" at bounding box center [1165, 399] width 126 height 31
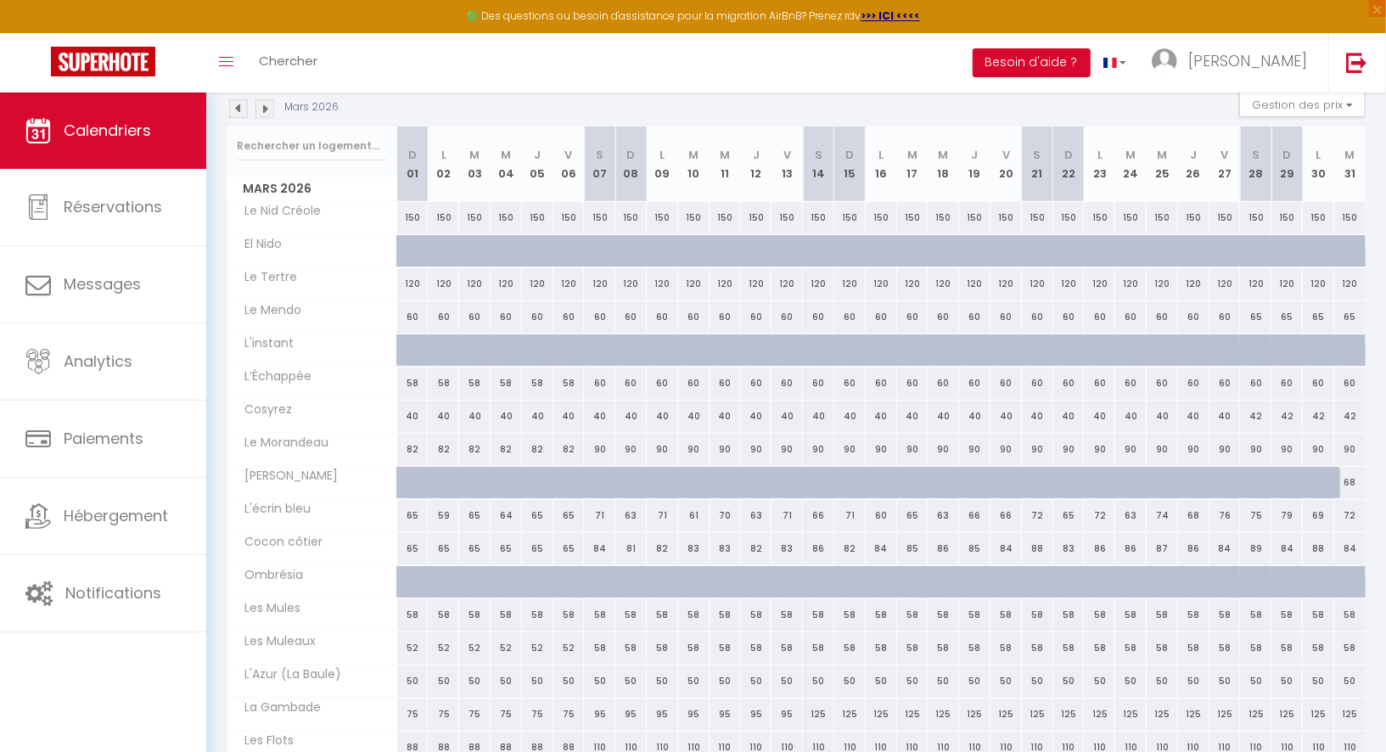
scroll to position [188, 0]
click at [242, 105] on img at bounding box center [238, 106] width 19 height 19
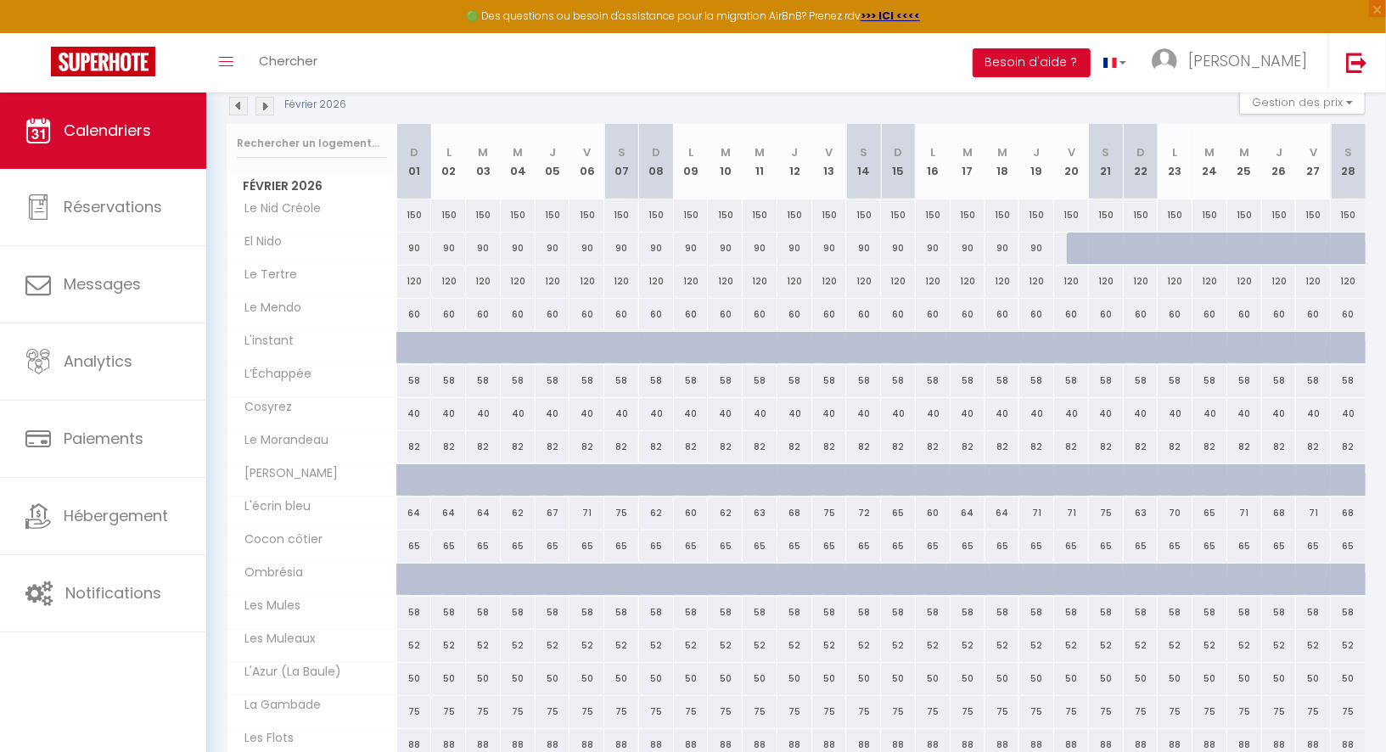
click at [242, 105] on img at bounding box center [238, 106] width 19 height 19
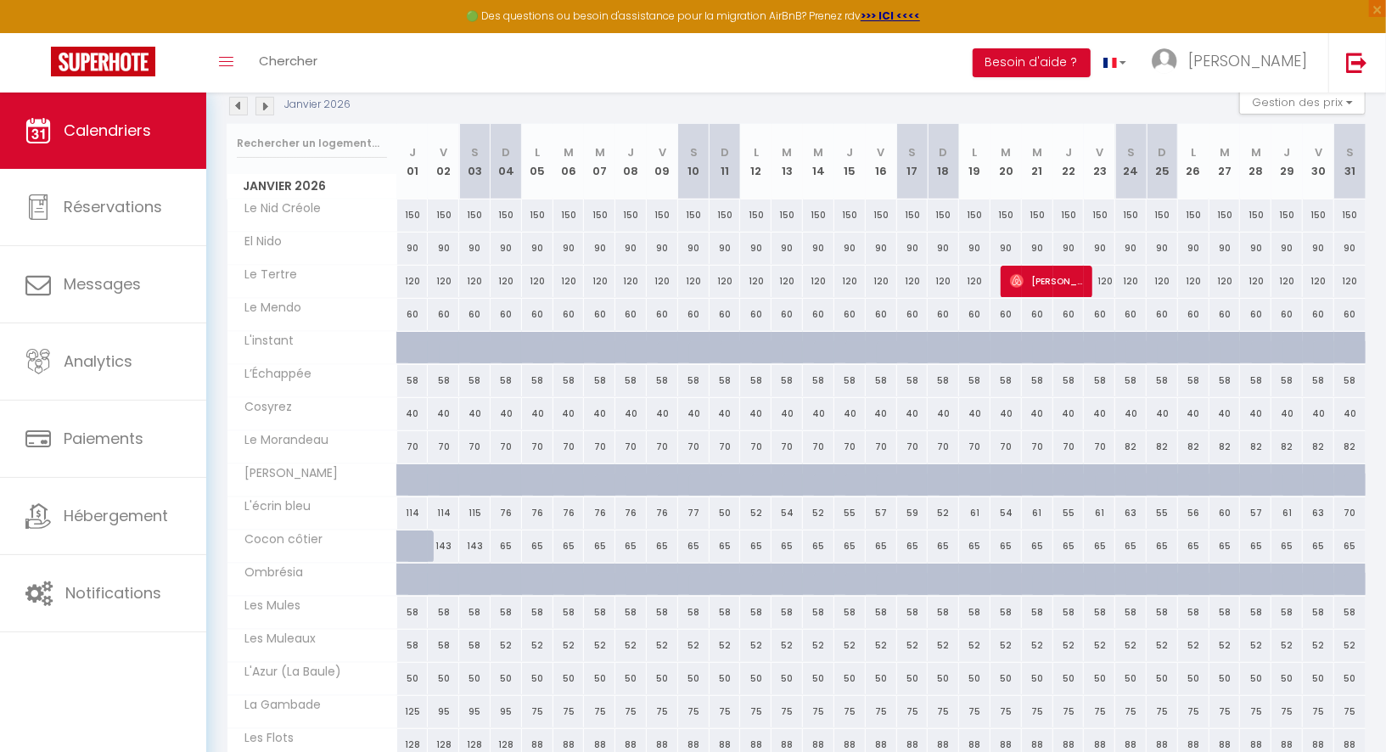
click at [1132, 445] on div "82" at bounding box center [1130, 446] width 31 height 31
type input "82"
type input "[DATE]"
type input "Dim 25 Janvier 2026"
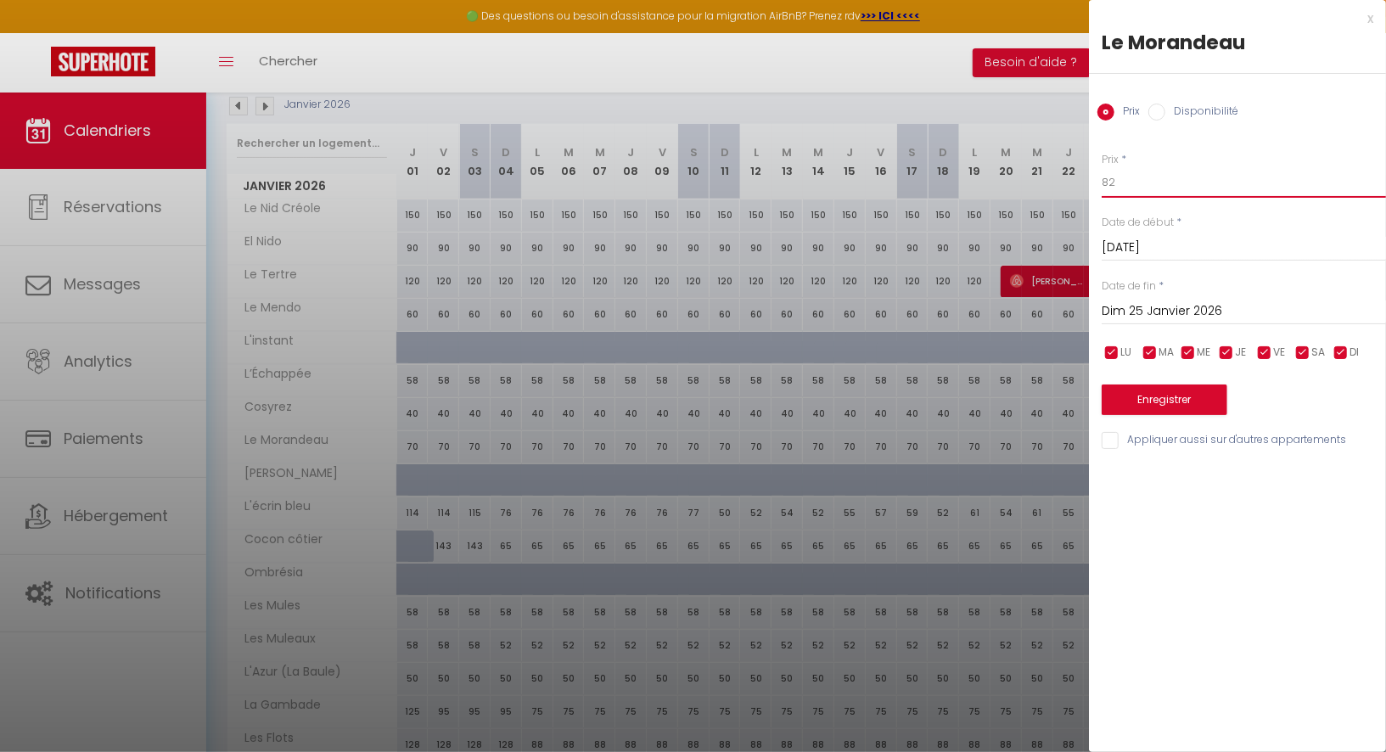
click at [1119, 186] on input "82" at bounding box center [1244, 182] width 284 height 31
type input "8"
type input "75"
click at [1120, 312] on input "Dim 25 Janvier 2026" at bounding box center [1244, 311] width 284 height 22
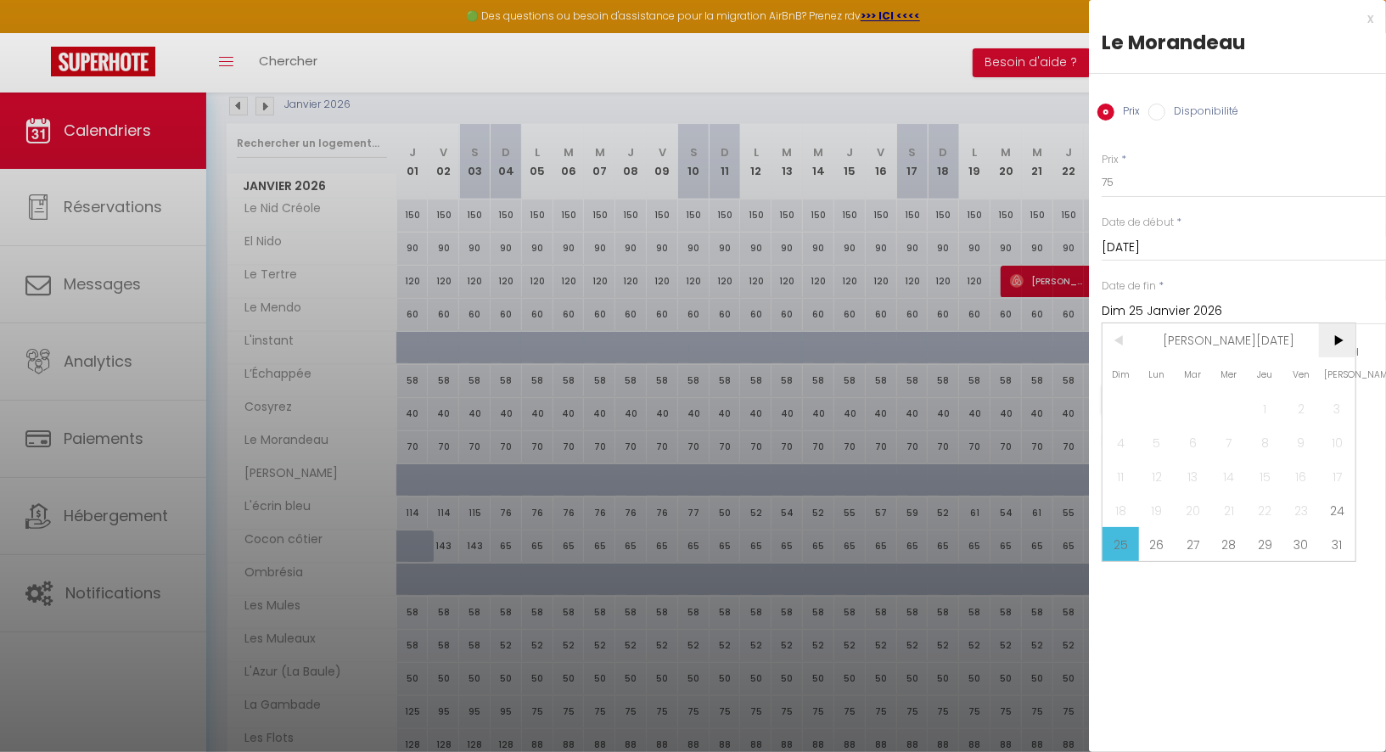
click at [1322, 339] on span ">" at bounding box center [1337, 340] width 36 height 34
click at [1193, 539] on span "31" at bounding box center [1193, 544] width 36 height 34
type input "[DATE]"
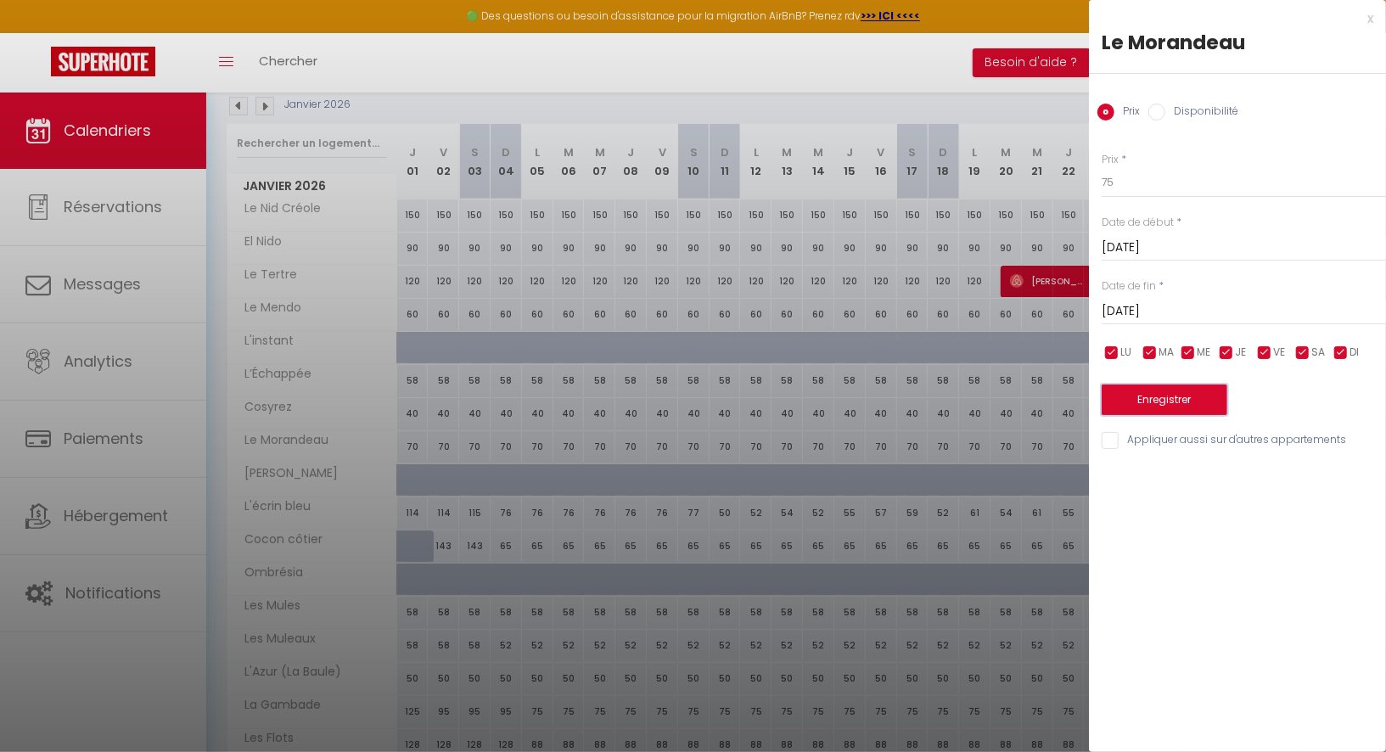
click at [1173, 394] on button "Enregistrer" at bounding box center [1165, 399] width 126 height 31
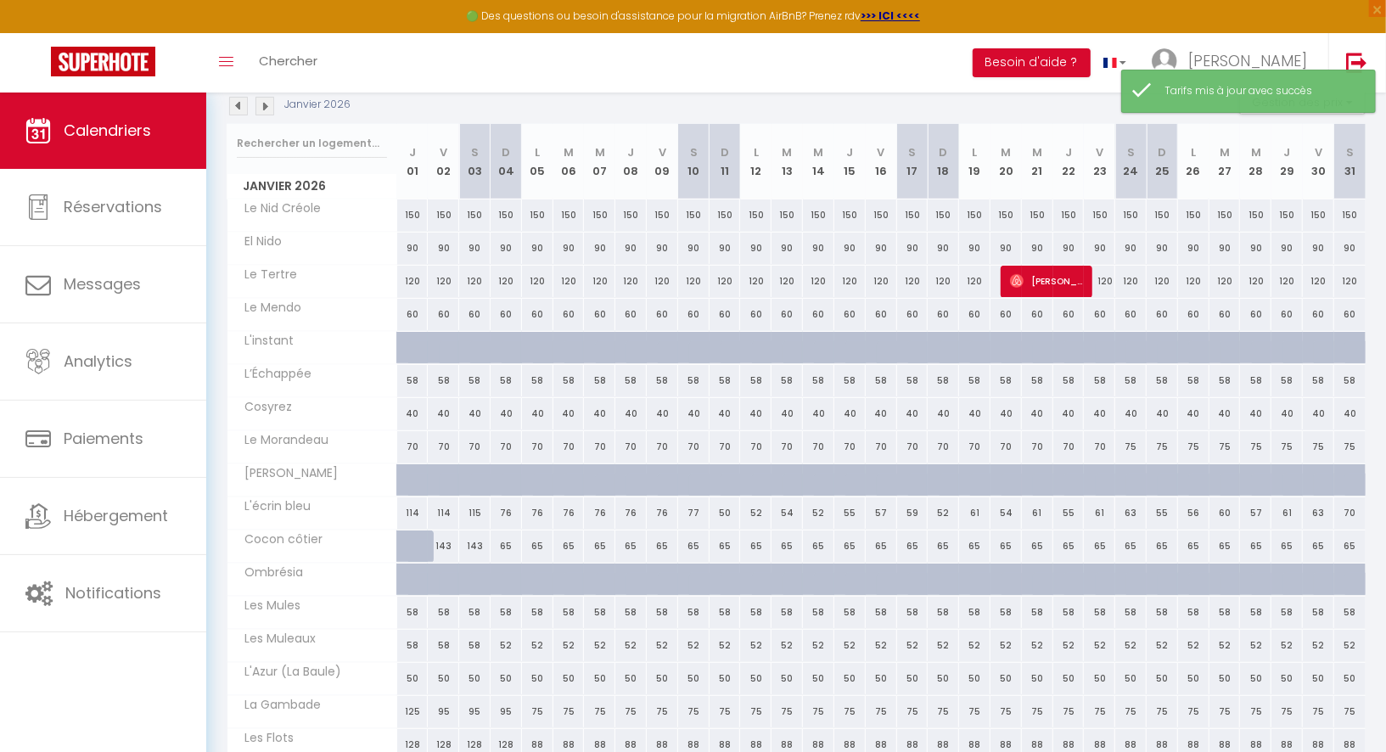
scroll to position [120, 0]
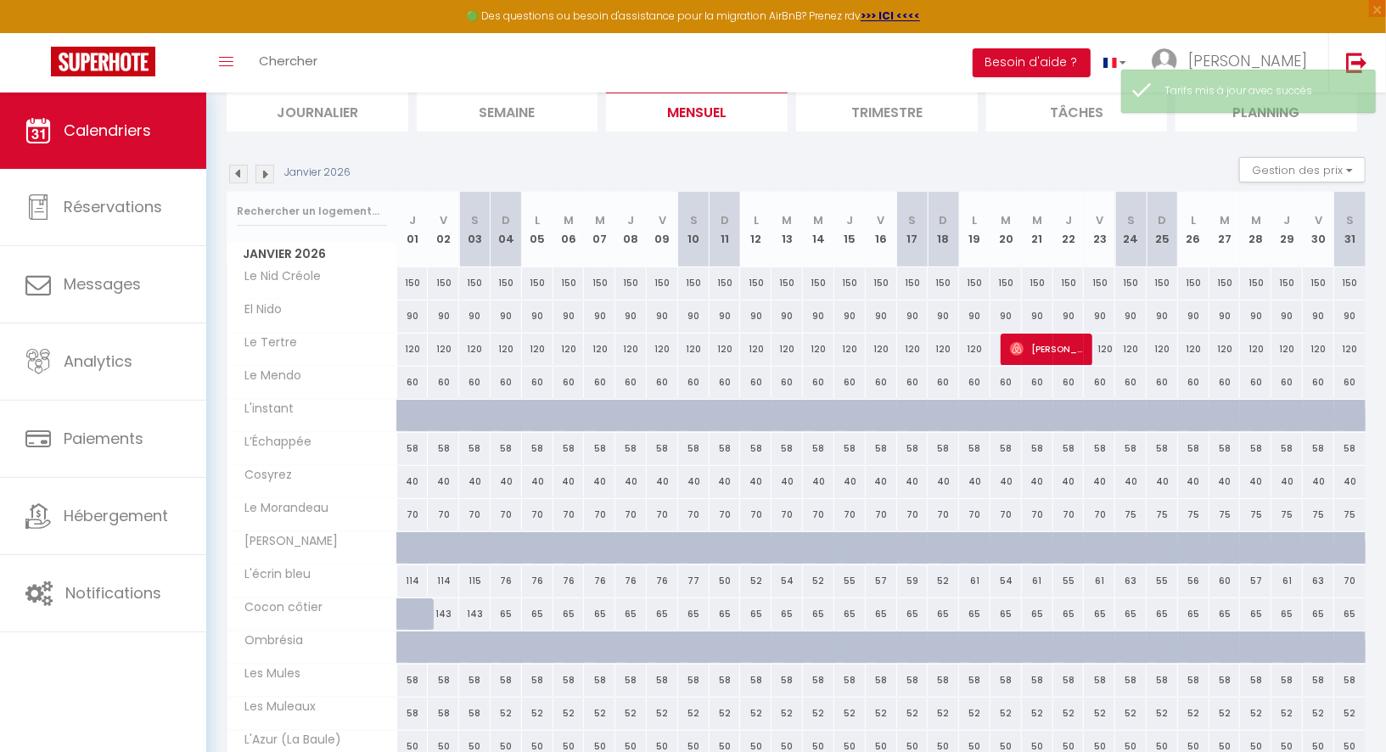
click at [238, 168] on img at bounding box center [238, 174] width 19 height 19
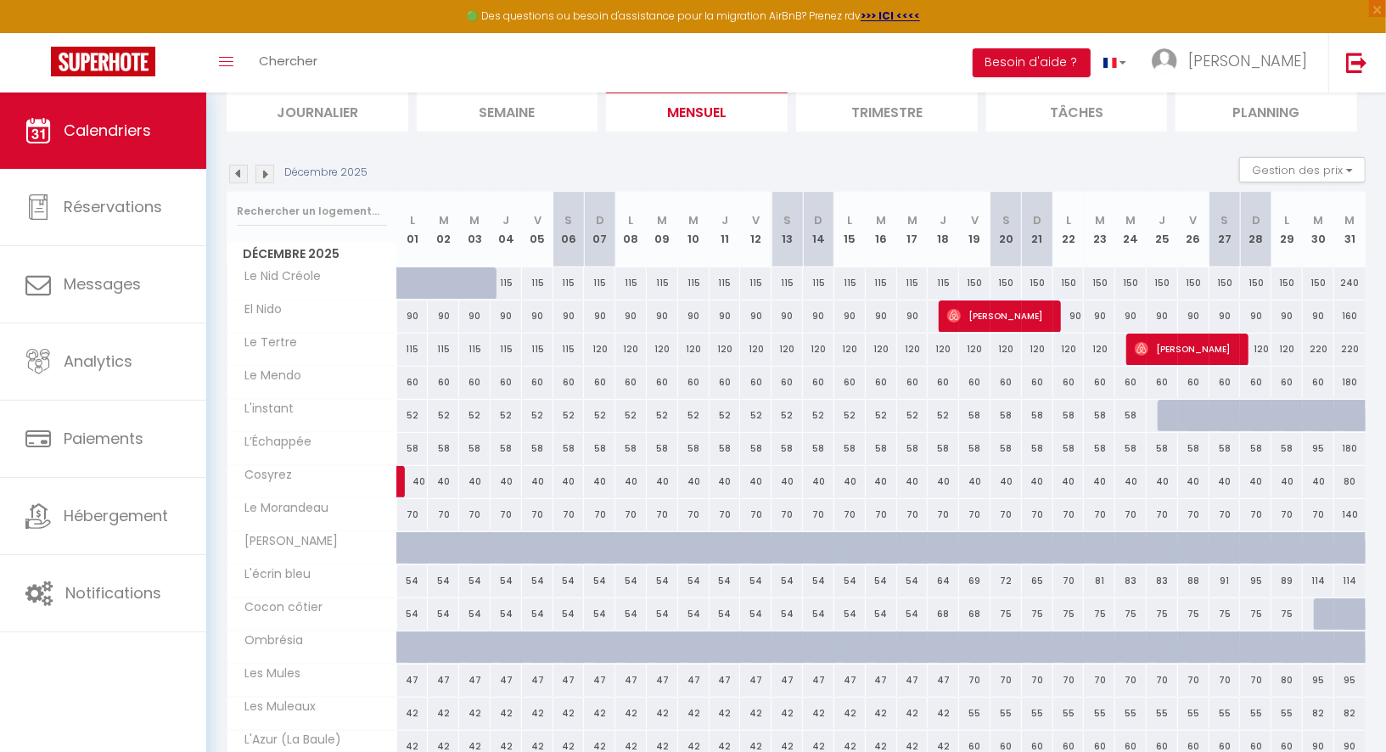
click at [264, 171] on img at bounding box center [264, 174] width 19 height 19
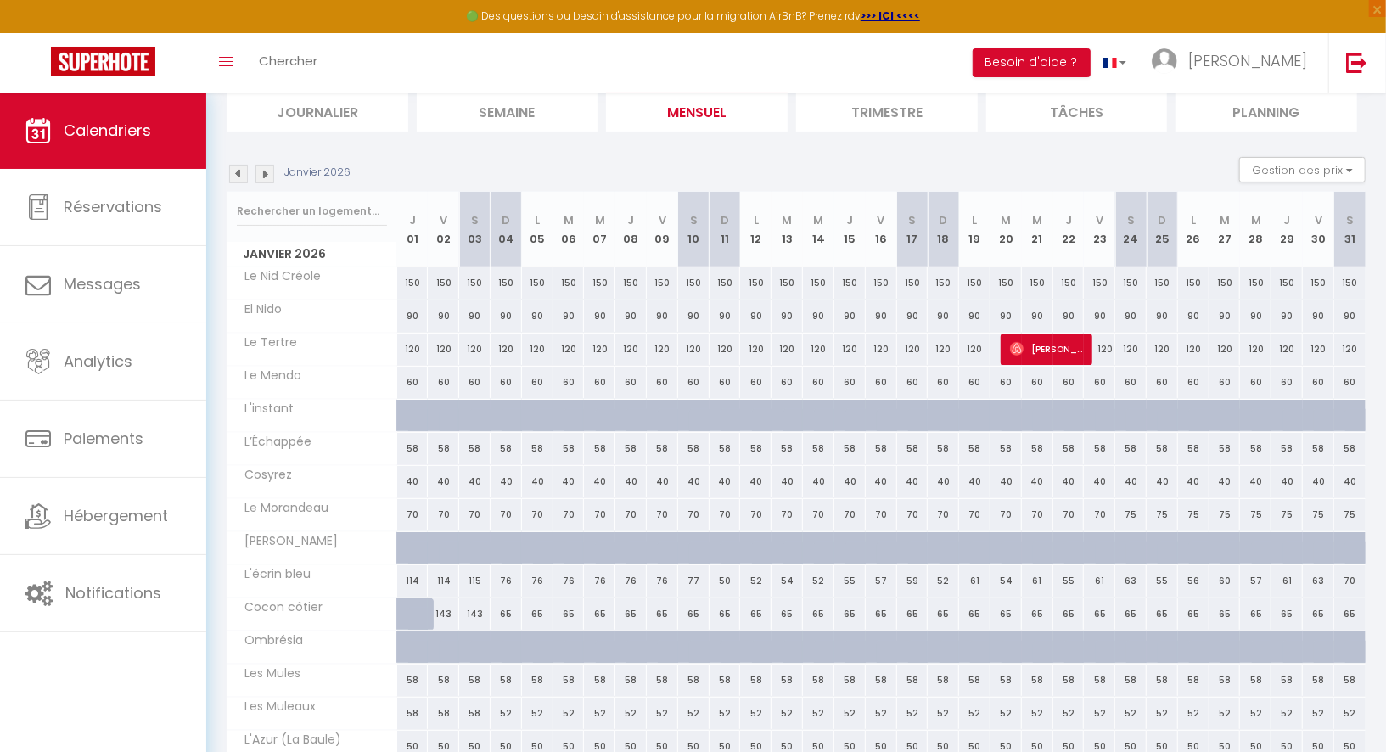
click at [480, 282] on div "150" at bounding box center [474, 282] width 31 height 31
type input "150"
type input "[DATE]"
type input "Dim 04 Janvier 2026"
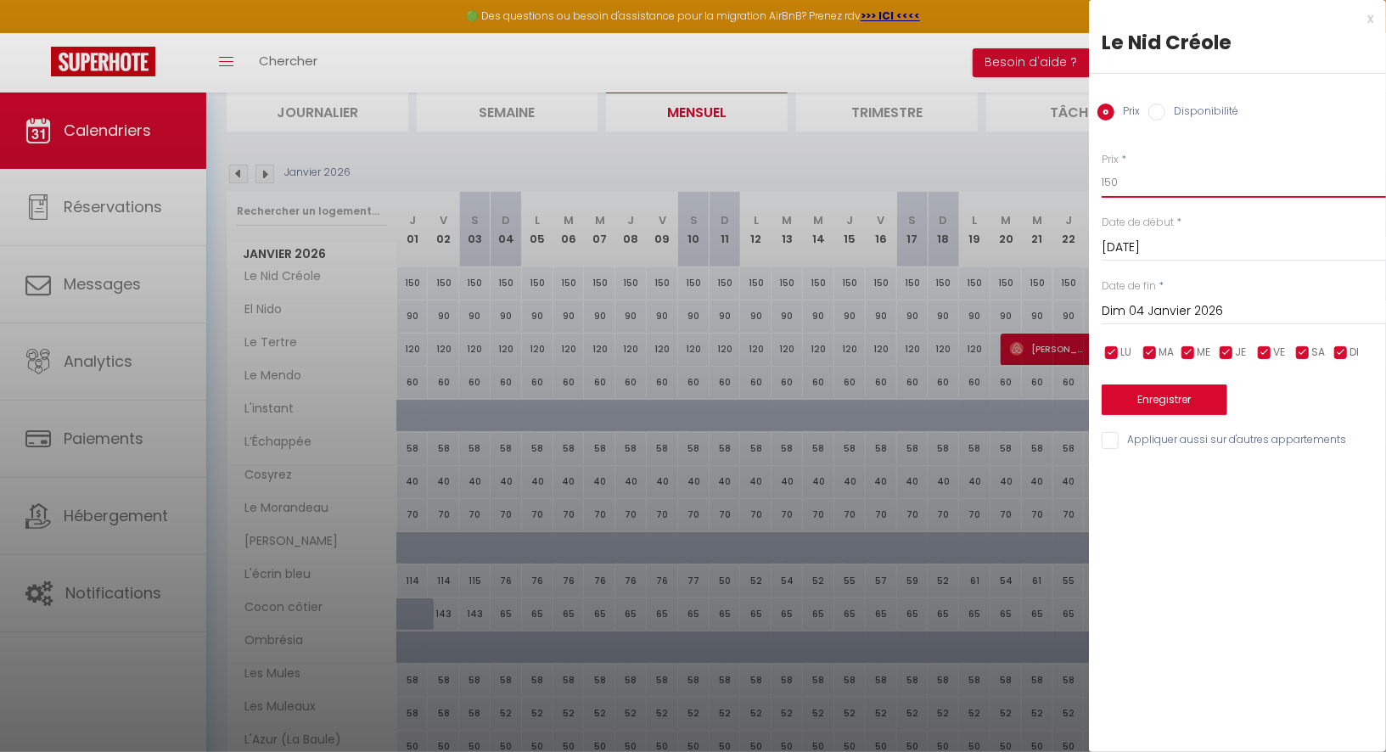
drag, startPoint x: 1135, startPoint y: 177, endPoint x: 1088, endPoint y: 177, distance: 46.7
click at [1089, 177] on div "Prix * 150 Statut * Disponible Indisponible Date de début * [DATE] < [PERSON_NA…" at bounding box center [1237, 291] width 297 height 321
type input "115"
click at [1168, 309] on input "Dim 04 Janvier 2026" at bounding box center [1244, 311] width 284 height 22
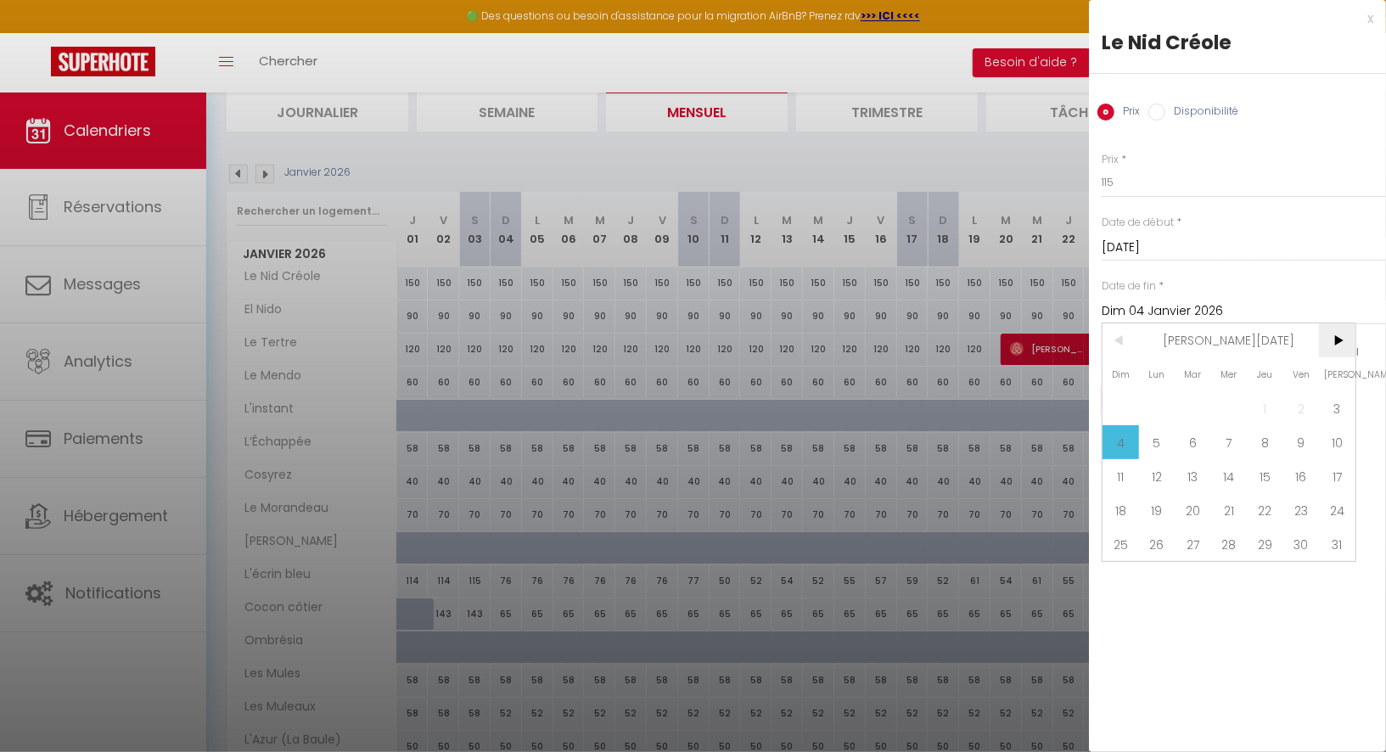
click at [1332, 338] on span ">" at bounding box center [1337, 340] width 36 height 34
click at [1309, 409] on span "6" at bounding box center [1301, 408] width 36 height 34
type input "Ven 06 Février 2026"
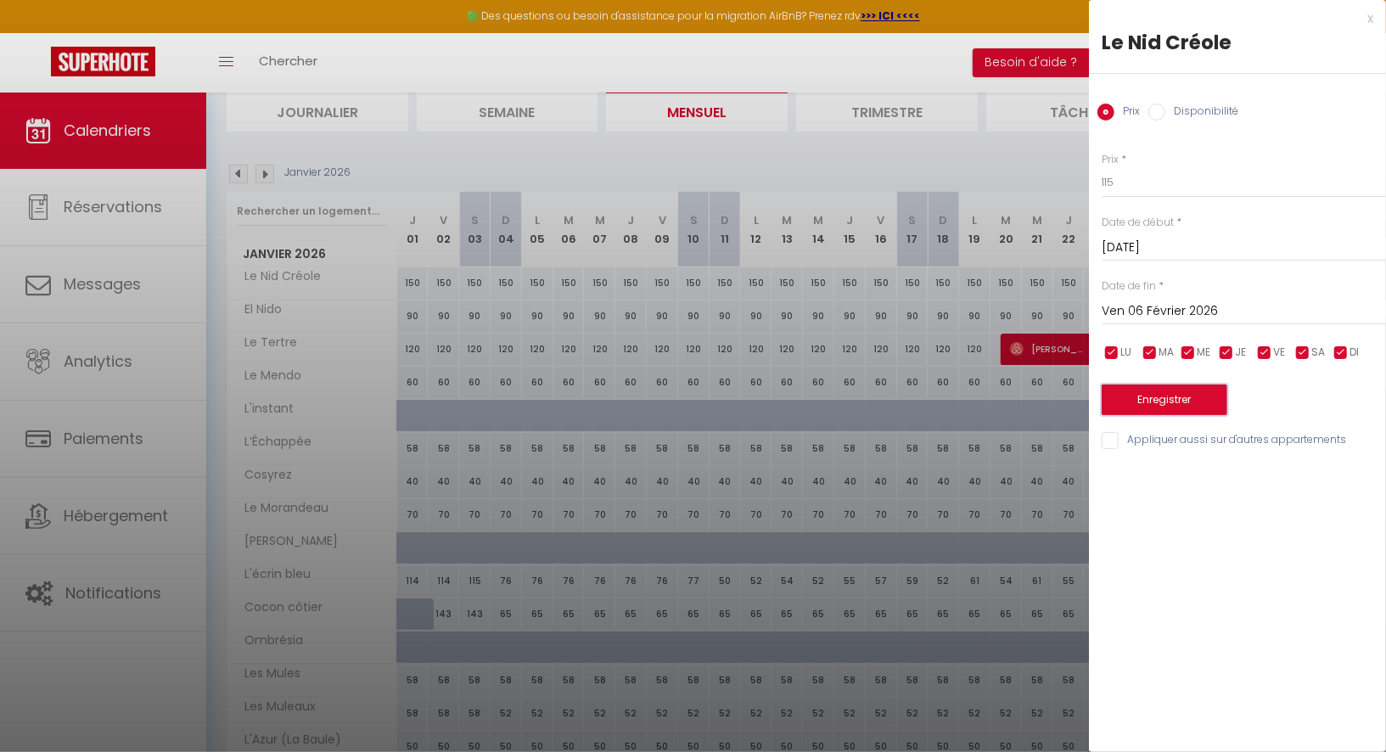
click at [1184, 399] on button "Enregistrer" at bounding box center [1165, 399] width 126 height 31
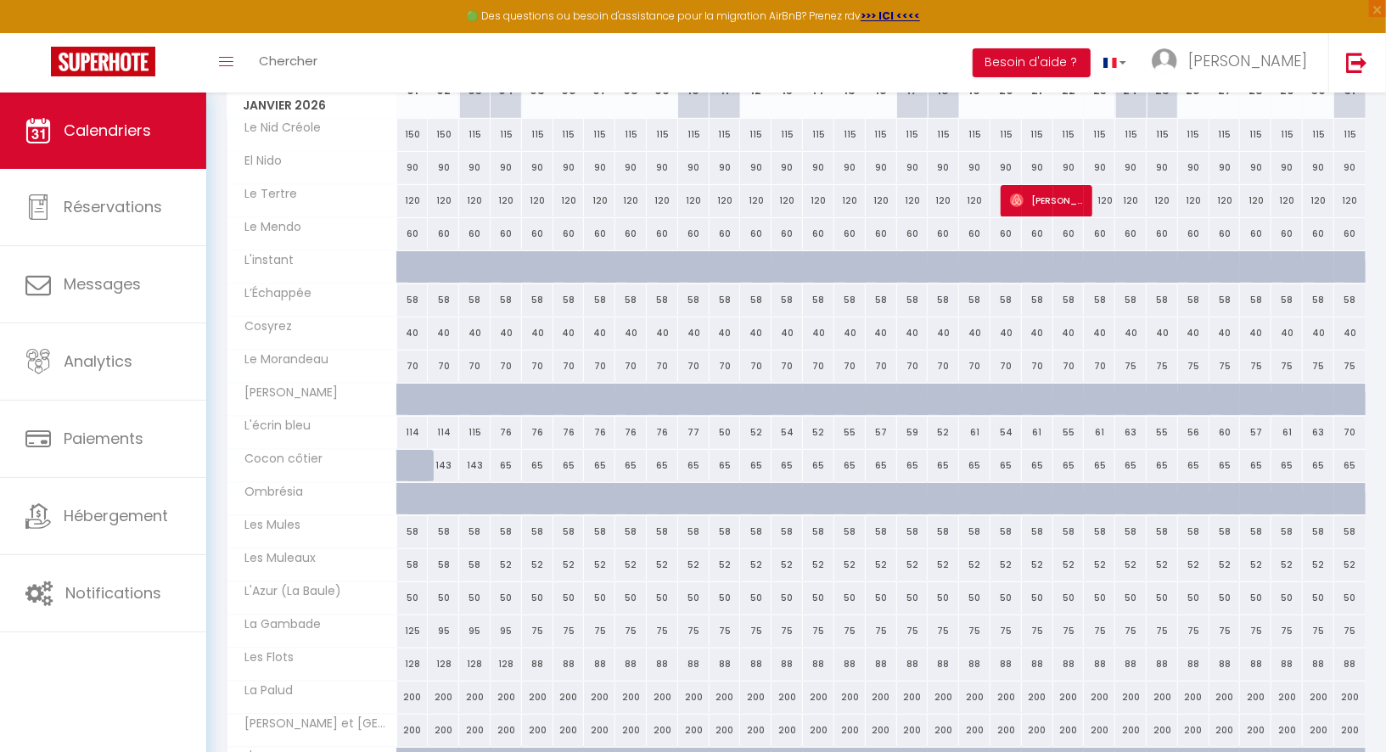
scroll to position [257, 0]
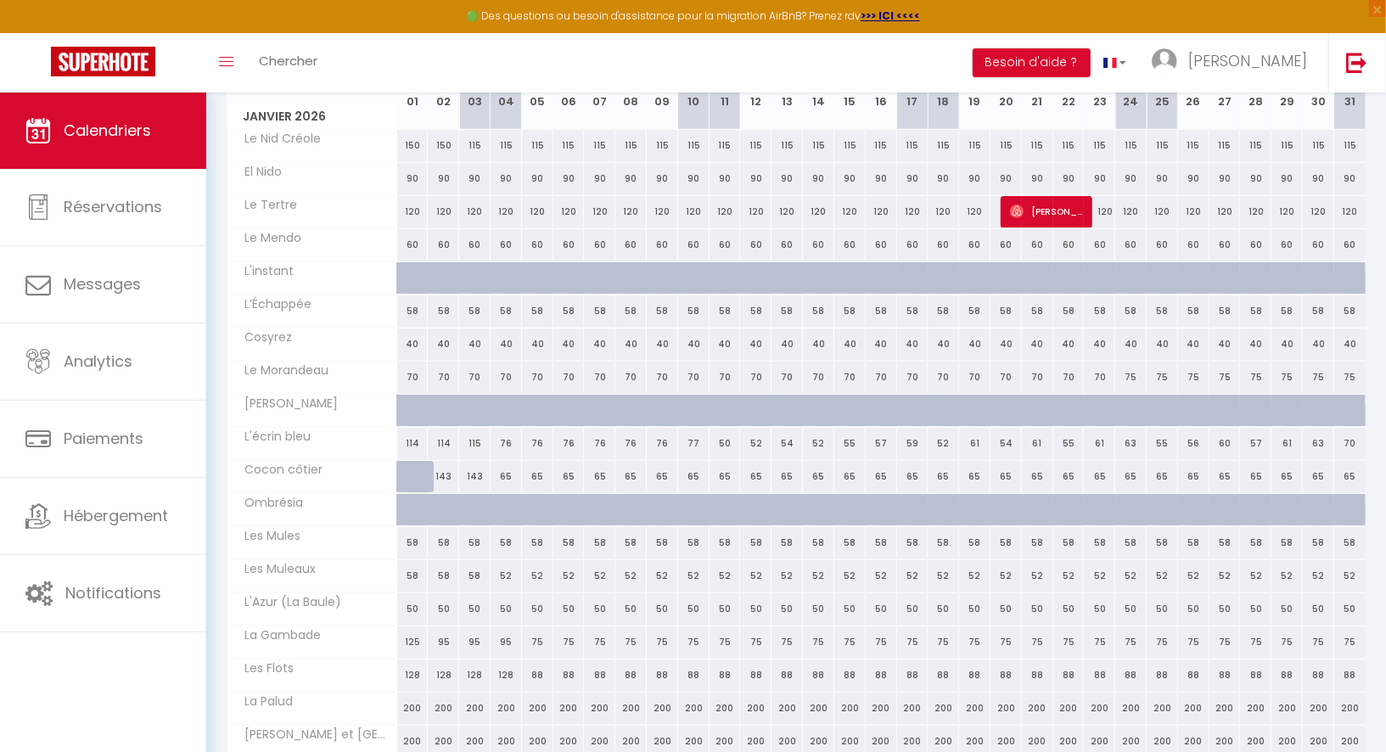
click at [507, 470] on div "65" at bounding box center [506, 476] width 31 height 31
type input "65"
type input "Dim 04 Janvier 2026"
type input "Lun 05 Janvier 2026"
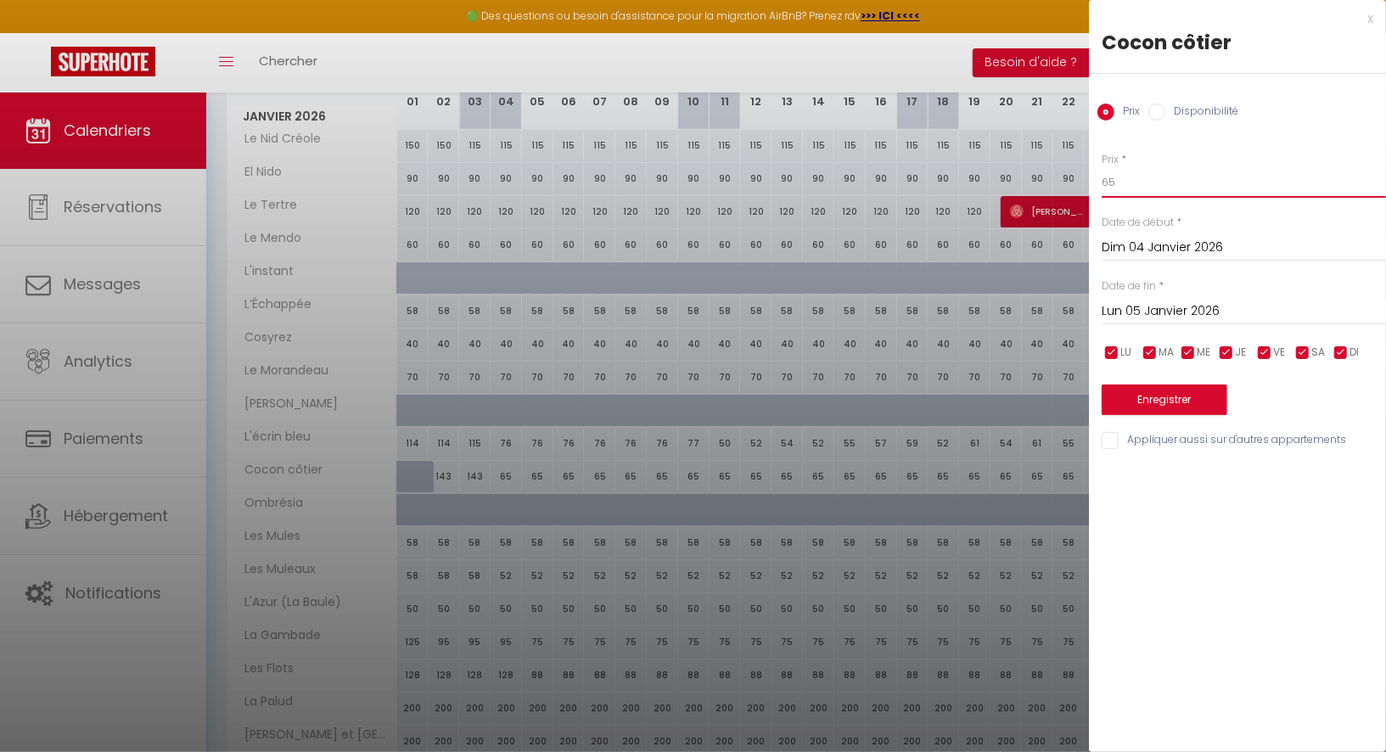
drag, startPoint x: 1109, startPoint y: 186, endPoint x: 1097, endPoint y: 187, distance: 11.1
click at [1097, 187] on div "Prix * 65 Statut * Disponible Indisponible Date de début * [DATE] < [PERSON_NAM…" at bounding box center [1237, 291] width 297 height 321
type input "55"
click at [1177, 307] on input "Lun 05 Janvier 2026" at bounding box center [1244, 311] width 284 height 22
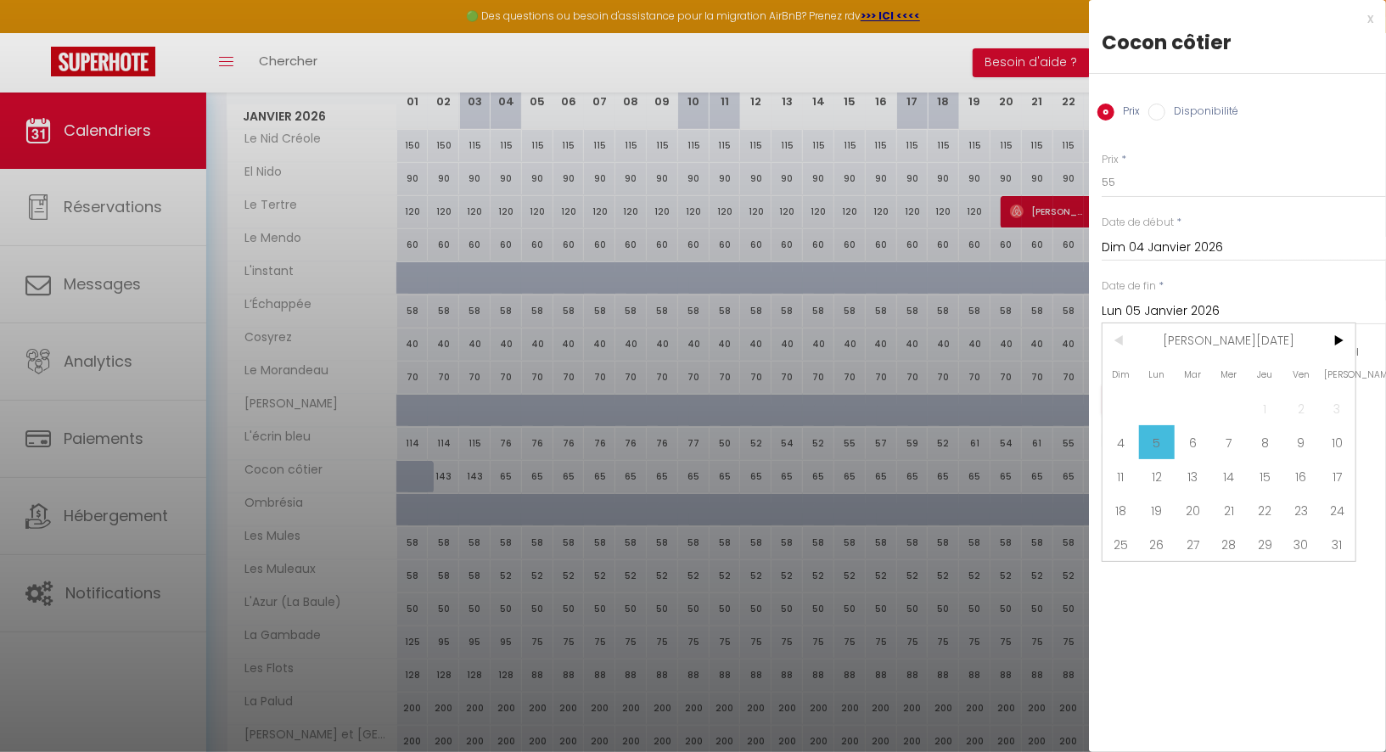
click at [1357, 342] on div "LU MA ME JE VE SA DI" at bounding box center [1244, 352] width 306 height 21
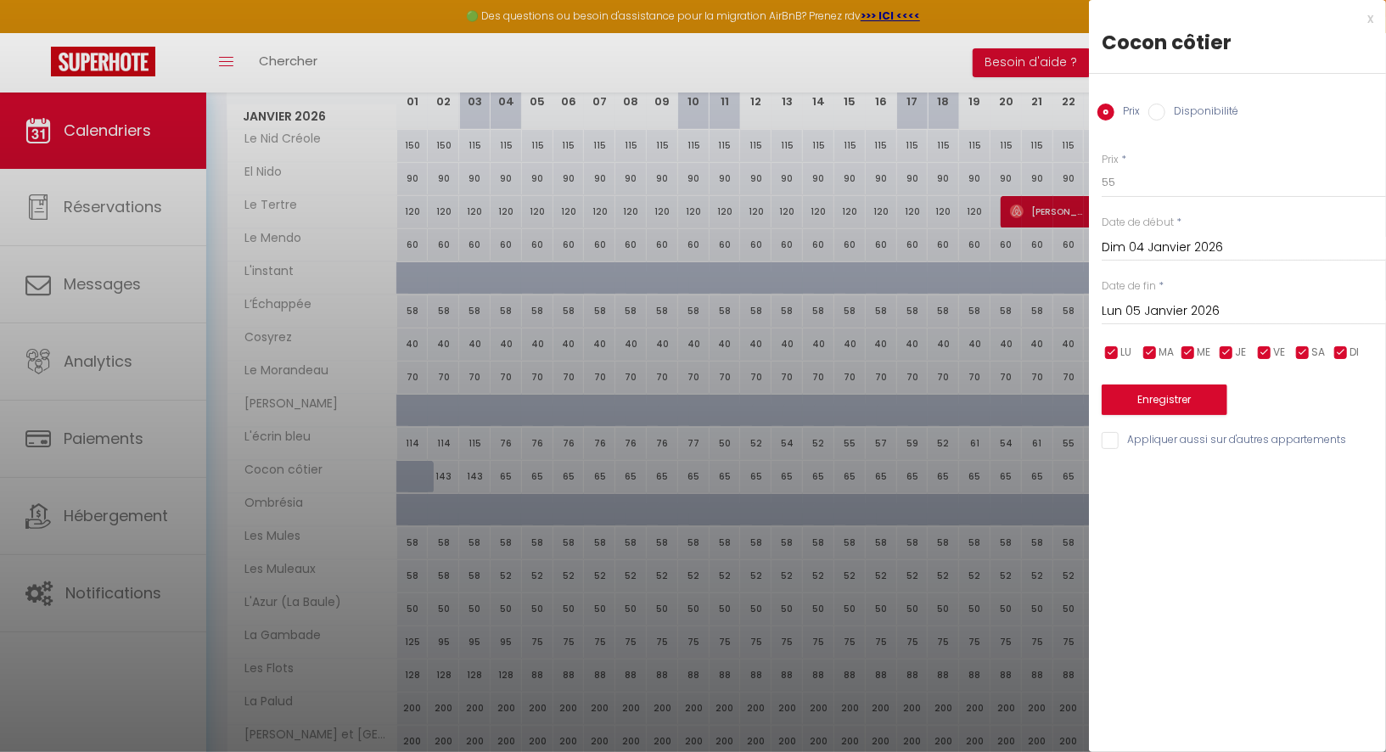
click at [1266, 330] on div "Prix * 55 Statut * Disponible Indisponible Date de début * [DATE] < [PERSON_NAM…" at bounding box center [1237, 291] width 297 height 321
click at [1266, 322] on div "[DATE] < [PERSON_NAME][DATE] > Dim Lun Mar Mer Jeu Ven Sam 1 2 3 4 5 6 7 8 9 10…" at bounding box center [1244, 310] width 284 height 31
click at [1292, 317] on input "Lun 05 Janvier 2026" at bounding box center [1244, 311] width 284 height 22
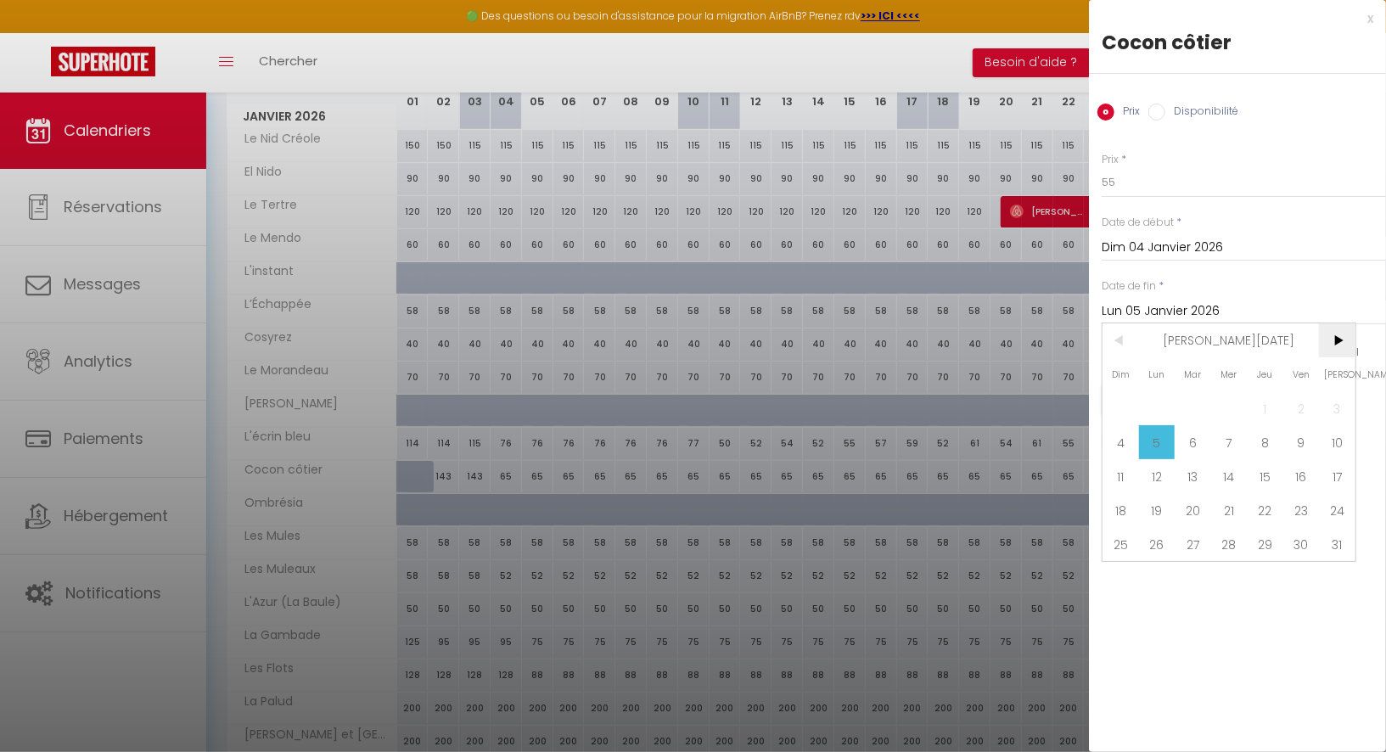
click at [1335, 337] on span ">" at bounding box center [1337, 340] width 36 height 34
click at [1299, 436] on span "13" at bounding box center [1301, 442] width 36 height 34
type input "Ven 13 Février 2026"
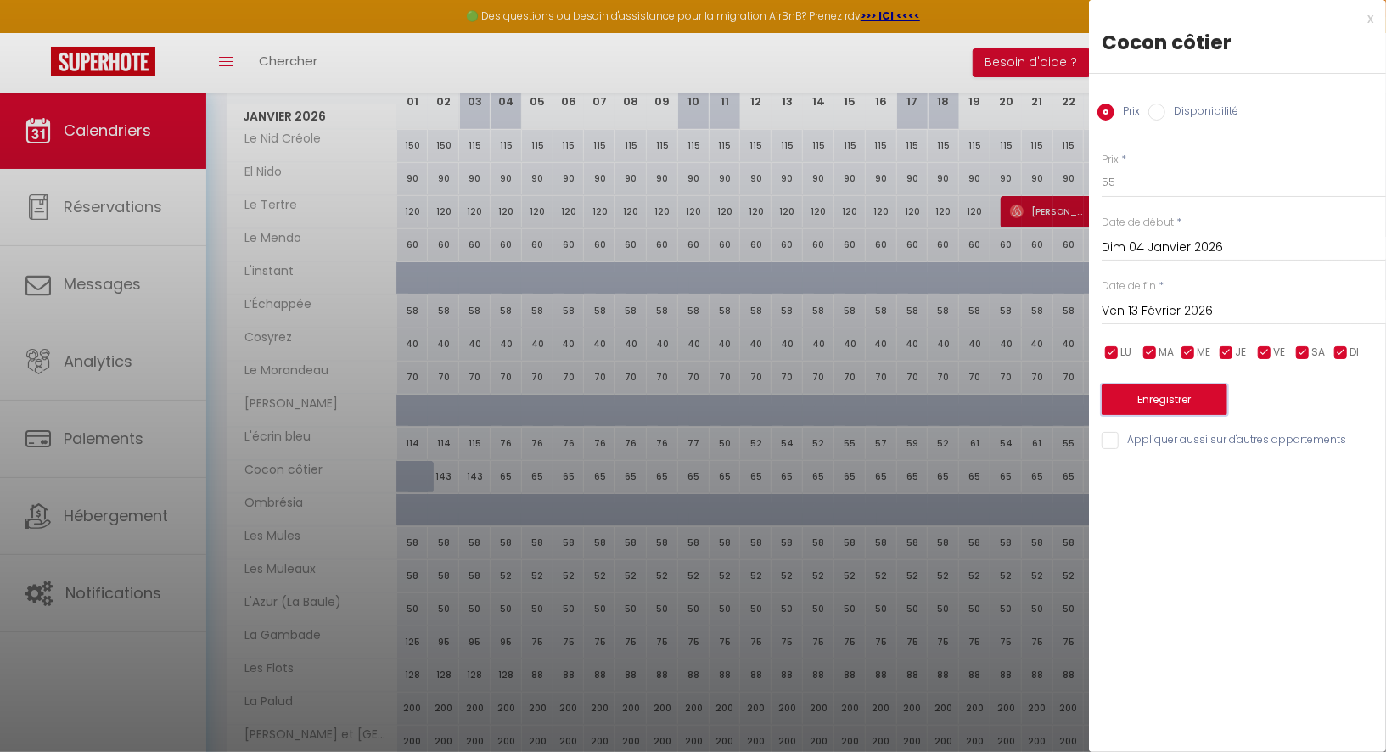
click at [1185, 394] on button "Enregistrer" at bounding box center [1165, 399] width 126 height 31
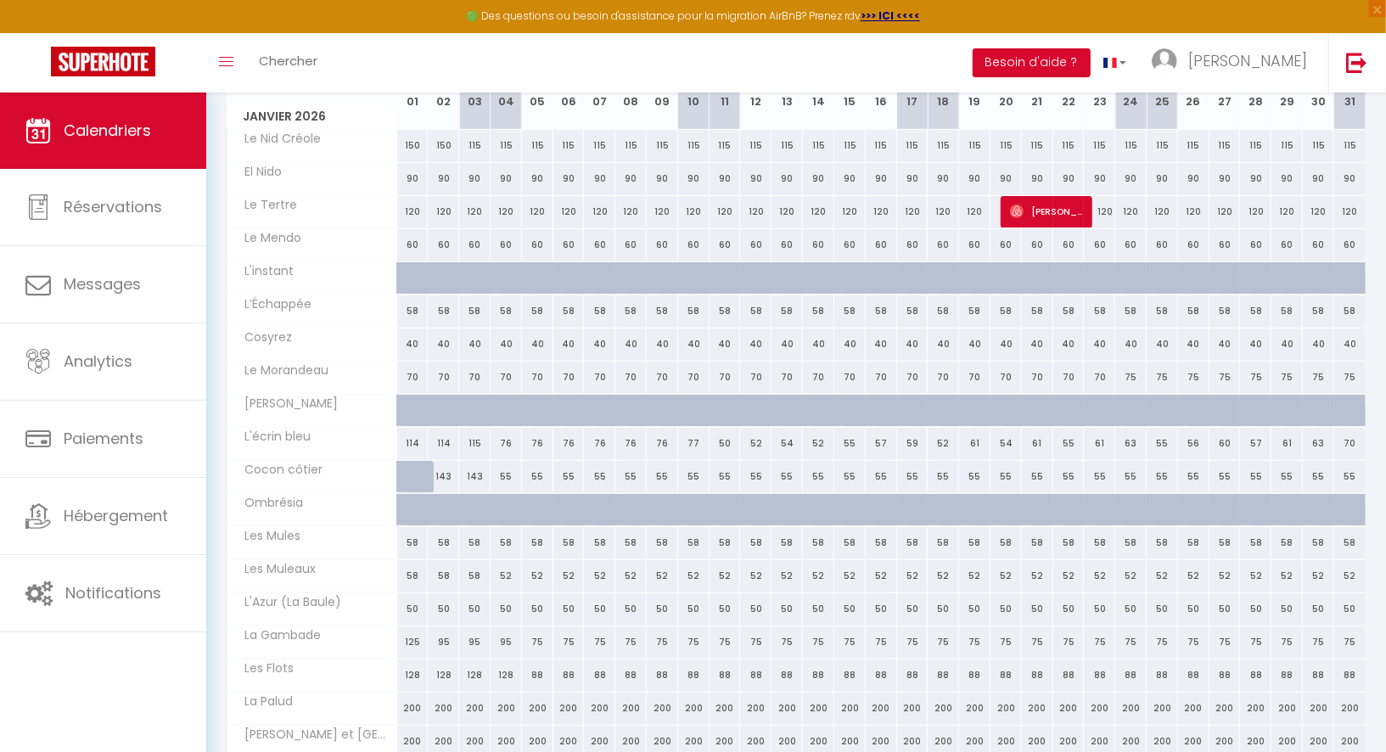
click at [473, 439] on div "115" at bounding box center [474, 443] width 31 height 31
type input "115"
type input "[DATE]"
type input "Dim 04 Janvier 2026"
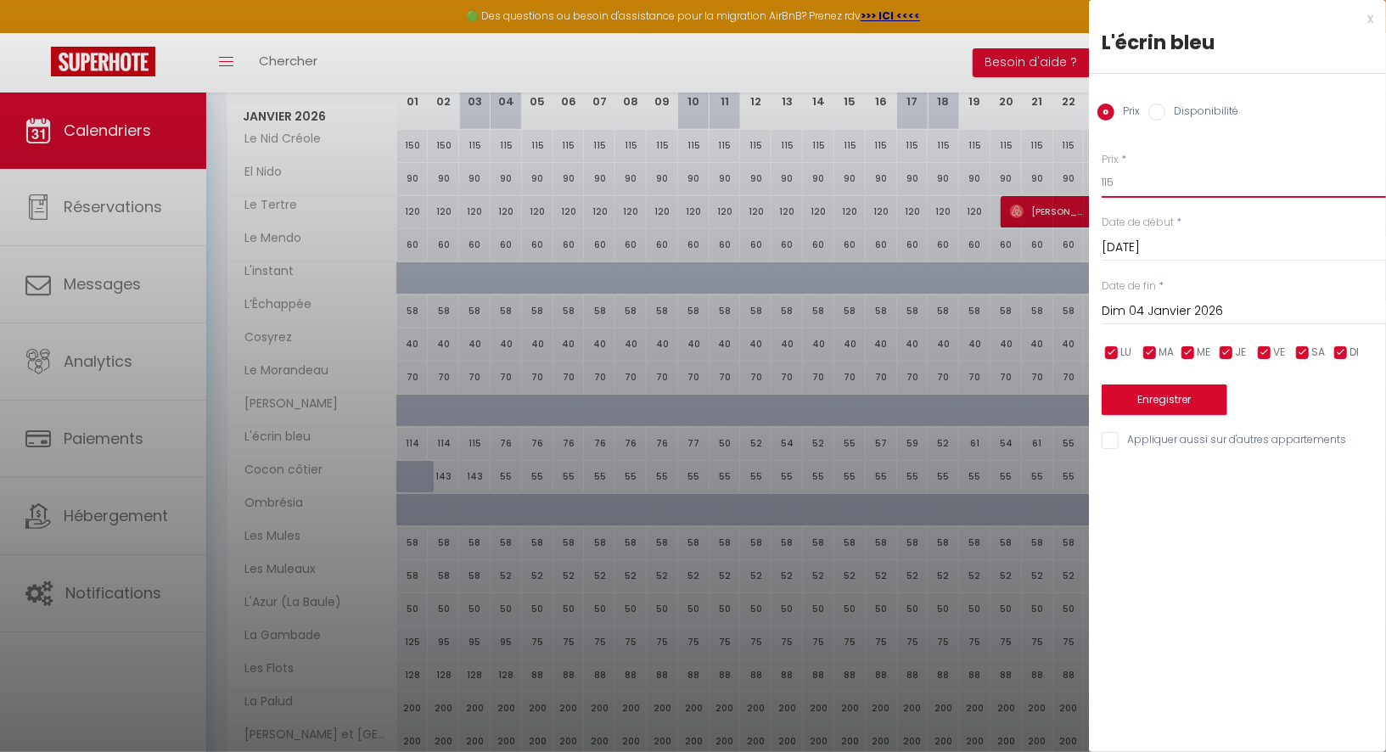
drag, startPoint x: 1120, startPoint y: 178, endPoint x: 1049, endPoint y: 178, distance: 71.3
click at [1049, 178] on body "🟢 Des questions ou besoin d'assistance pour la migration AirBnB? Prenez rdv >>>…" at bounding box center [693, 369] width 1386 height 1069
type input "58"
click at [1132, 310] on input "Dim 04 Janvier 2026" at bounding box center [1244, 311] width 284 height 22
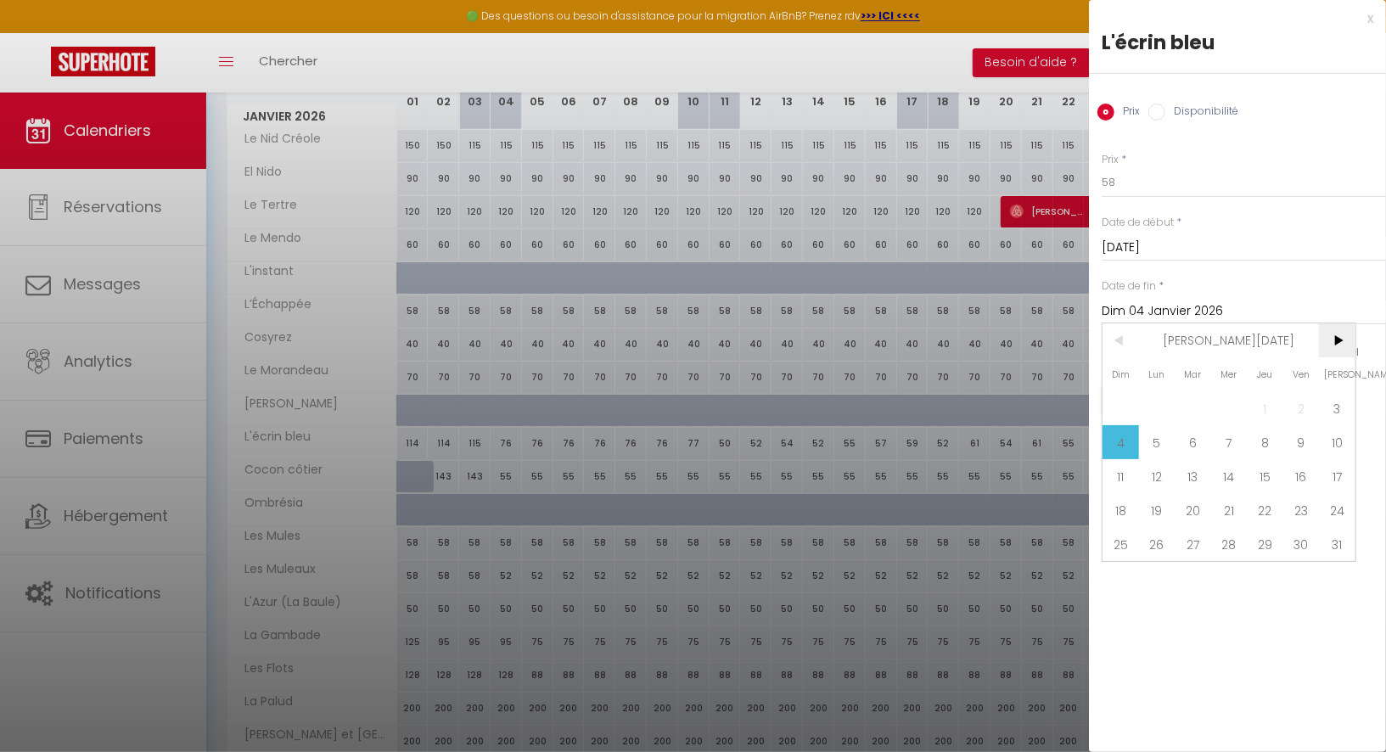
click at [1329, 336] on span ">" at bounding box center [1337, 340] width 36 height 34
click at [1296, 435] on span "13" at bounding box center [1301, 442] width 36 height 34
type input "Ven 13 Février 2026"
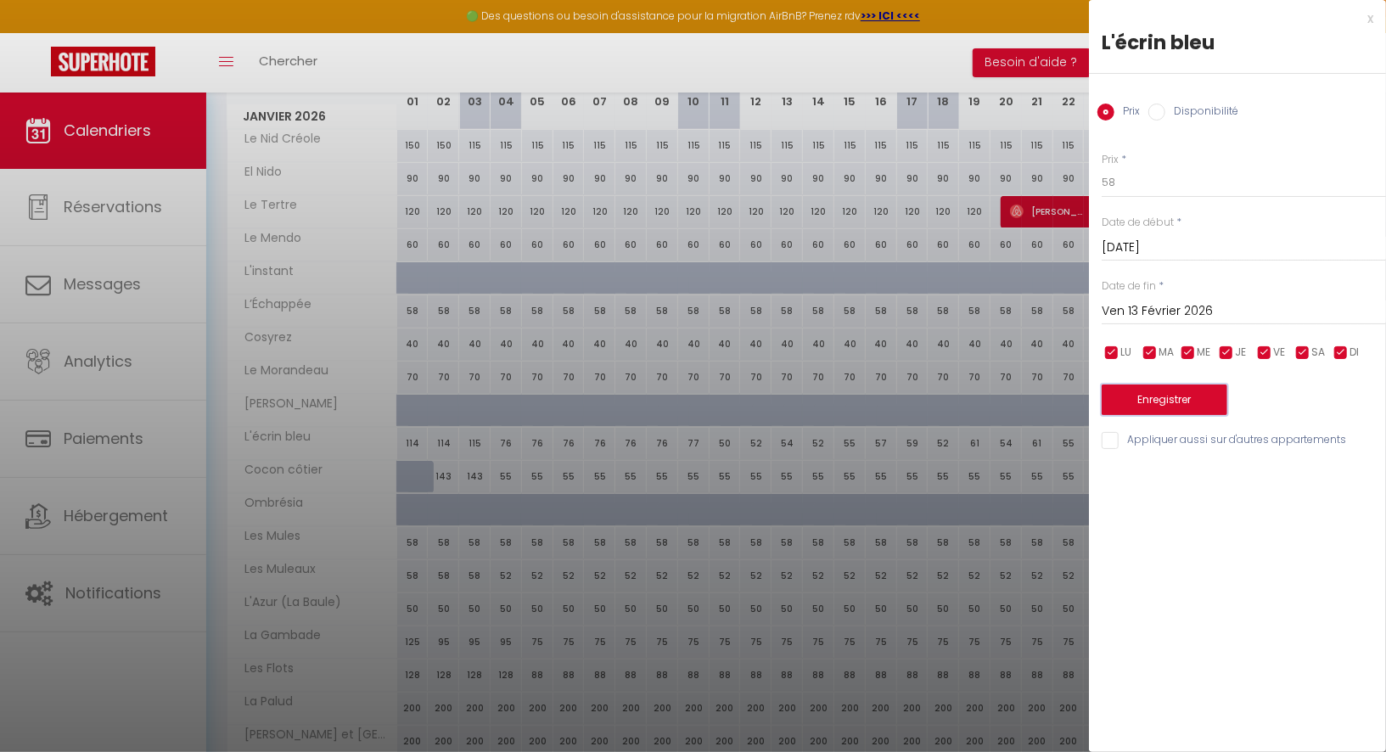
click at [1196, 402] on button "Enregistrer" at bounding box center [1165, 399] width 126 height 31
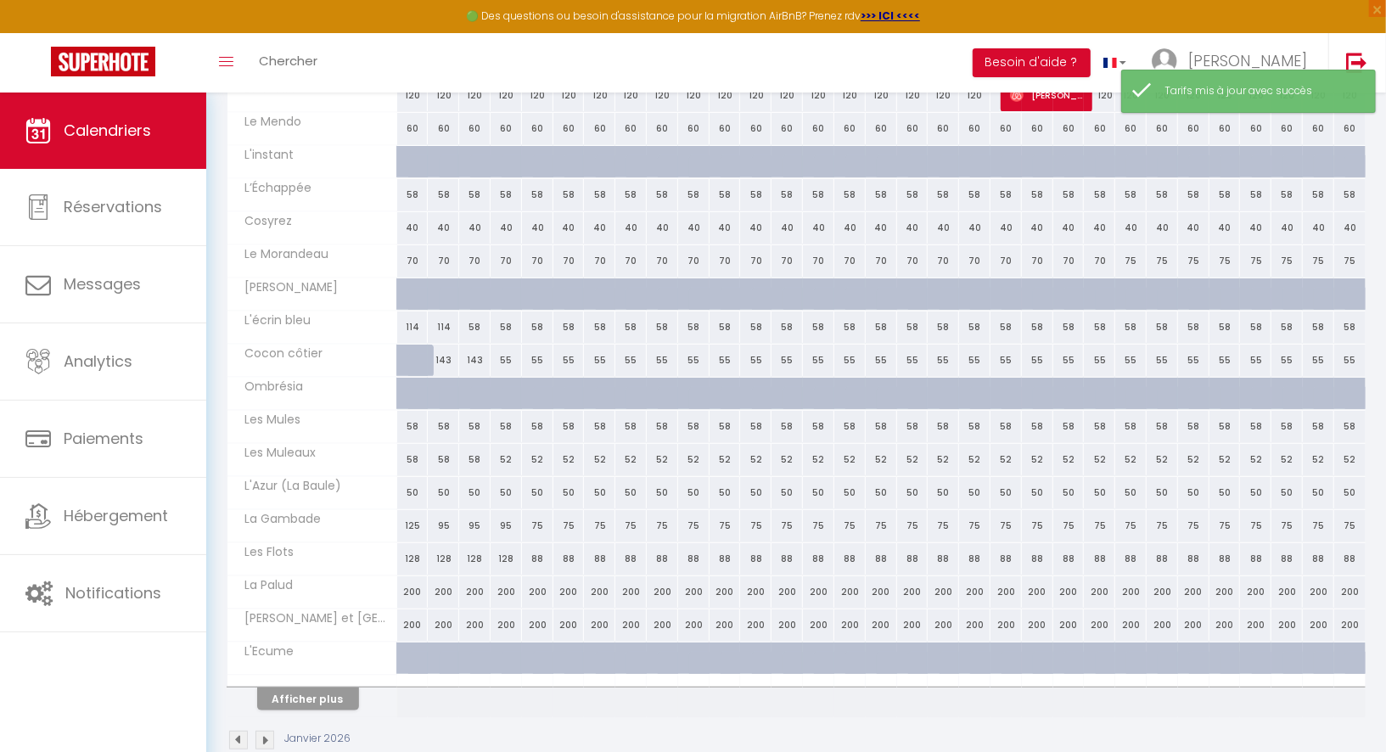
scroll to position [374, 0]
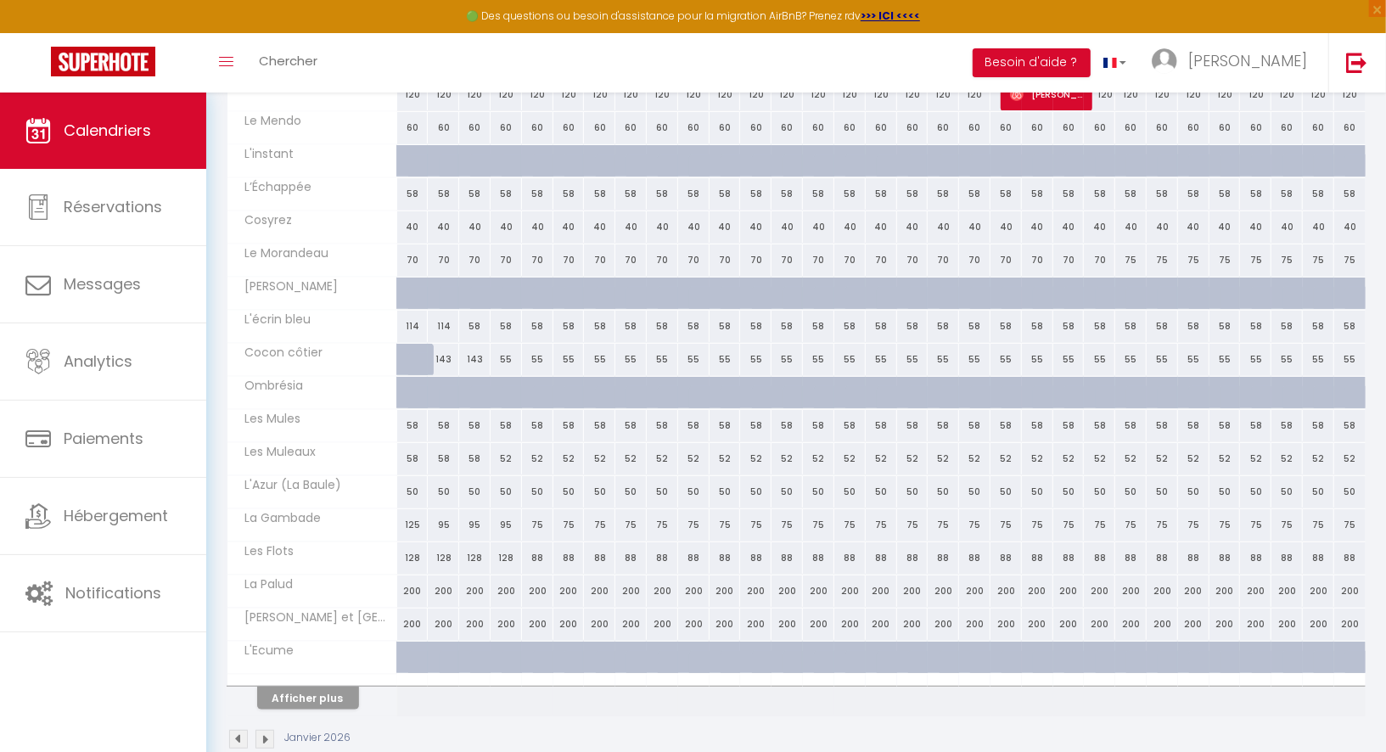
click at [478, 453] on div "58" at bounding box center [474, 458] width 31 height 31
type input "58"
type input "[DATE]"
type input "Dim 04 Janvier 2026"
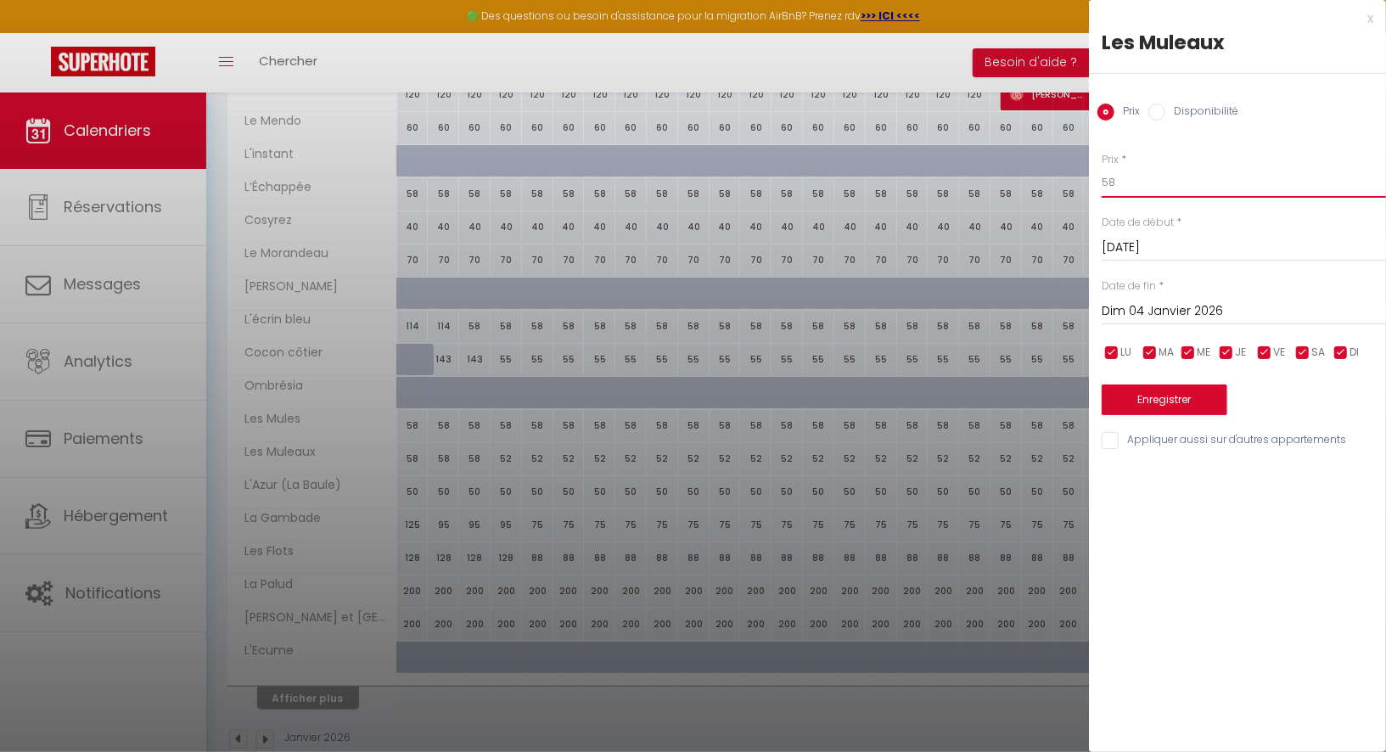
drag, startPoint x: 1132, startPoint y: 190, endPoint x: 1070, endPoint y: 191, distance: 62.0
click at [1070, 191] on body "🟢 Des questions ou besoin d'assistance pour la migration AirBnB? Prenez rdv >>>…" at bounding box center [693, 252] width 1386 height 1069
drag, startPoint x: 1160, startPoint y: 171, endPoint x: 1109, endPoint y: 177, distance: 52.0
click at [1109, 177] on input "58" at bounding box center [1244, 182] width 284 height 31
click at [1119, 183] on input "58" at bounding box center [1244, 182] width 284 height 31
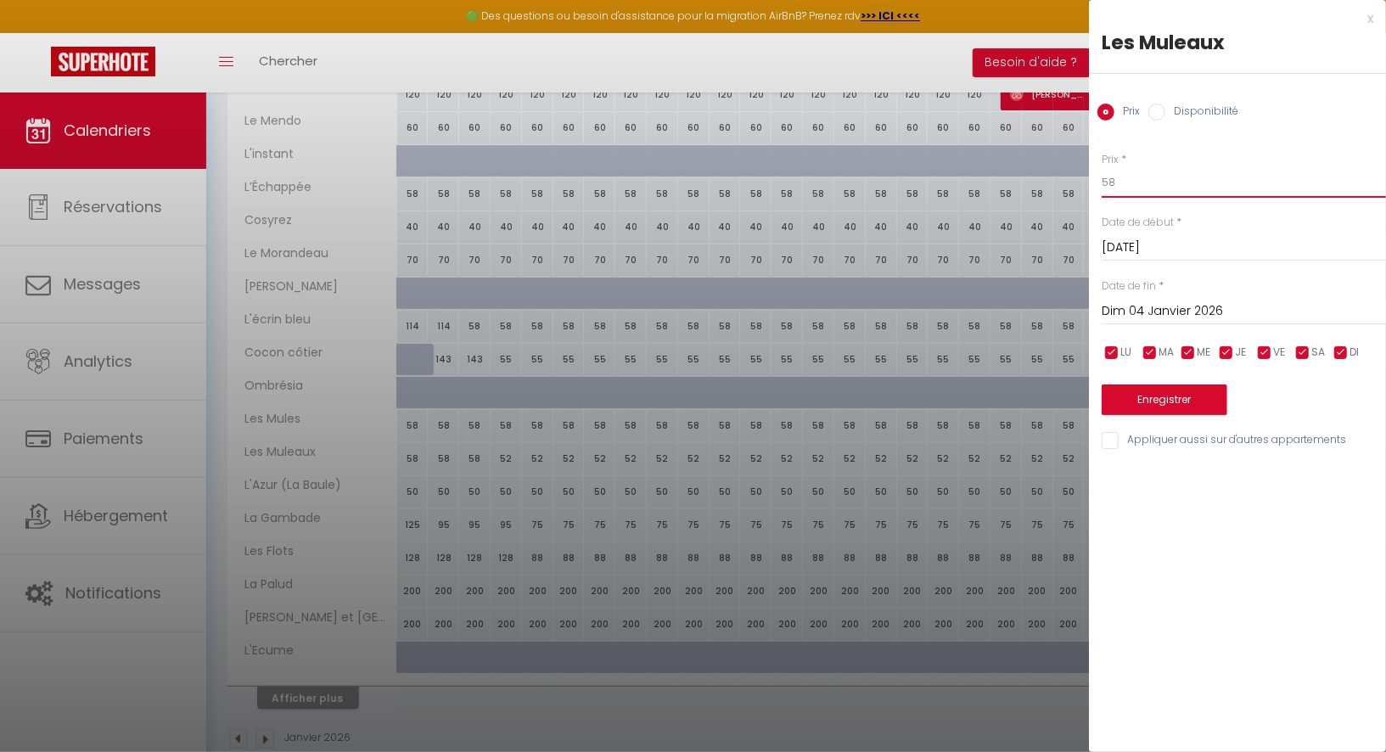
type input "5"
type input "45"
click at [1155, 312] on input "Dim 04 Janvier 2026" at bounding box center [1244, 311] width 284 height 22
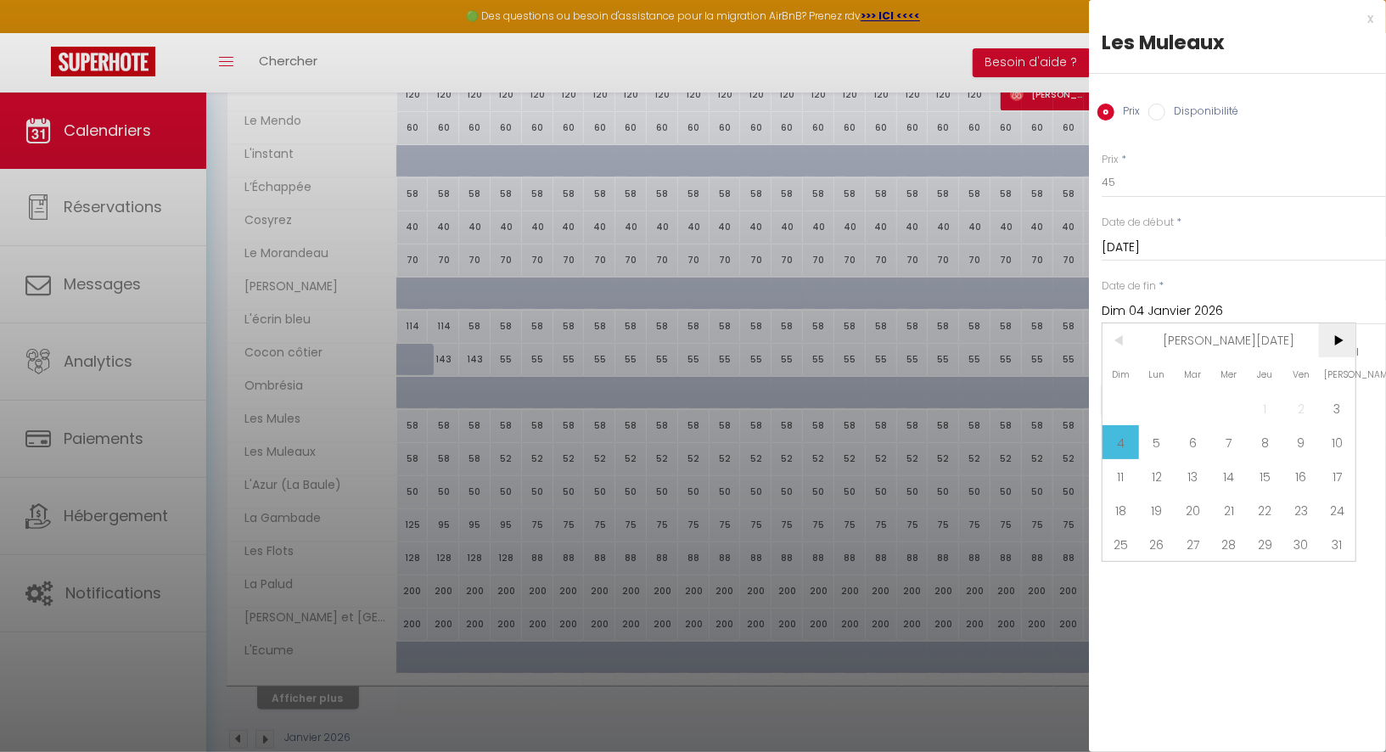
click at [1347, 334] on span ">" at bounding box center [1337, 340] width 36 height 34
click at [1299, 434] on span "13" at bounding box center [1301, 442] width 36 height 34
type input "Ven 13 Février 2026"
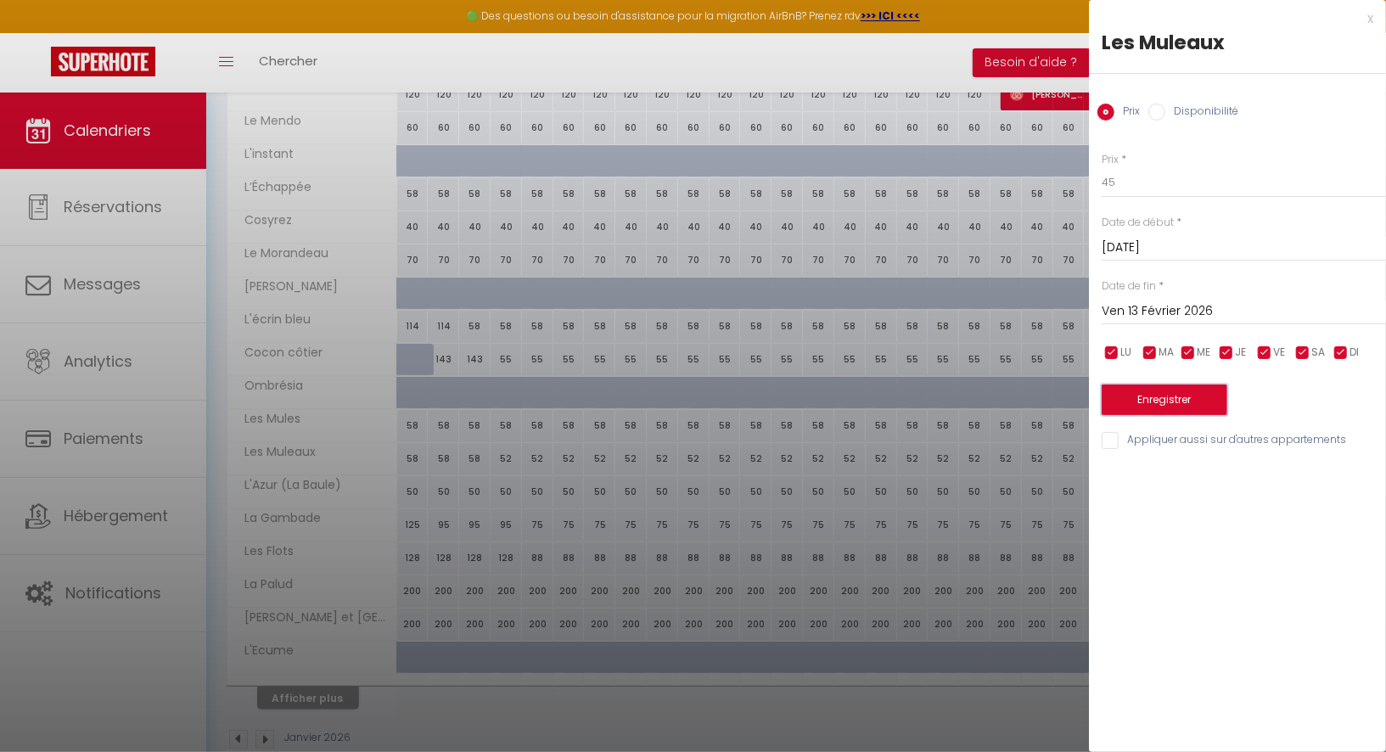
click at [1188, 394] on button "Enregistrer" at bounding box center [1165, 399] width 126 height 31
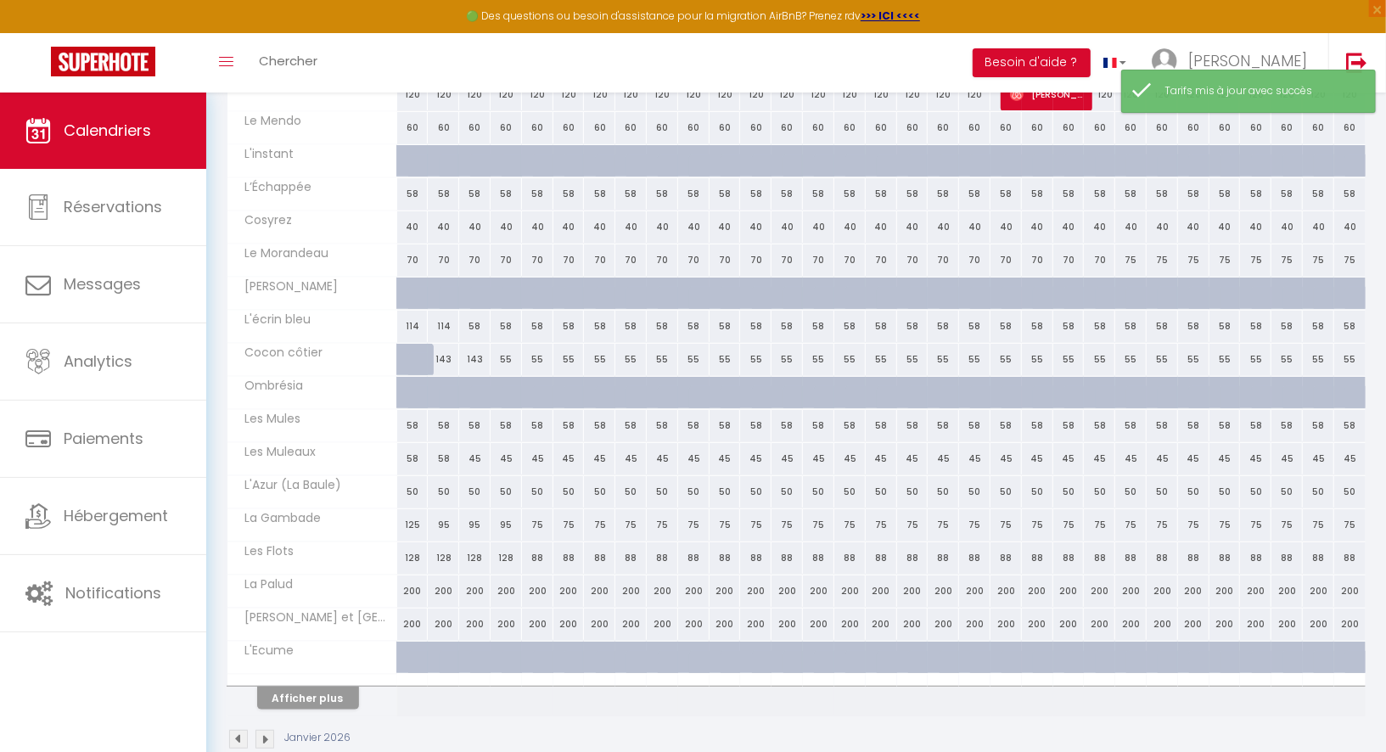
click at [469, 421] on div "58" at bounding box center [474, 425] width 31 height 31
type input "58"
type input "[DATE]"
type input "Dim 04 Janvier 2026"
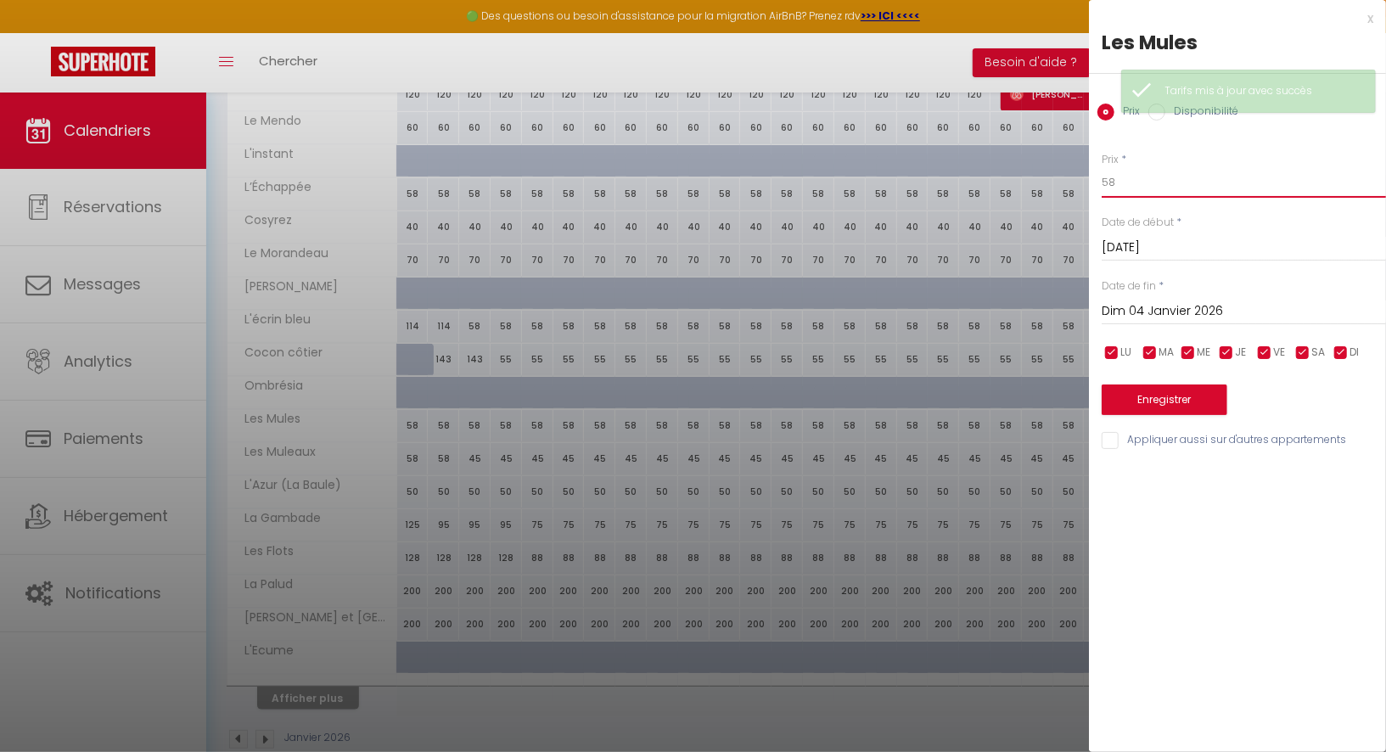
click at [1115, 171] on input "58" at bounding box center [1244, 182] width 284 height 31
click at [1118, 192] on input "58" at bounding box center [1244, 182] width 284 height 31
type input "50"
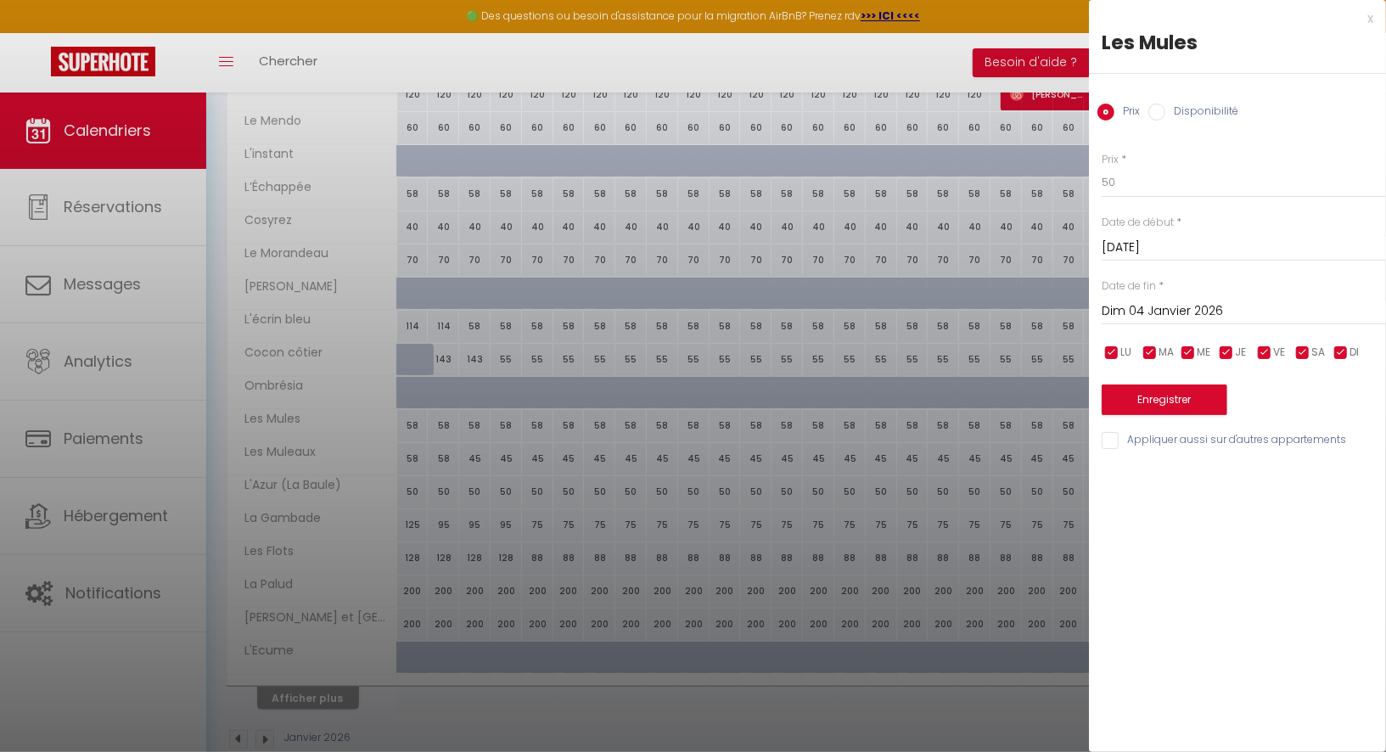
click at [1138, 311] on input "Dim 04 Janvier 2026" at bounding box center [1244, 311] width 284 height 22
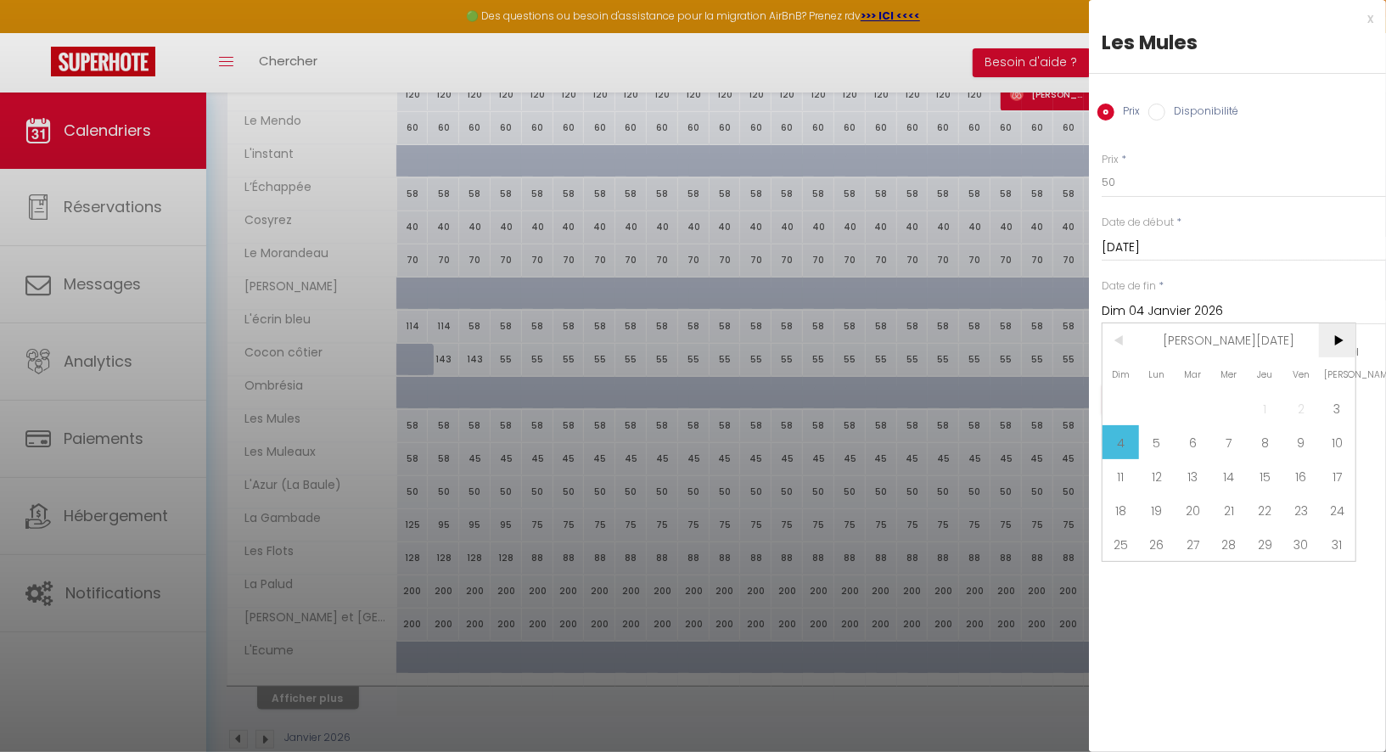
click at [1332, 335] on span ">" at bounding box center [1337, 340] width 36 height 34
click at [1301, 440] on span "13" at bounding box center [1301, 442] width 36 height 34
type input "Ven 13 Février 2026"
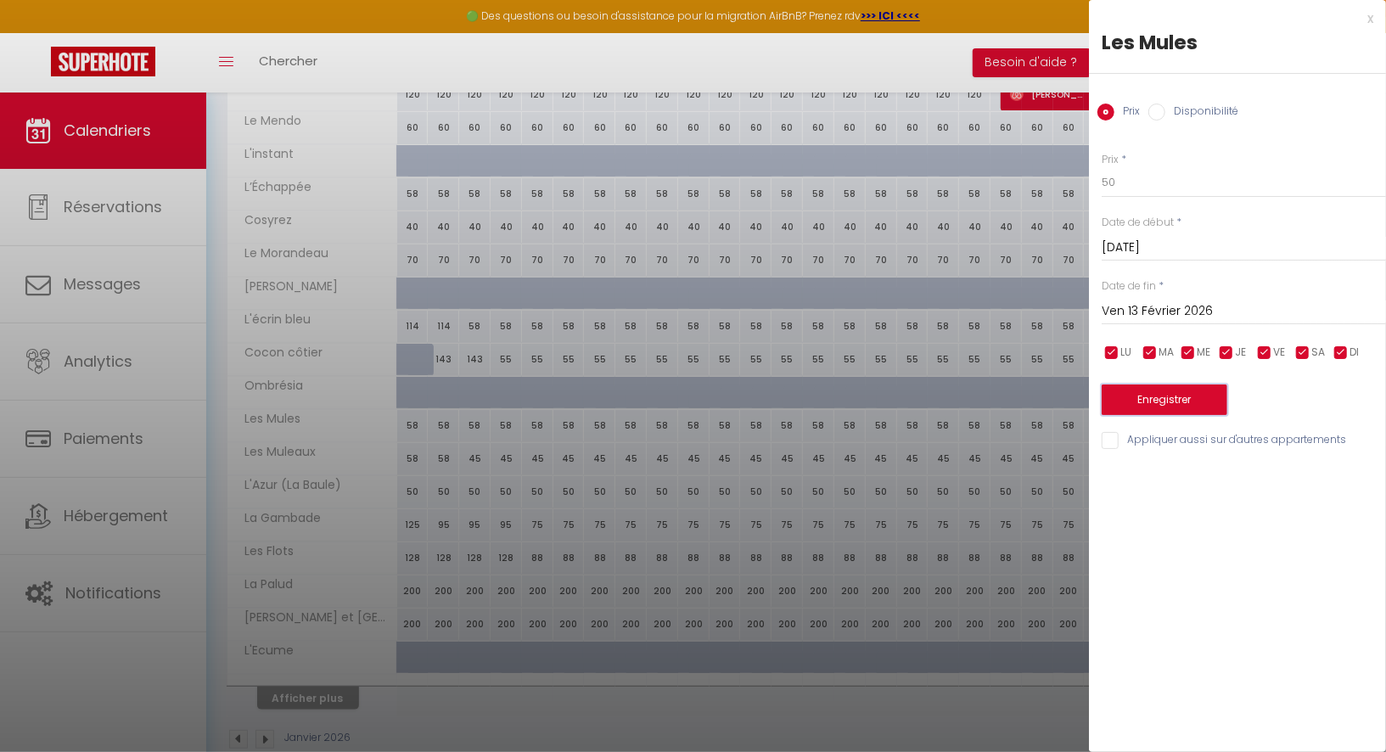
click at [1191, 401] on button "Enregistrer" at bounding box center [1165, 399] width 126 height 31
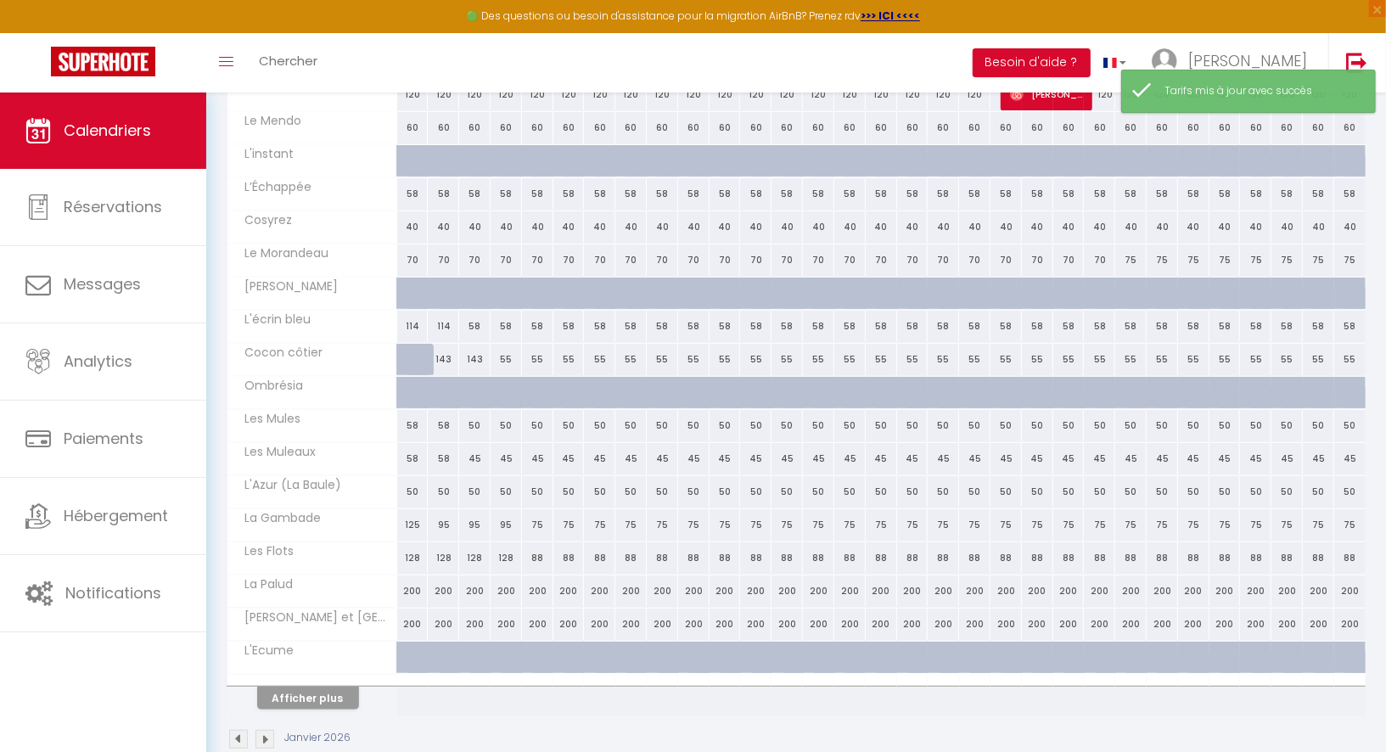
click at [474, 547] on div "128" at bounding box center [474, 557] width 31 height 31
type input "128"
type input "[DATE]"
type input "Dim 04 Janvier 2026"
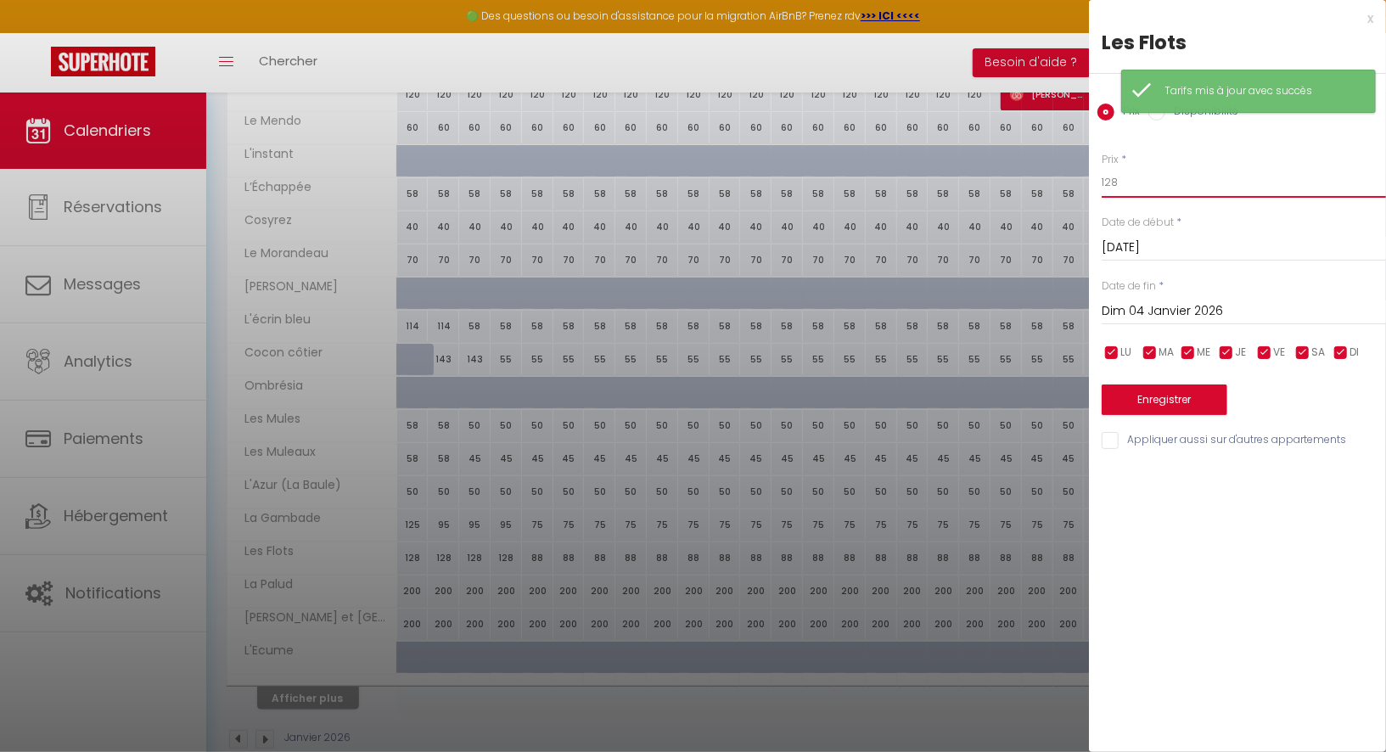
drag, startPoint x: 1120, startPoint y: 182, endPoint x: 1091, endPoint y: 182, distance: 28.9
click at [1091, 182] on div "Prix * 128 Statut * Disponible Indisponible Date de début * [DATE] < [PERSON_NA…" at bounding box center [1237, 291] width 297 height 321
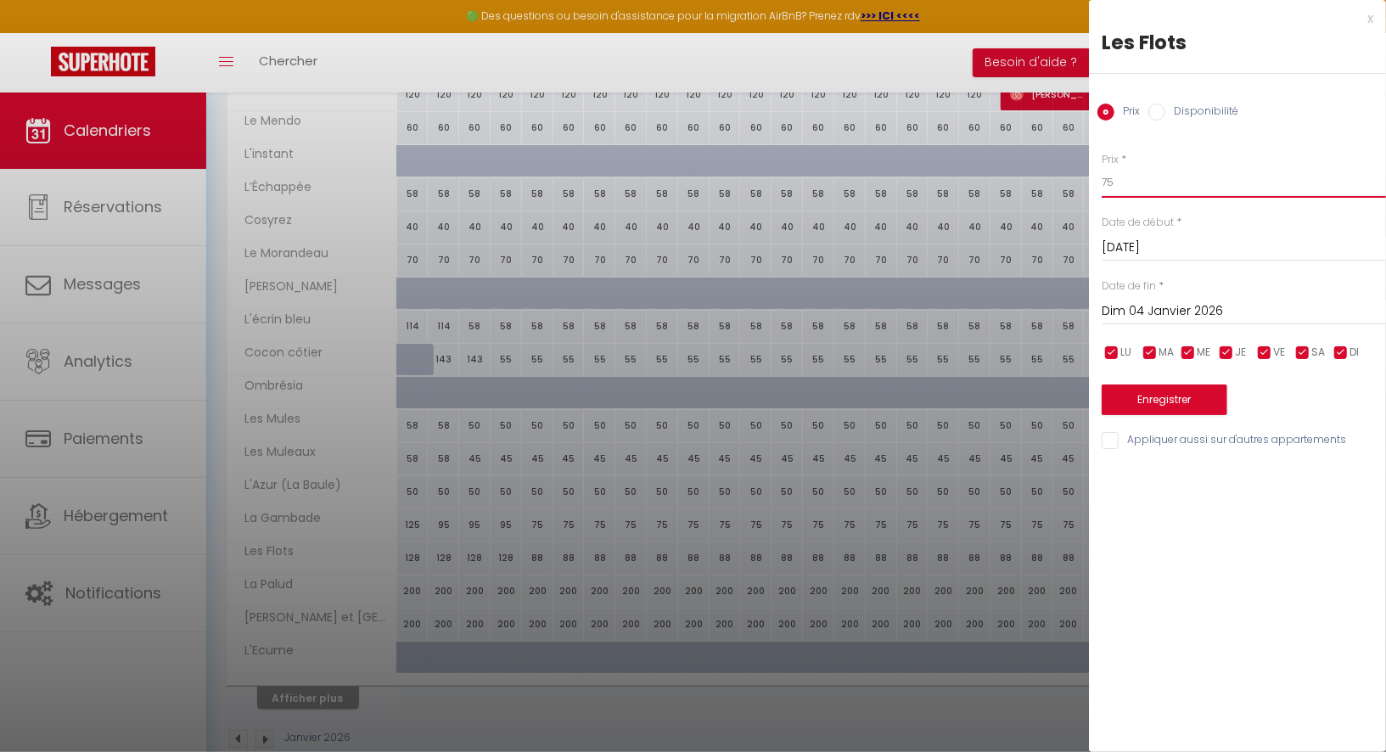
type input "75"
click at [1132, 314] on input "Dim 04 Janvier 2026" at bounding box center [1244, 311] width 284 height 22
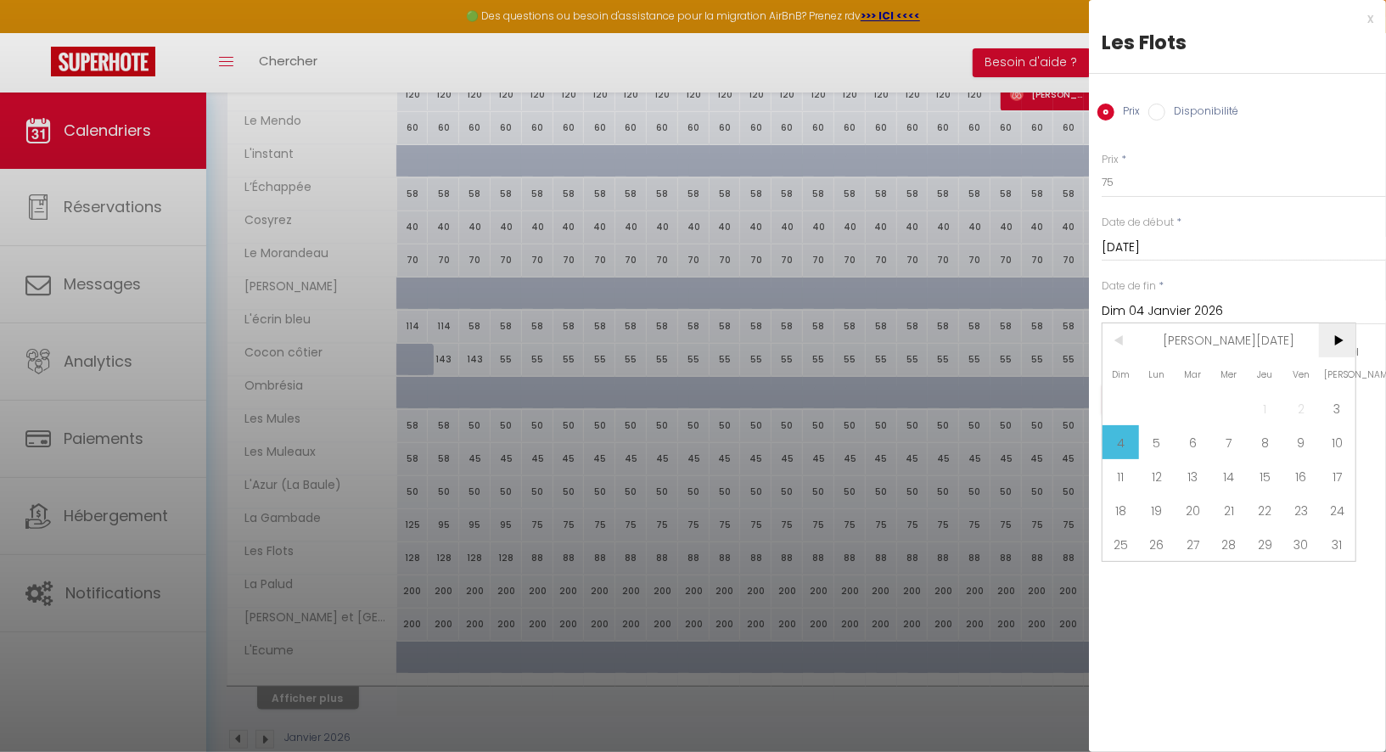
click at [1331, 336] on span ">" at bounding box center [1337, 340] width 36 height 34
click at [1301, 430] on span "13" at bounding box center [1301, 442] width 36 height 34
type input "Ven 13 Février 2026"
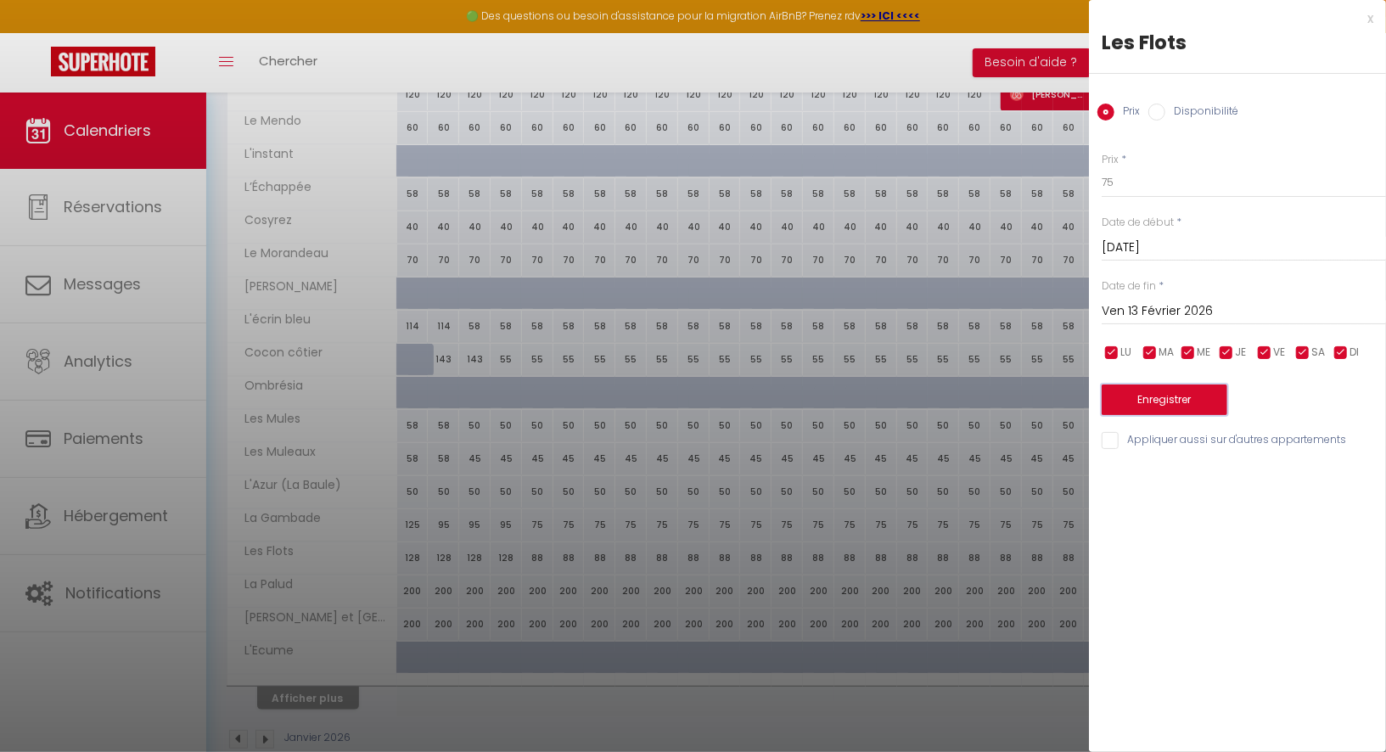
click at [1195, 397] on button "Enregistrer" at bounding box center [1165, 399] width 126 height 31
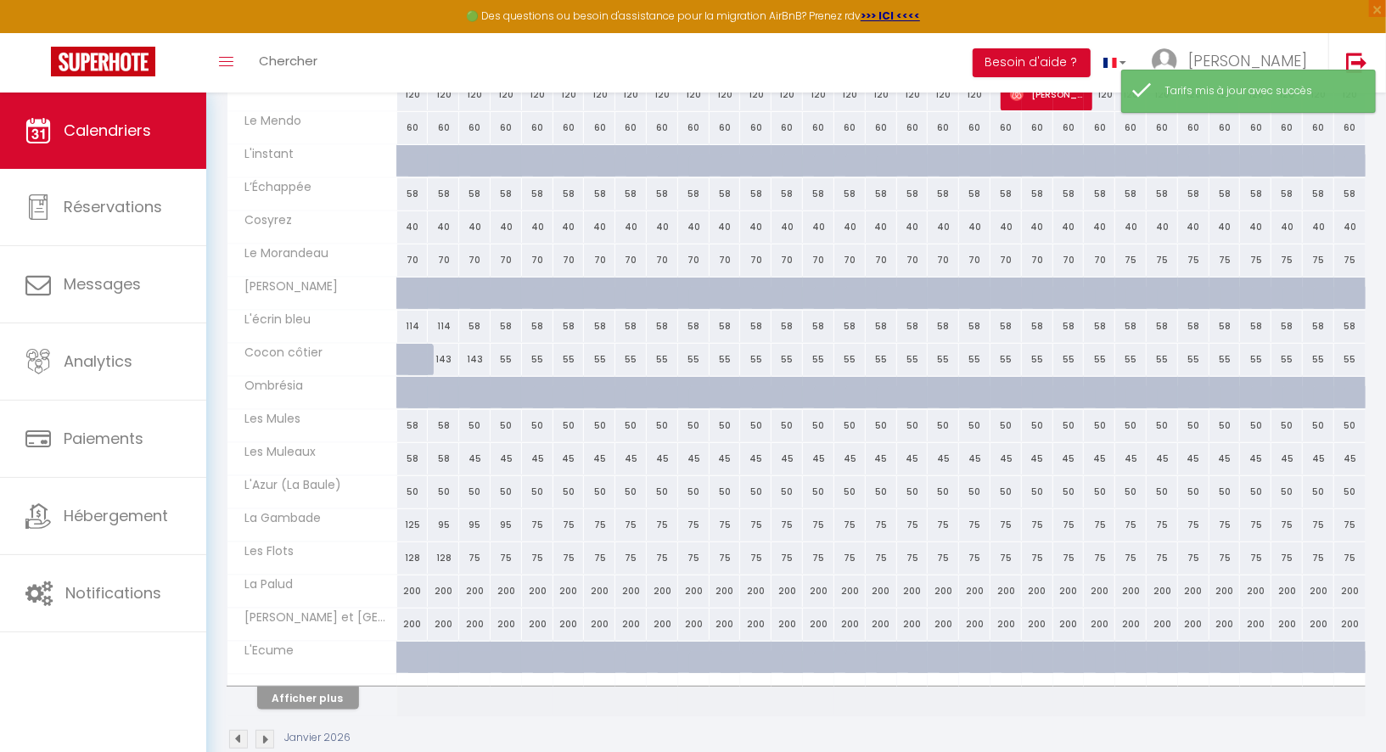
scroll to position [397, 0]
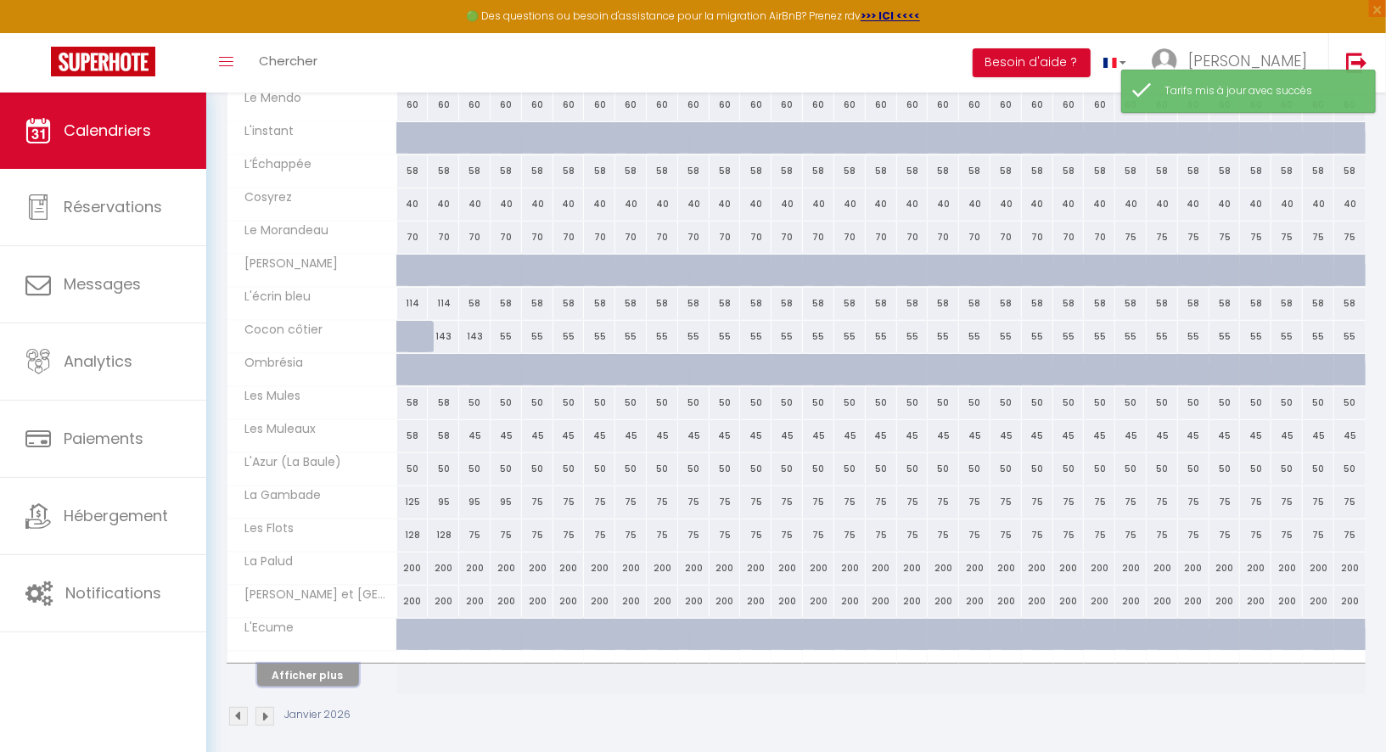
click at [336, 664] on button "Afficher plus" at bounding box center [308, 675] width 102 height 23
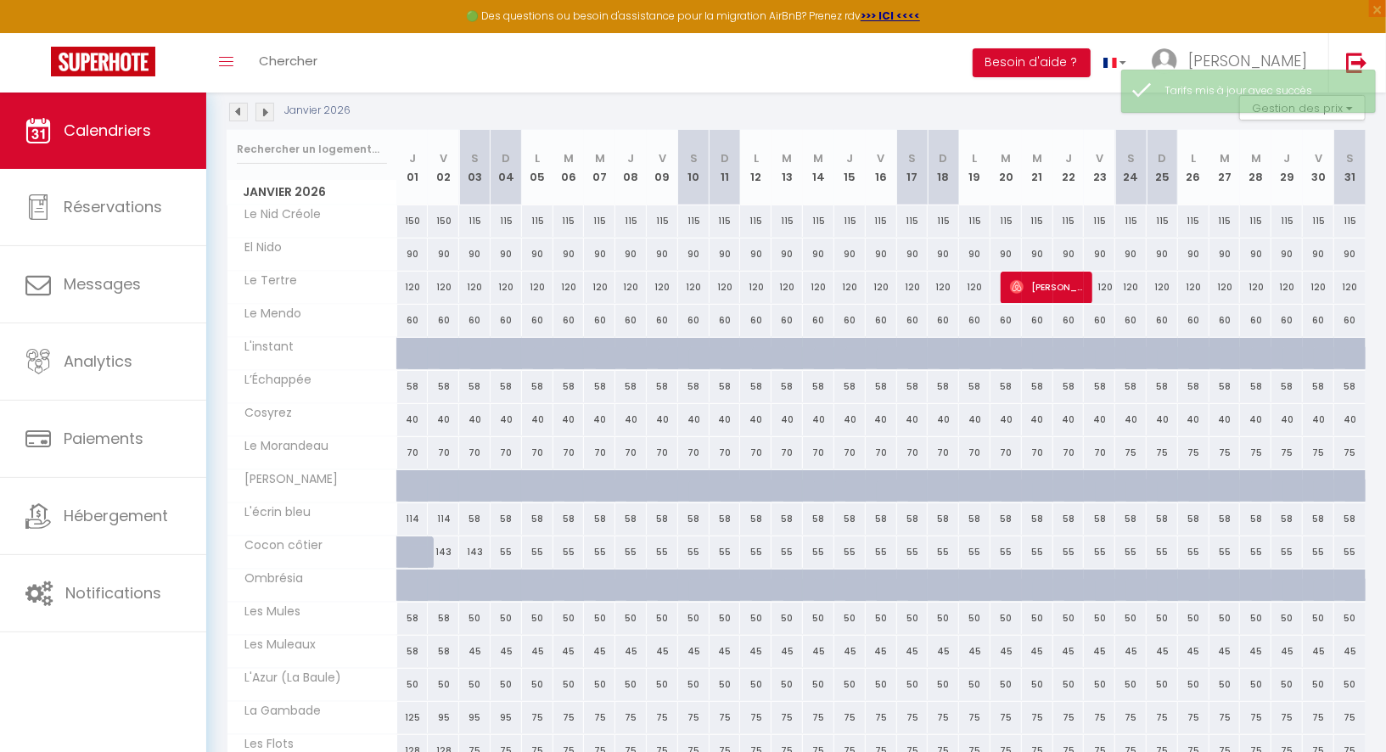
scroll to position [0, 0]
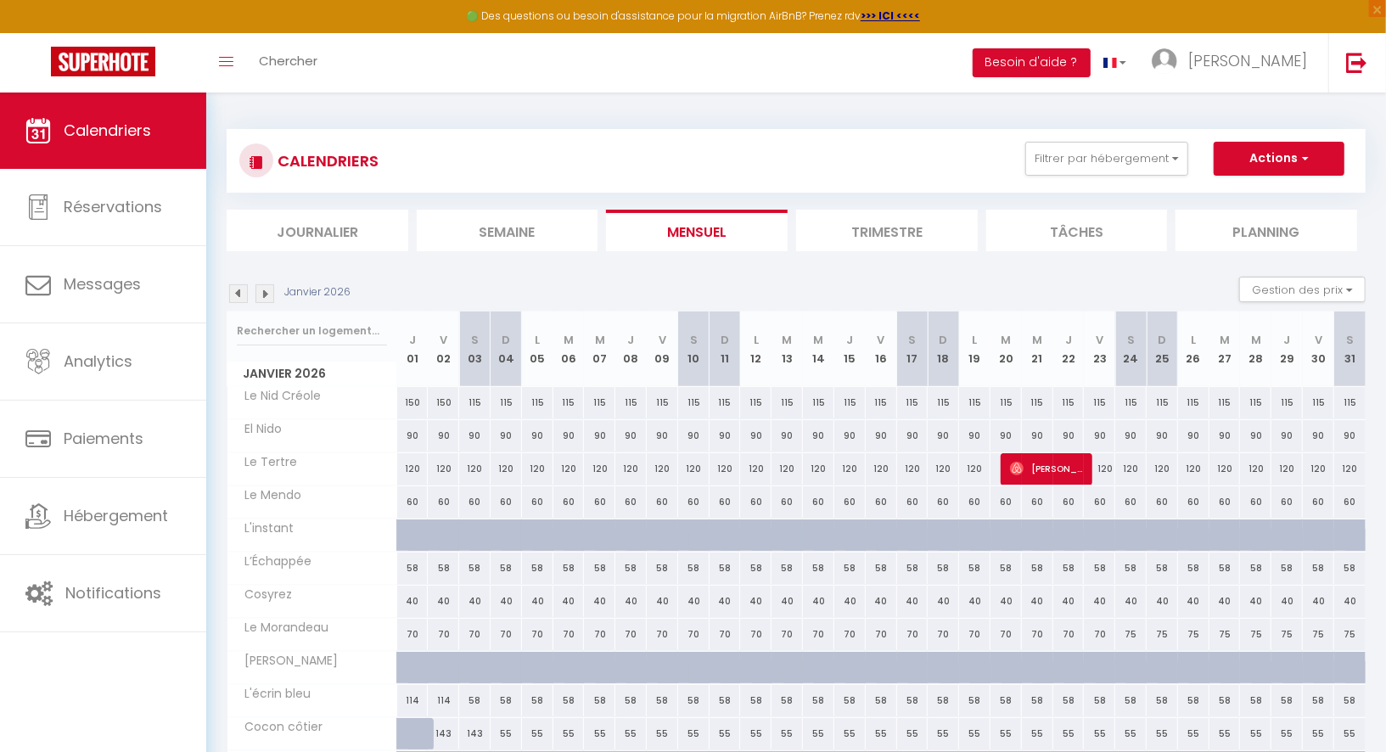
click at [234, 287] on img at bounding box center [238, 293] width 19 height 19
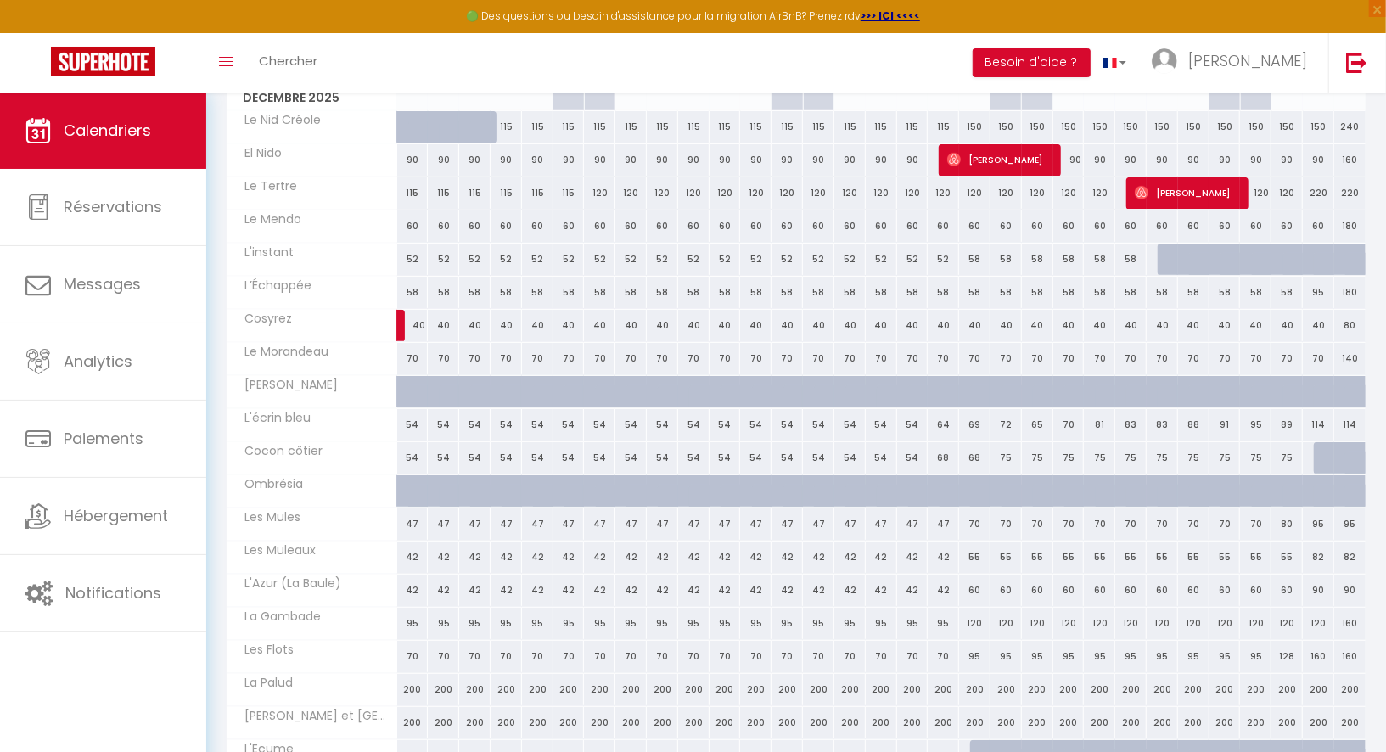
scroll to position [397, 0]
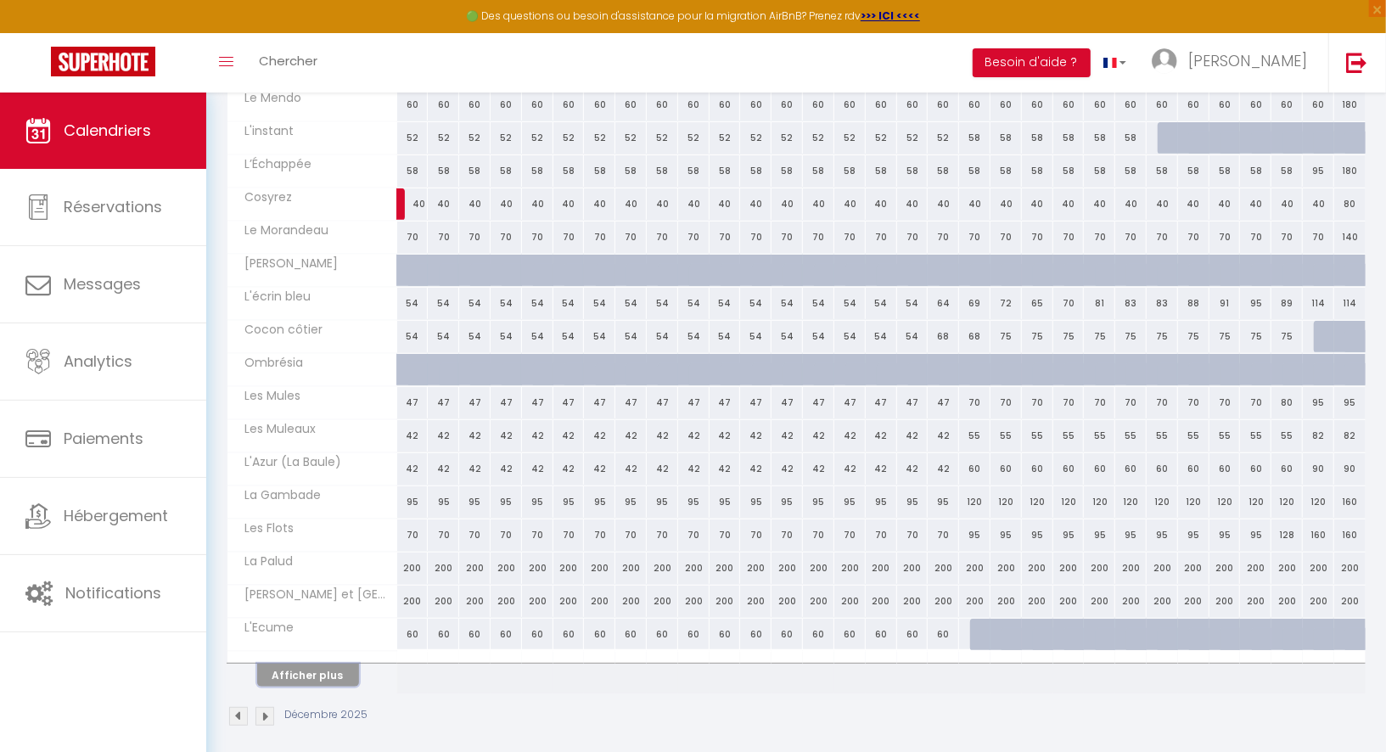
click at [317, 667] on button "Afficher plus" at bounding box center [308, 675] width 102 height 23
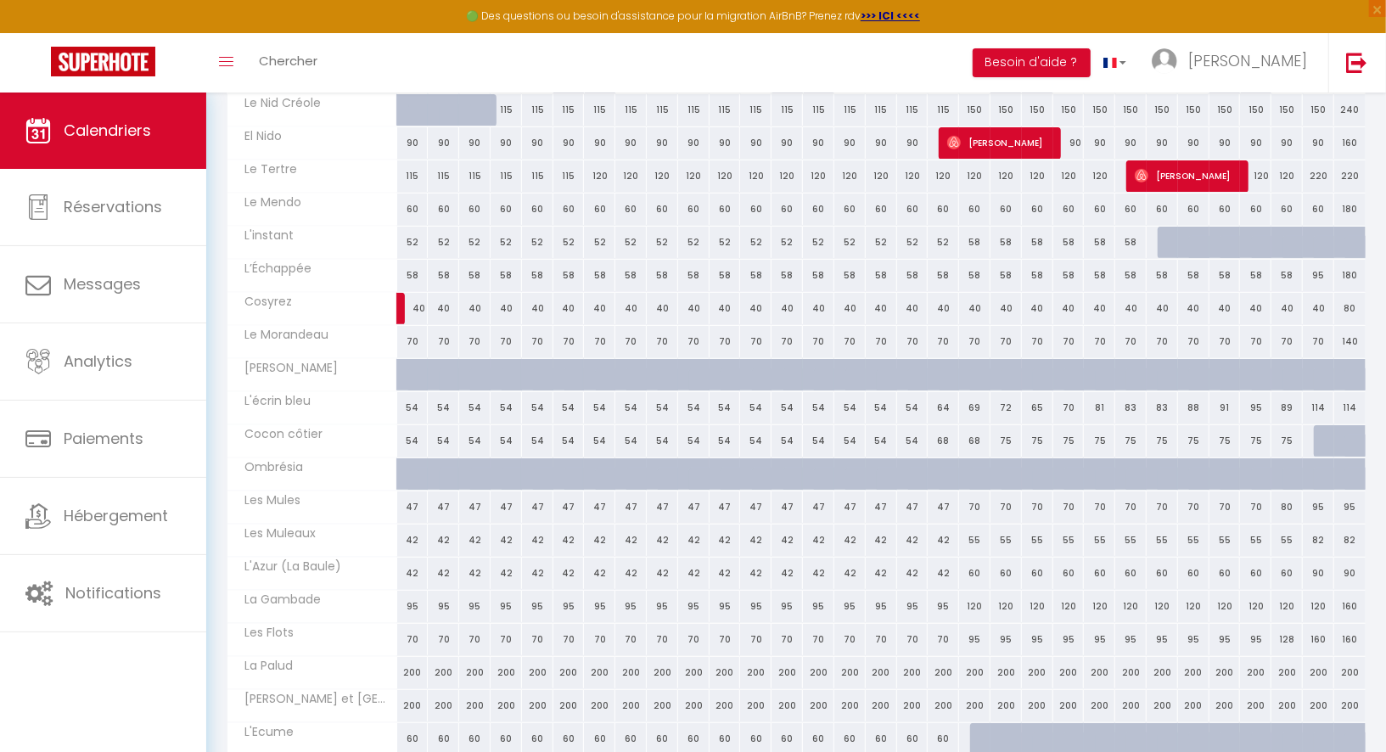
scroll to position [0, 0]
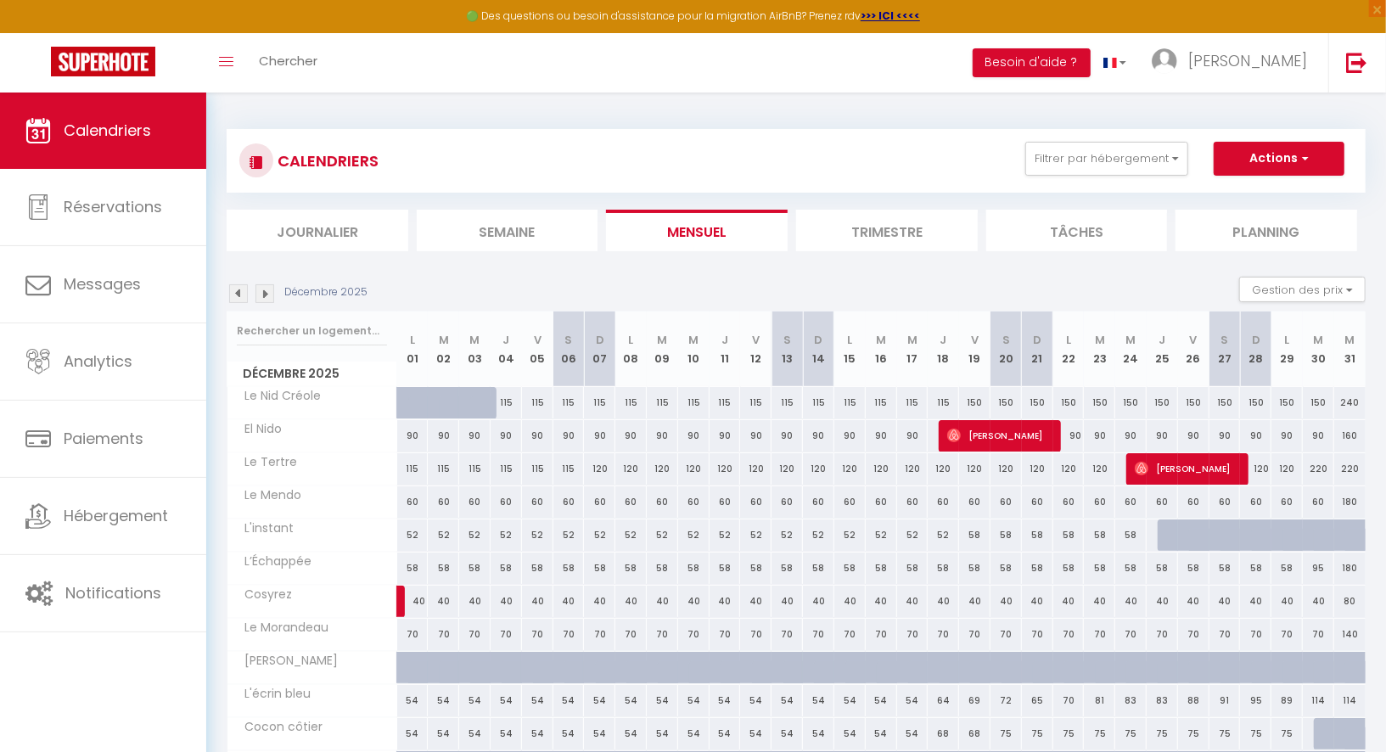
click at [267, 292] on img at bounding box center [264, 293] width 19 height 19
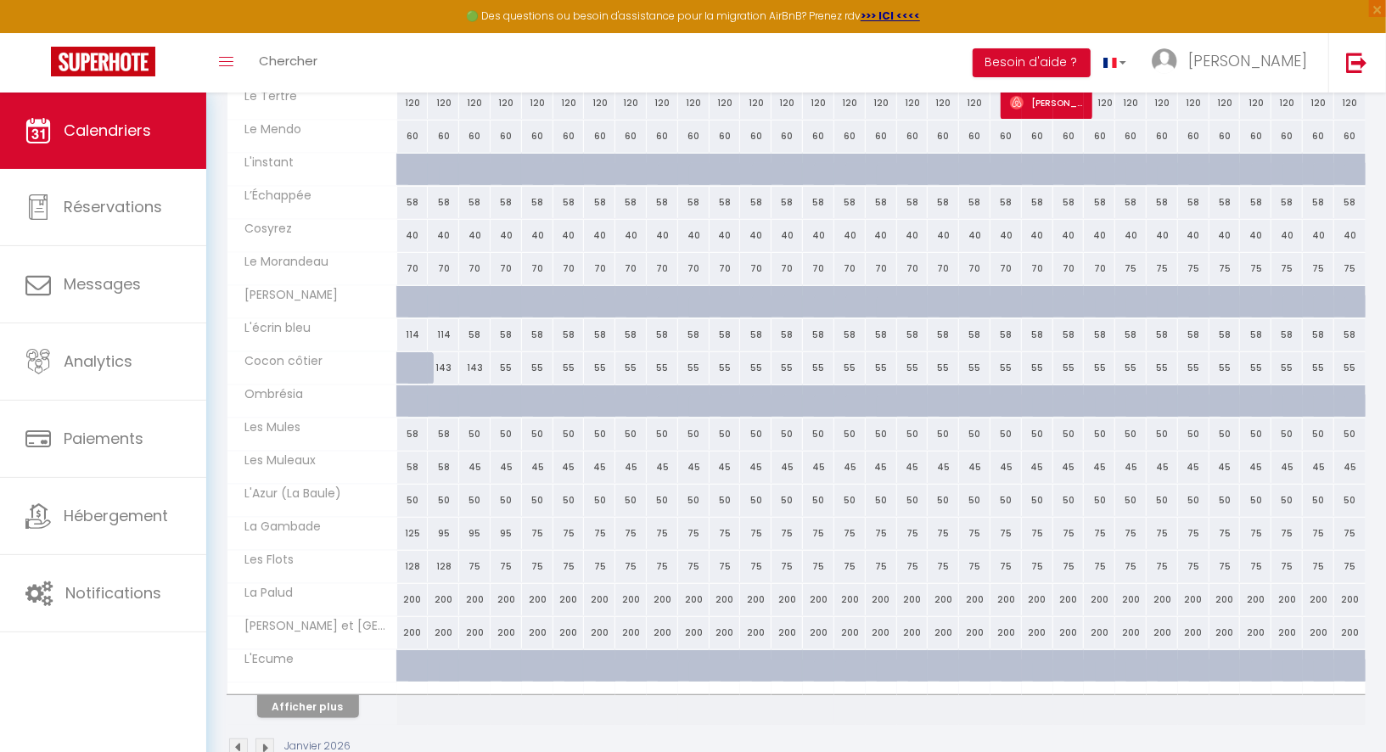
scroll to position [397, 0]
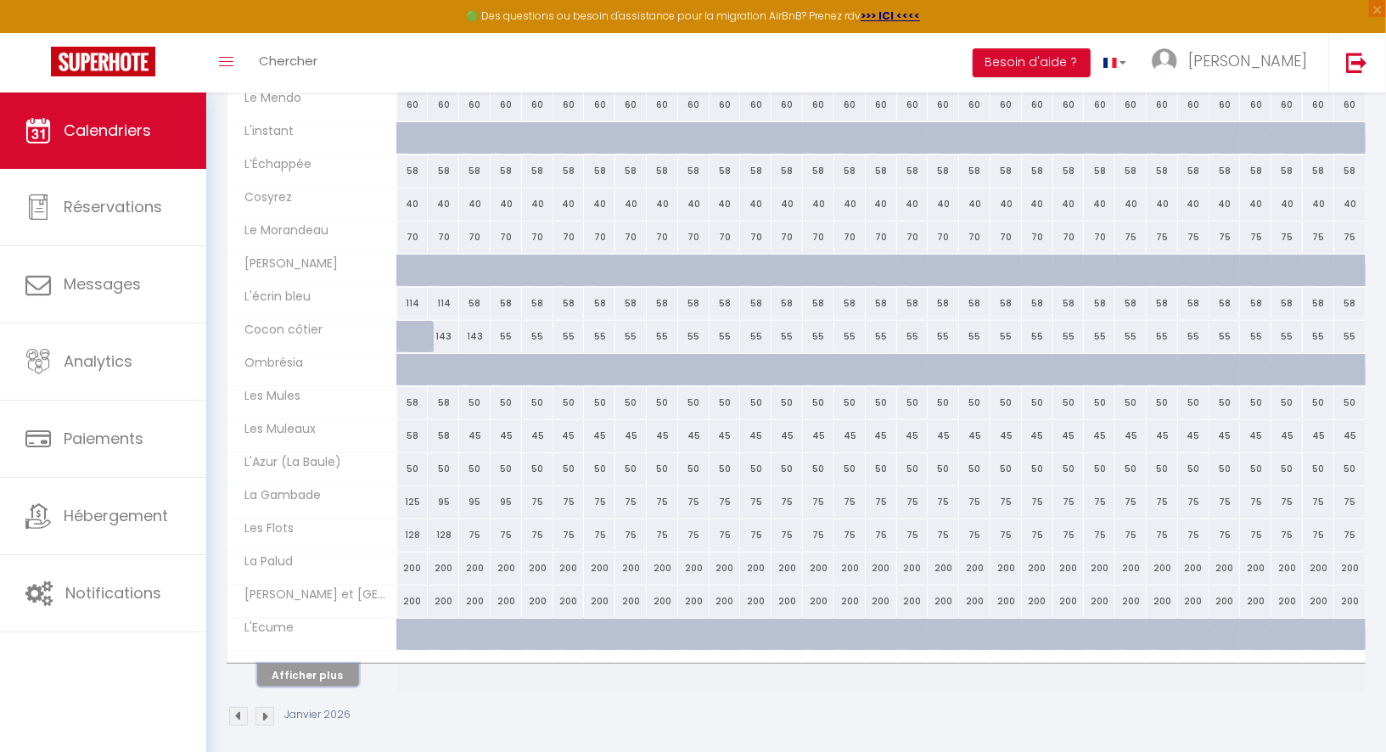
click at [332, 664] on button "Afficher plus" at bounding box center [308, 675] width 102 height 23
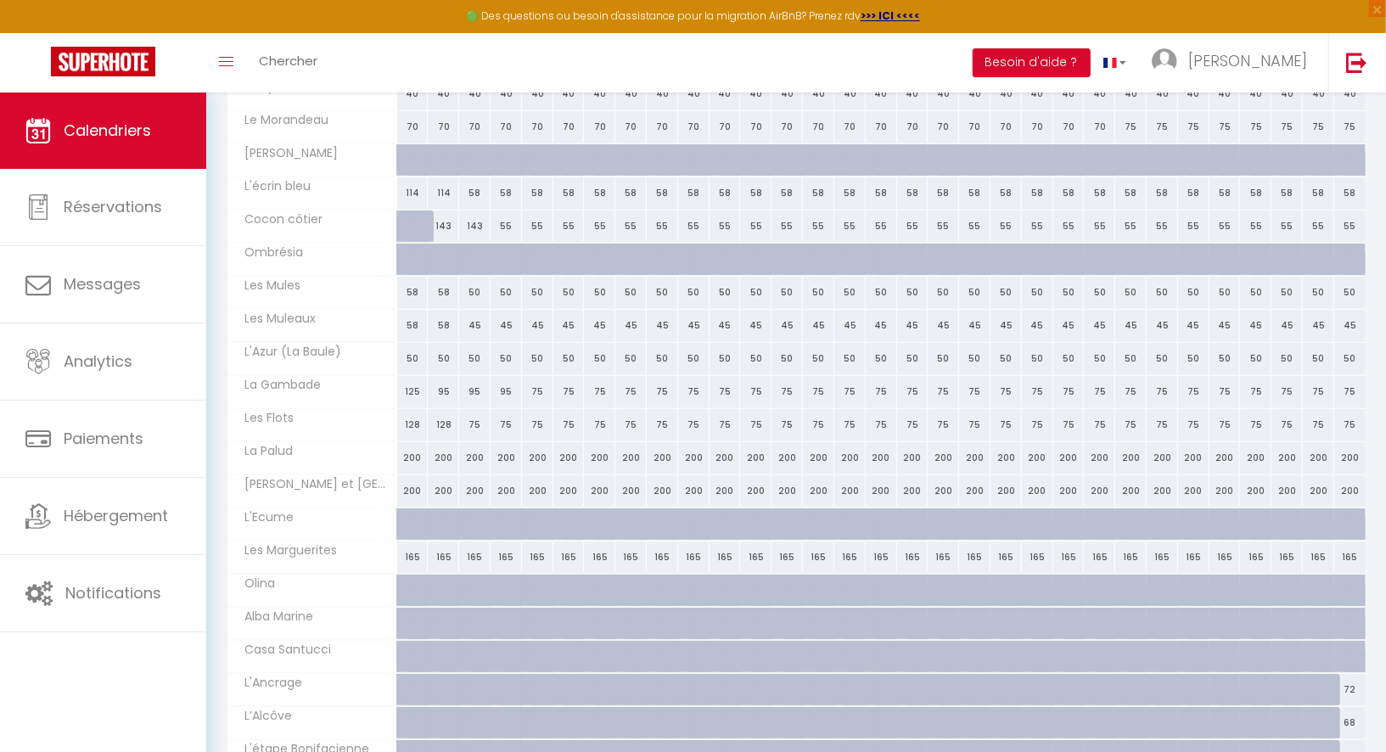
scroll to position [509, 0]
click at [446, 545] on div "165" at bounding box center [443, 555] width 31 height 31
type input "165"
type input "Ven 02 Janvier 2026"
type input "[DATE]"
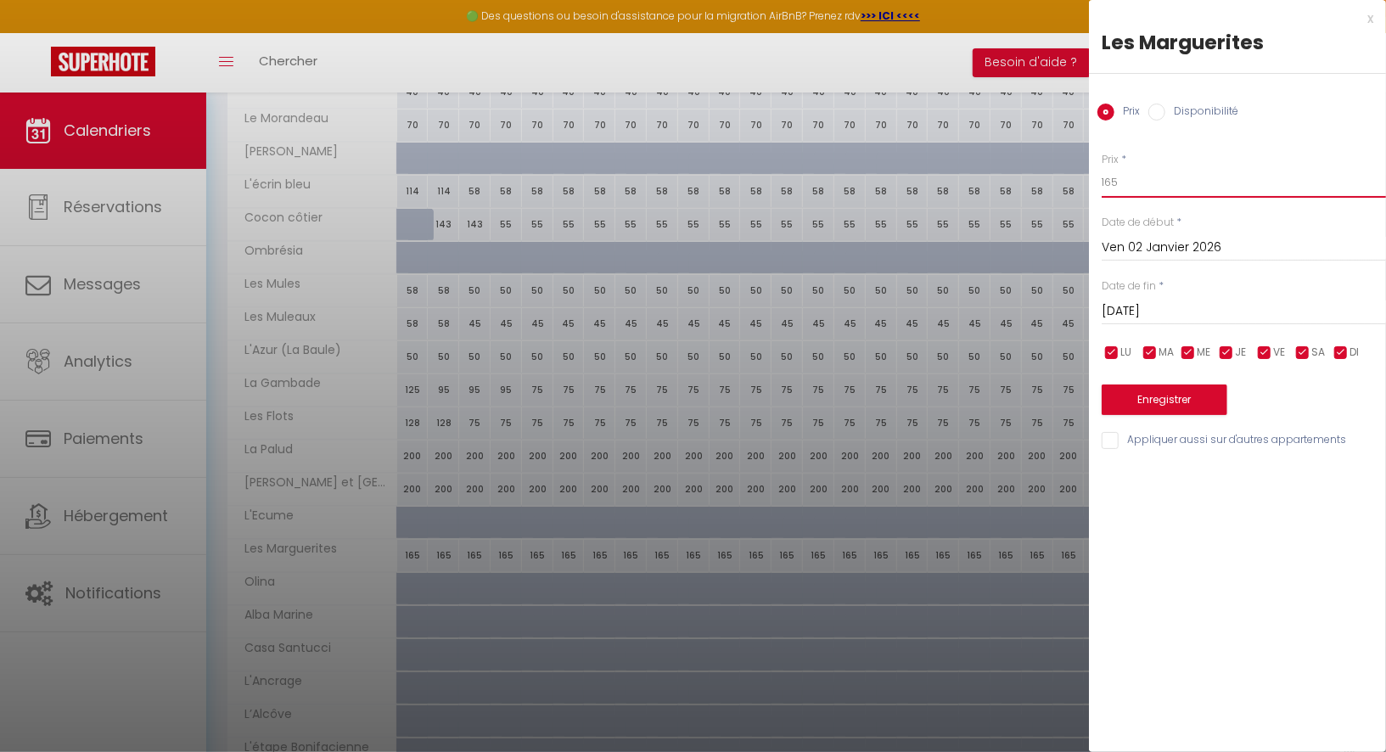
drag, startPoint x: 1137, startPoint y: 182, endPoint x: 1097, endPoint y: 182, distance: 40.7
click at [1097, 182] on div "Prix * 165 Statut * Disponible Indisponible Date de début * [DATE] < [PERSON_NA…" at bounding box center [1237, 291] width 297 height 321
type input "120"
click at [1182, 323] on div "[DATE] < [PERSON_NAME][DATE] > Dim Lun Mar Mer Jeu Ven Sam 1 2 3 4 5 6 7 8 9 10…" at bounding box center [1244, 310] width 284 height 31
click at [1190, 318] on input "[DATE]" at bounding box center [1244, 311] width 284 height 22
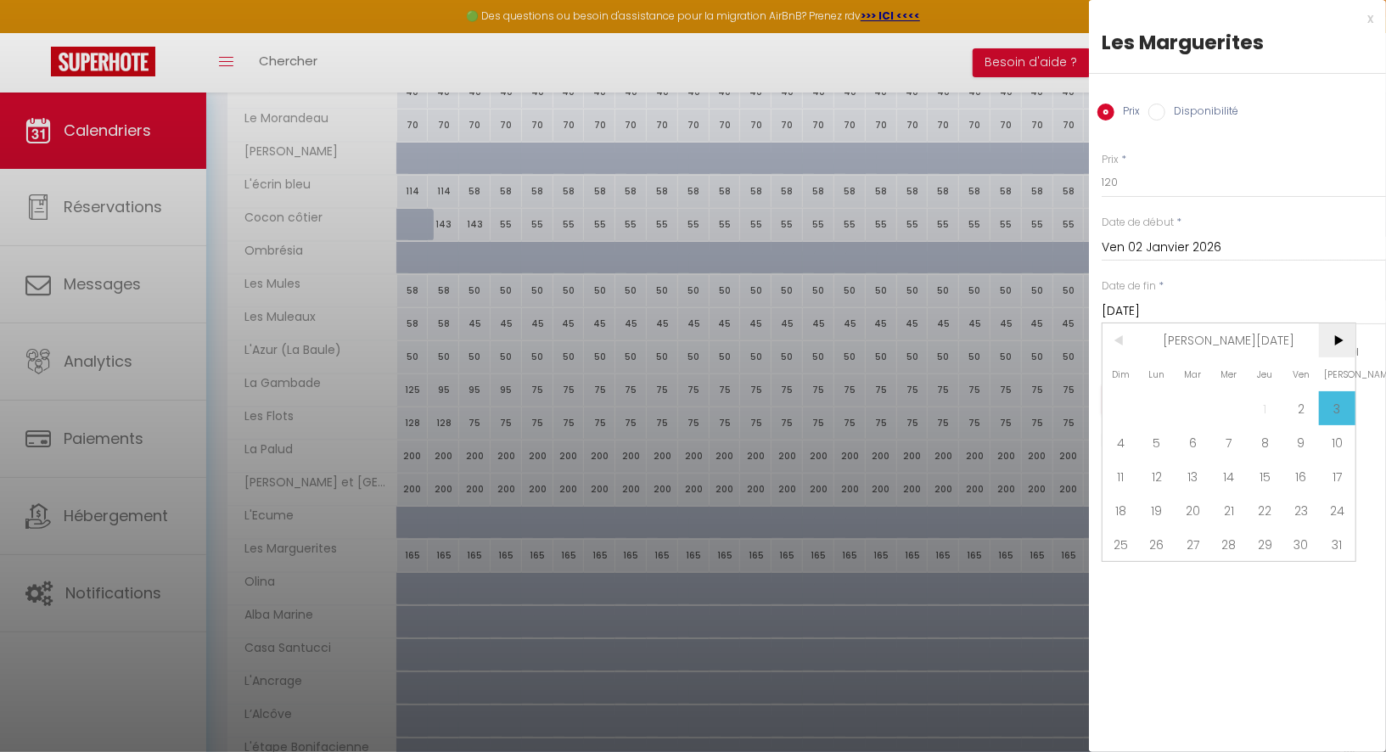
click at [1338, 333] on span ">" at bounding box center [1337, 340] width 36 height 34
click at [1306, 434] on span "13" at bounding box center [1301, 442] width 36 height 34
type input "Ven 13 Février 2026"
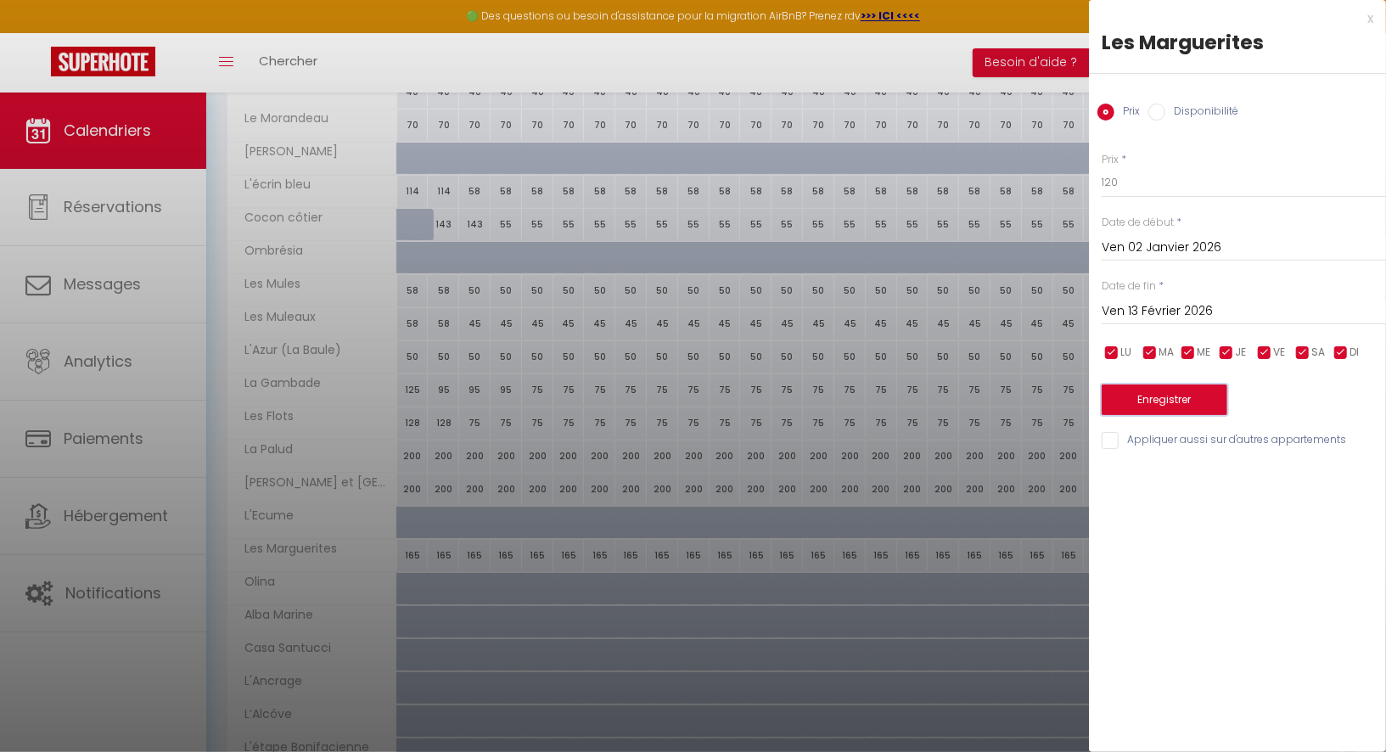
click at [1190, 394] on button "Enregistrer" at bounding box center [1165, 399] width 126 height 31
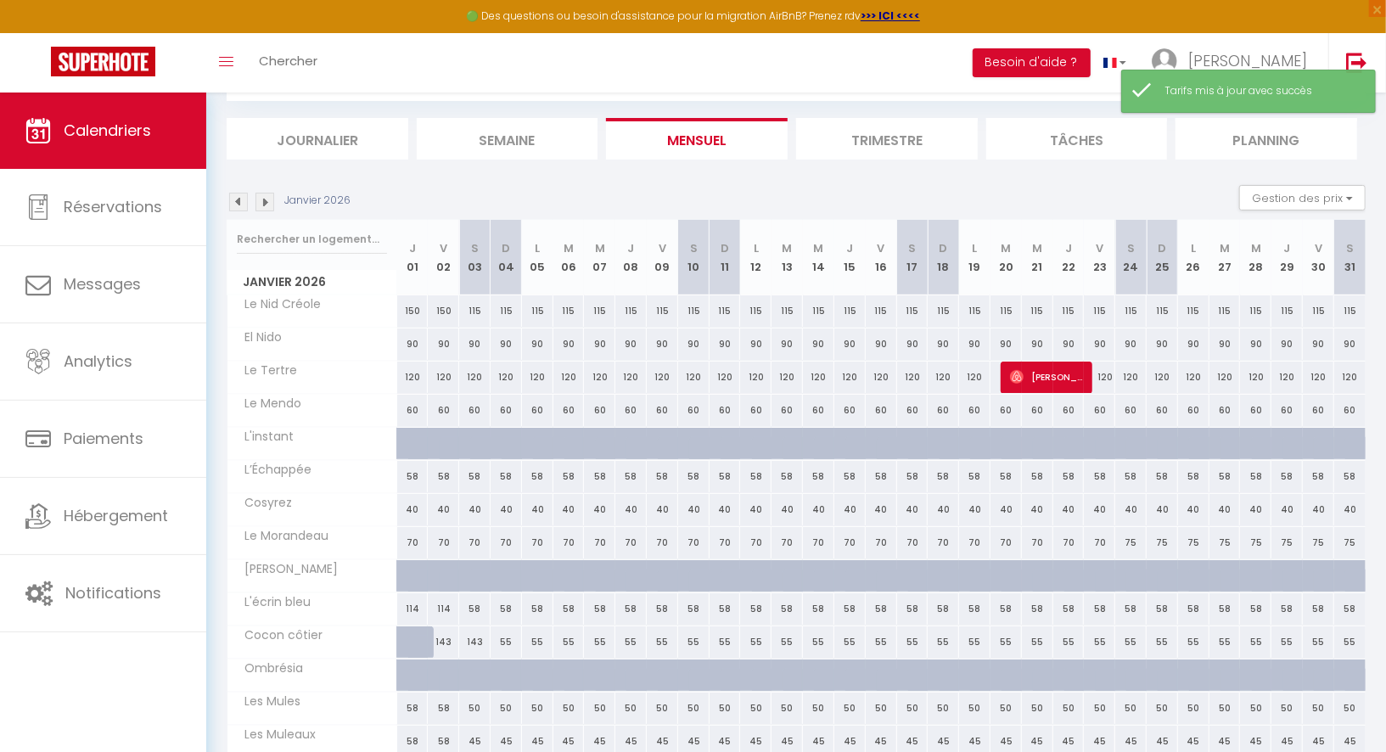
scroll to position [397, 0]
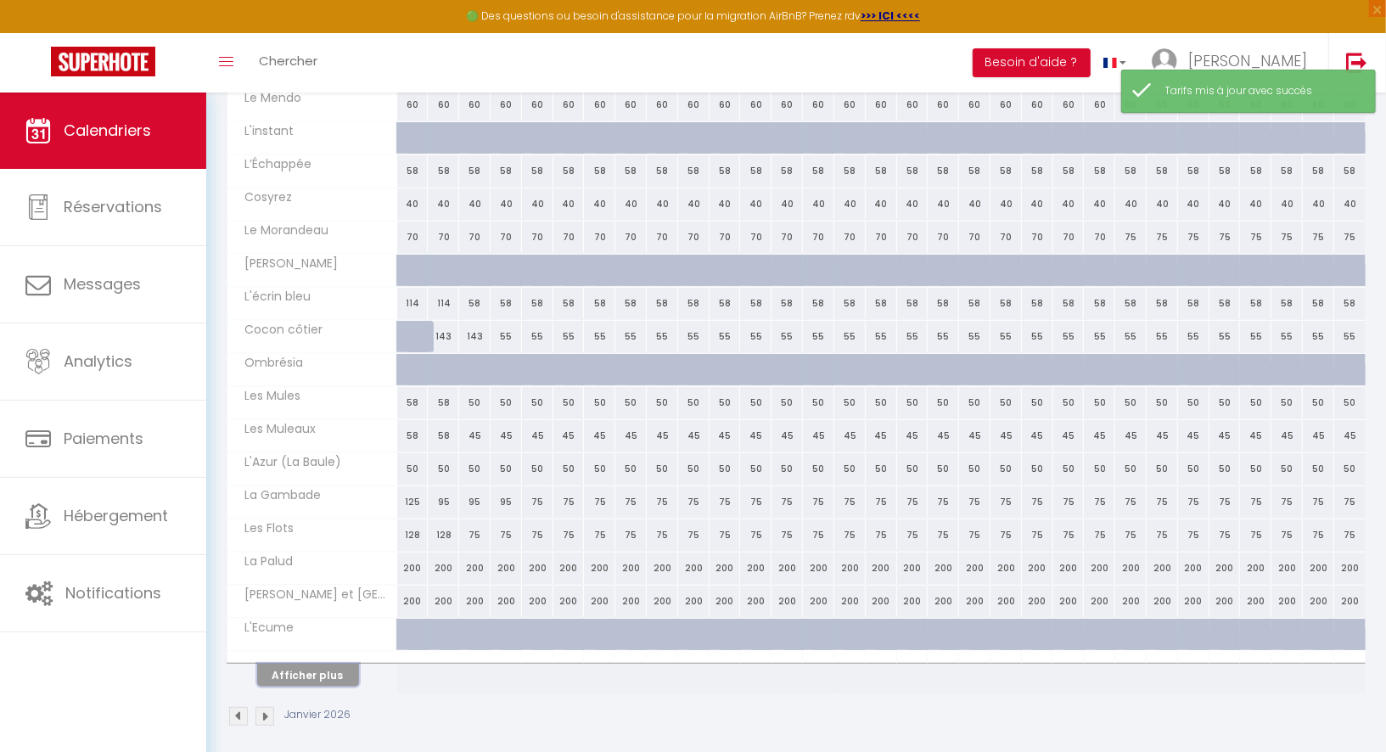
click at [325, 665] on button "Afficher plus" at bounding box center [308, 675] width 102 height 23
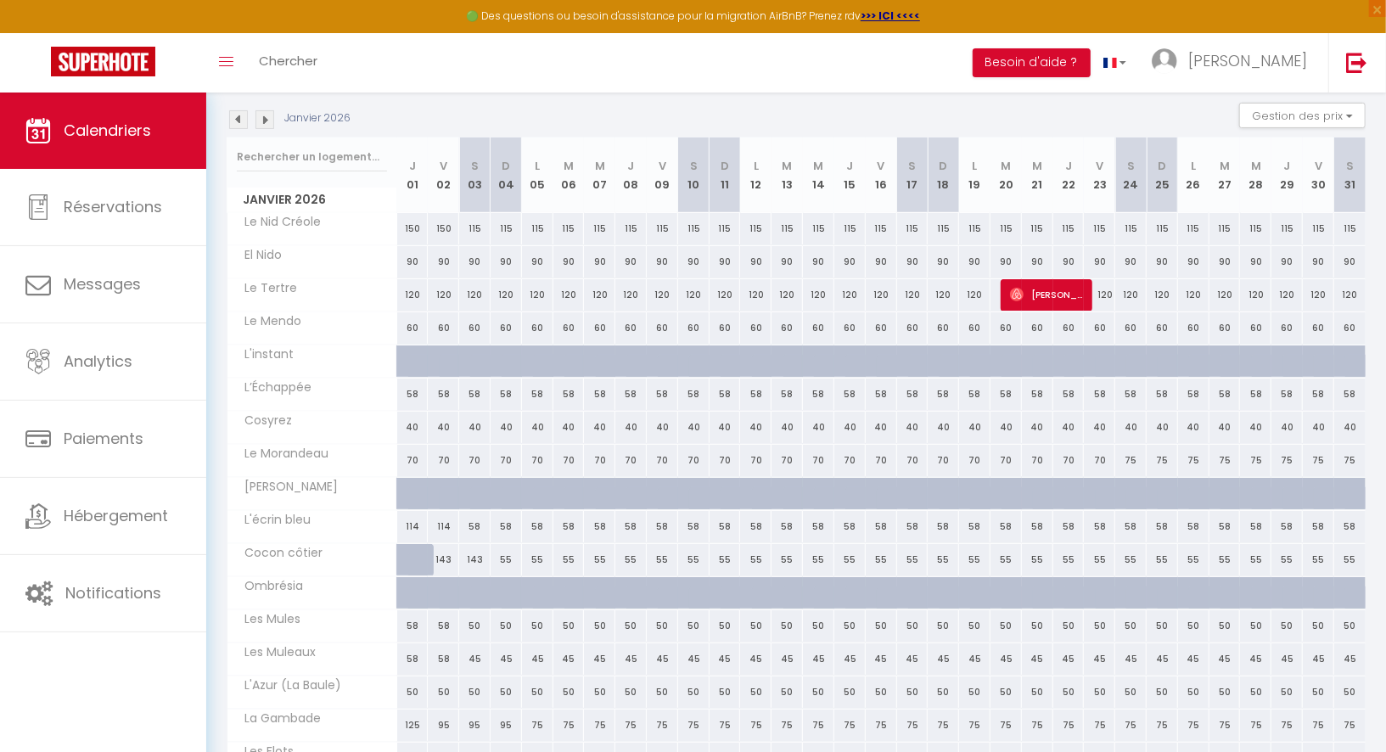
scroll to position [176, 0]
click at [241, 113] on img at bounding box center [238, 118] width 19 height 19
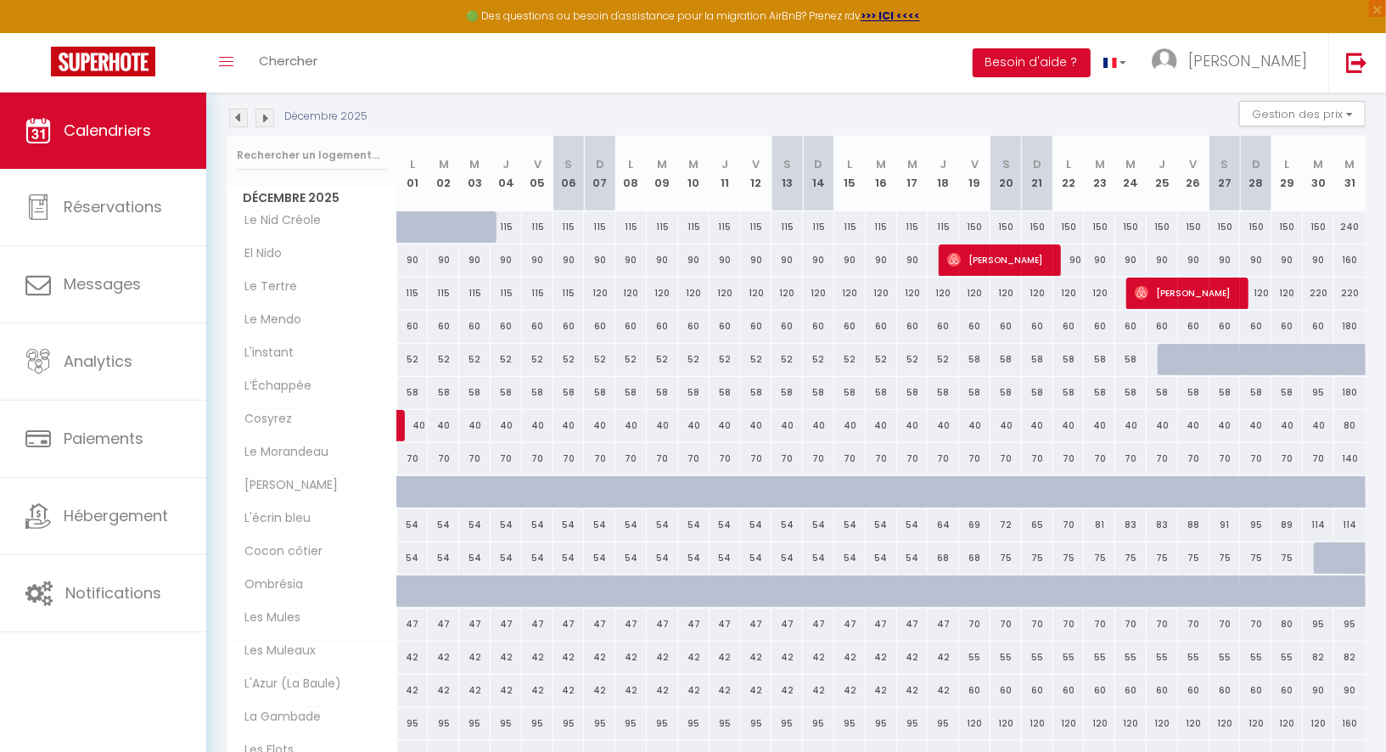
click at [241, 113] on img at bounding box center [238, 118] width 19 height 19
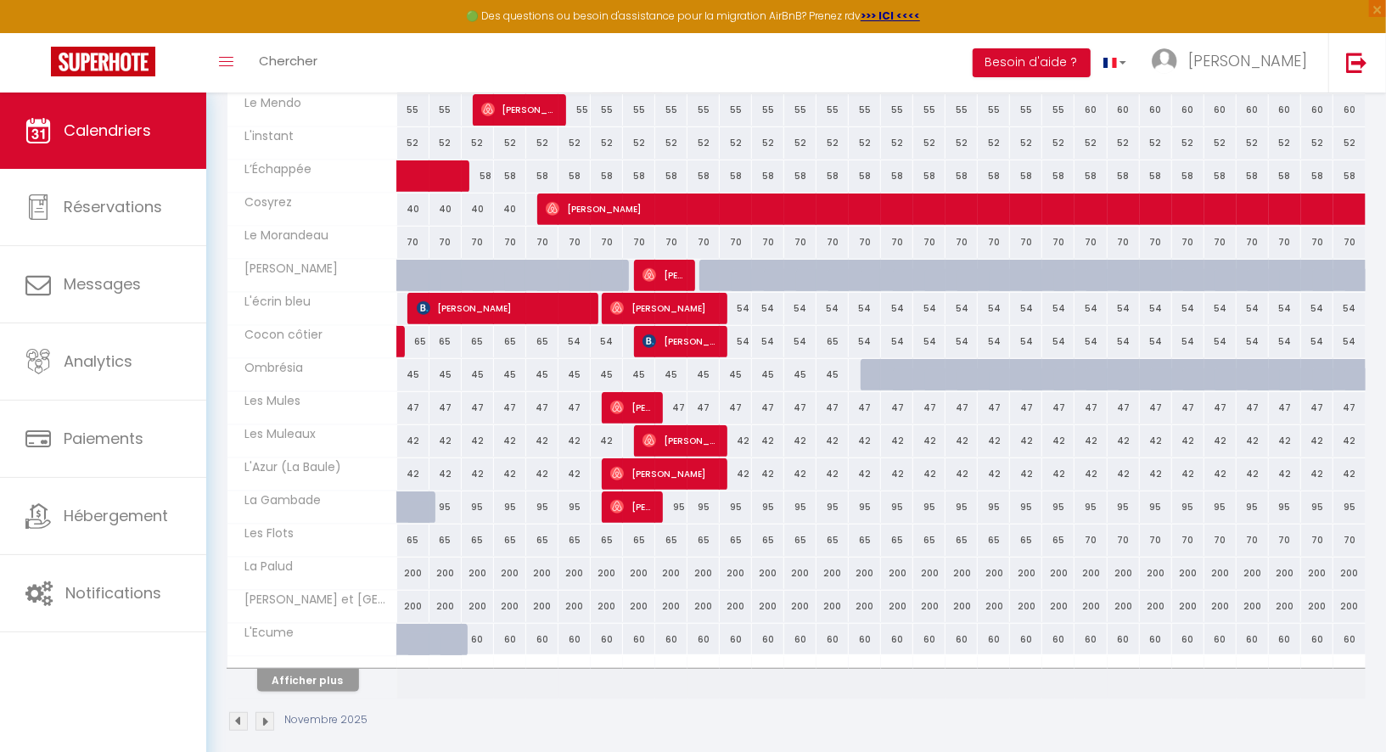
scroll to position [397, 0]
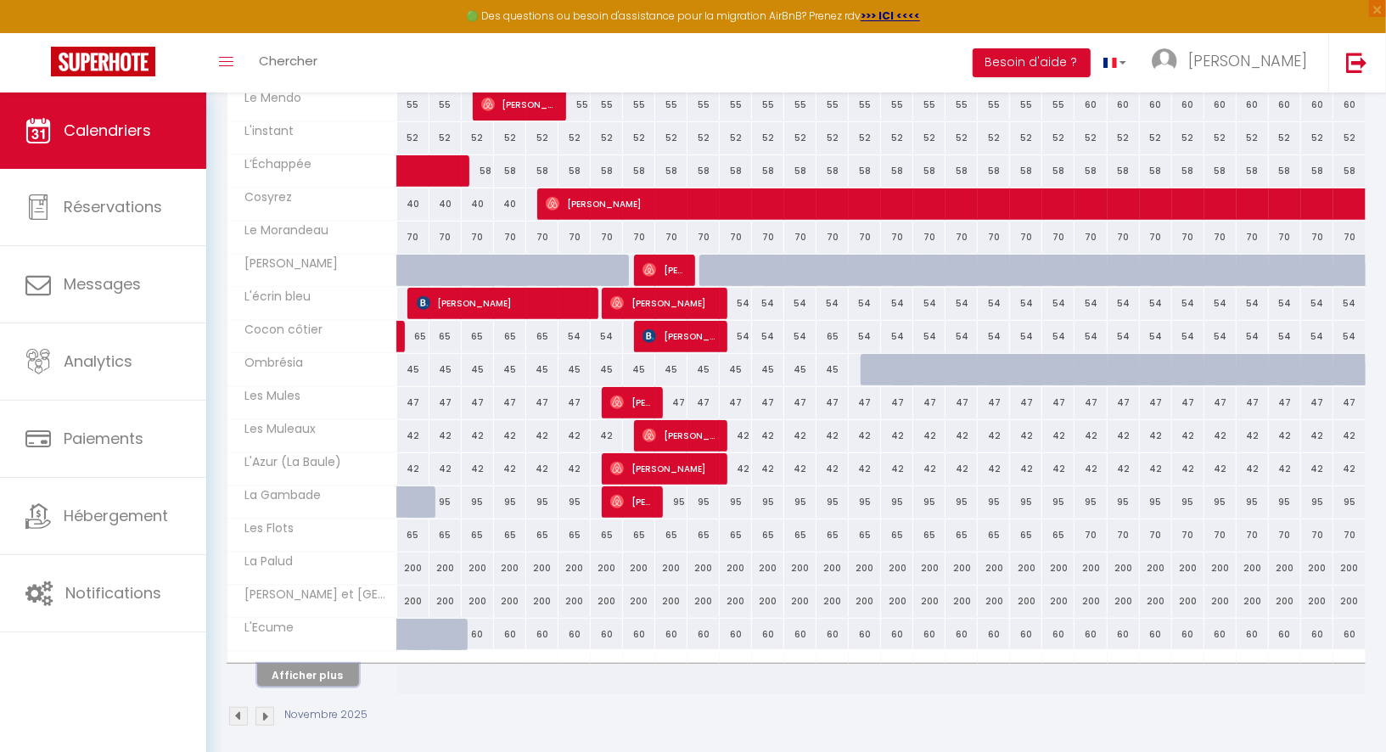
click at [334, 664] on button "Afficher plus" at bounding box center [308, 675] width 102 height 23
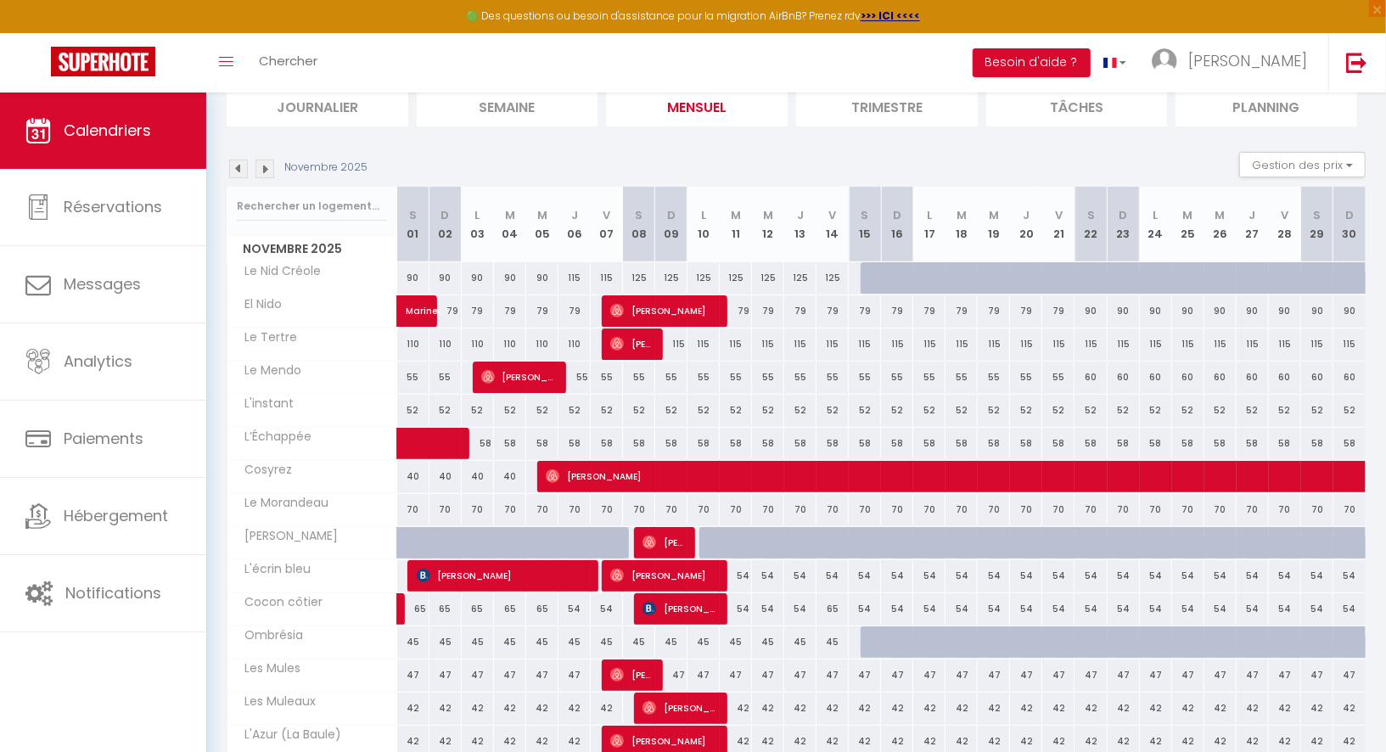
scroll to position [86, 0]
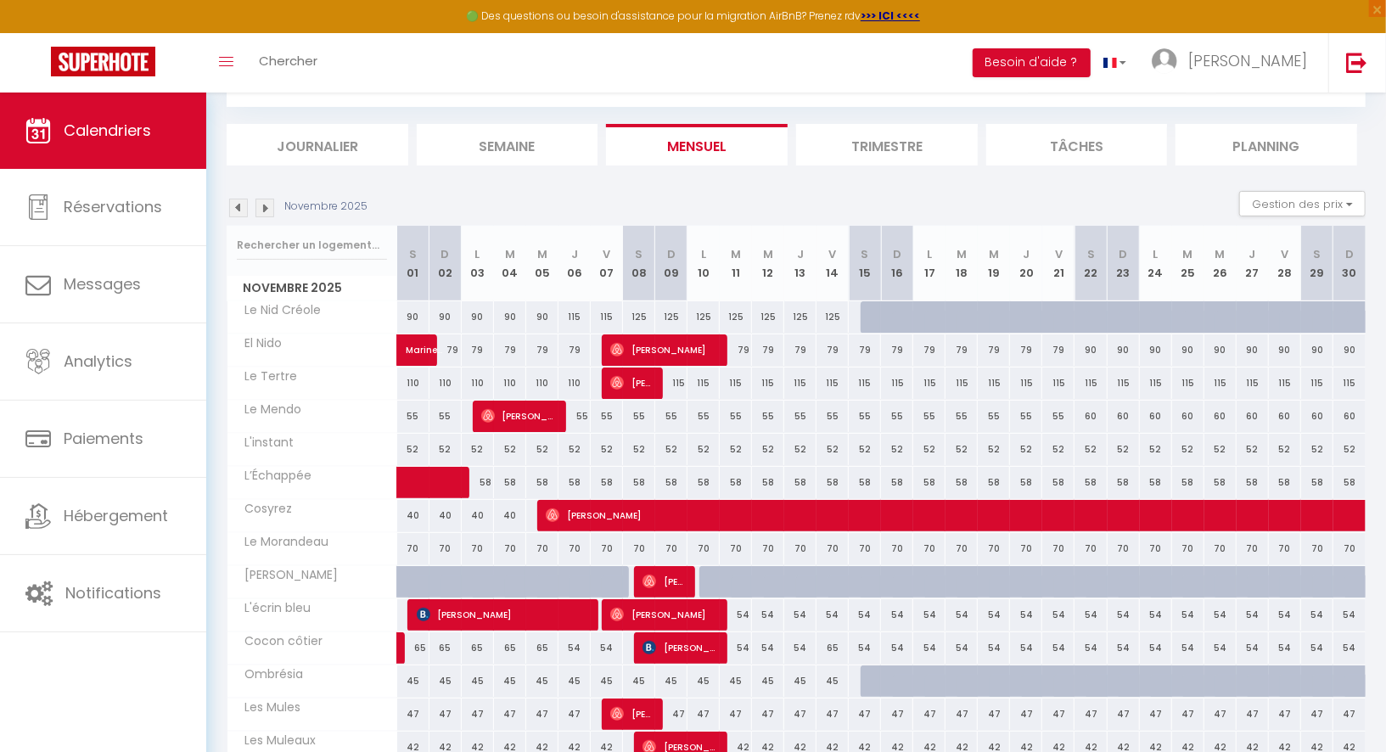
click at [236, 210] on img at bounding box center [238, 208] width 19 height 19
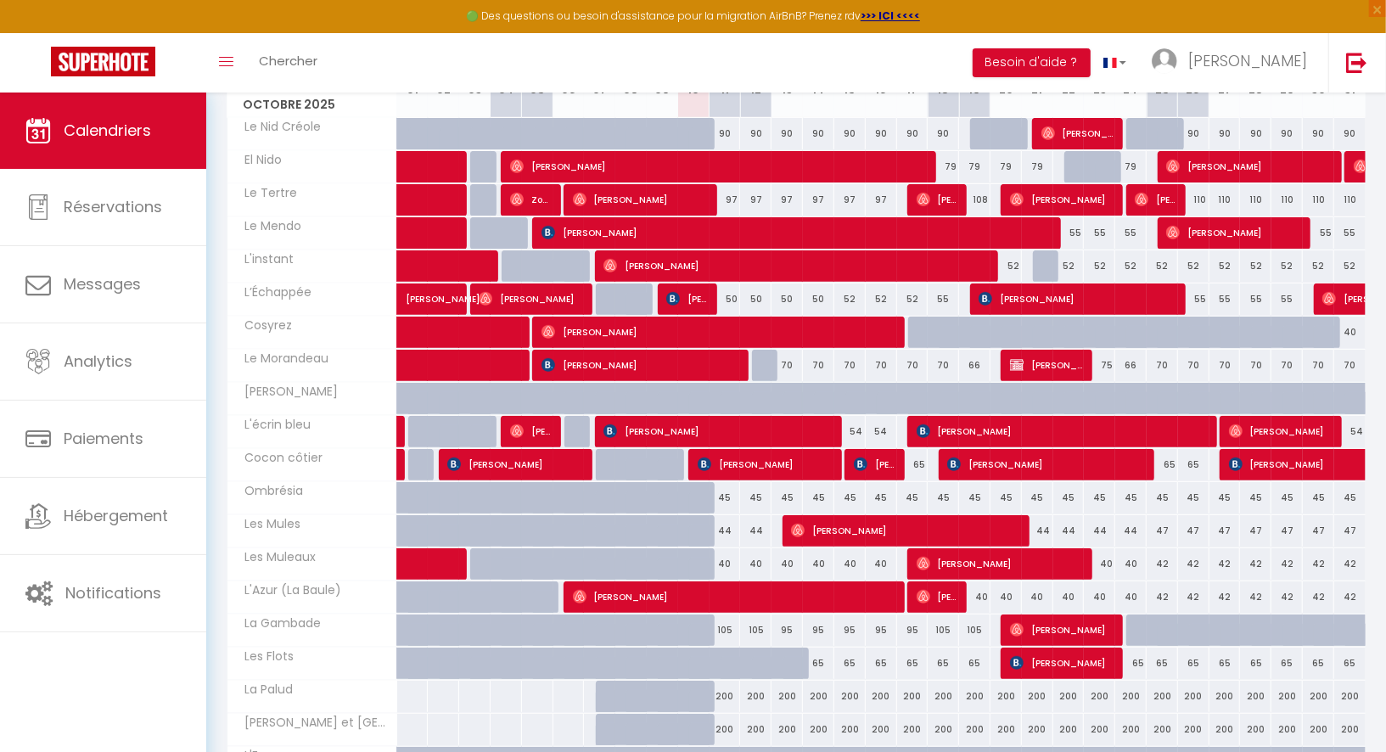
scroll to position [0, 0]
